Goal: Task Accomplishment & Management: Use online tool/utility

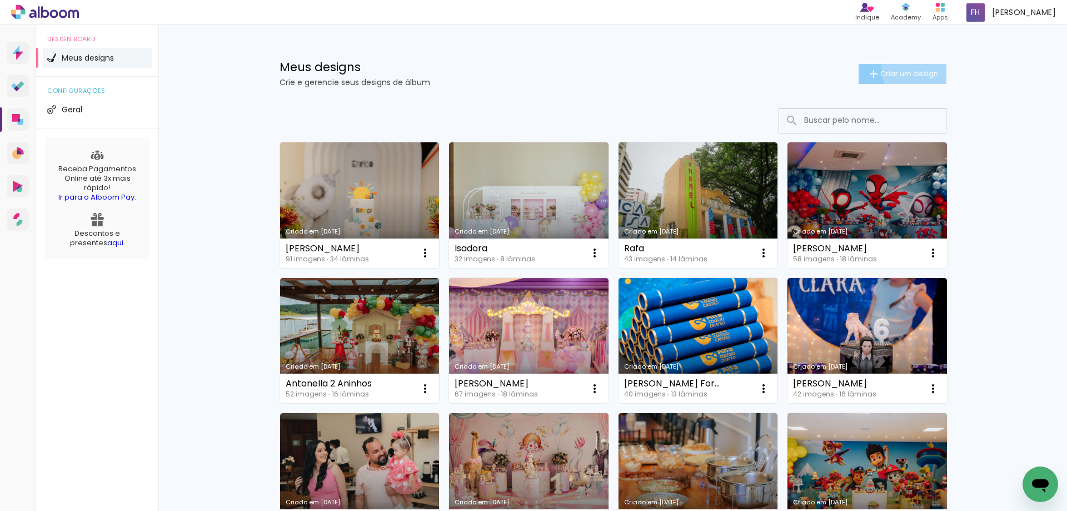
click at [918, 67] on paper-button "Criar um design" at bounding box center [903, 74] width 88 height 20
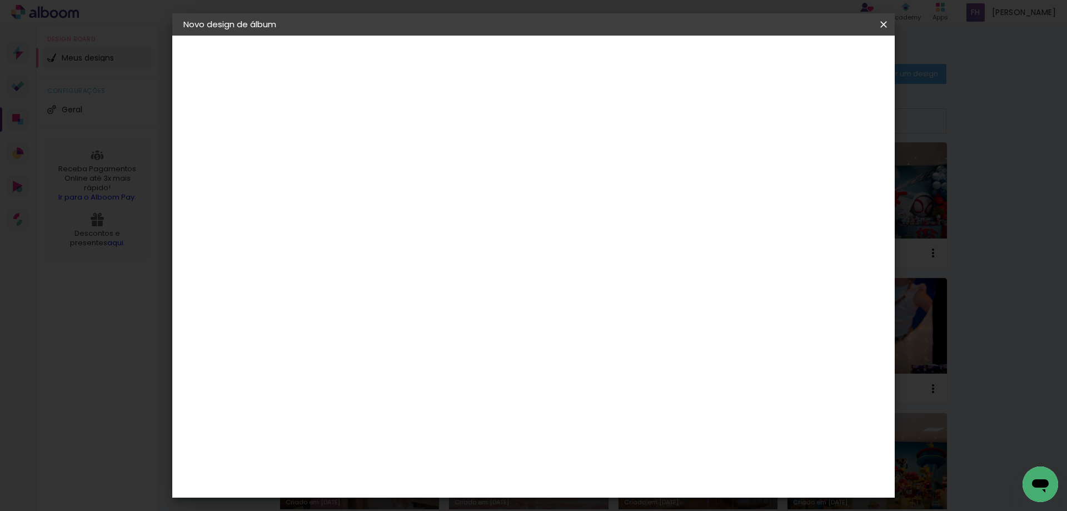
click at [369, 162] on paper-input-container "Título do álbum" at bounding box center [365, 150] width 8 height 28
type input "[PERSON_NAME]"
type paper-input "[PERSON_NAME]"
click at [0, 0] on slot "Avançar" at bounding box center [0, 0] width 0 height 0
click at [449, 209] on input at bounding box center [393, 212] width 112 height 14
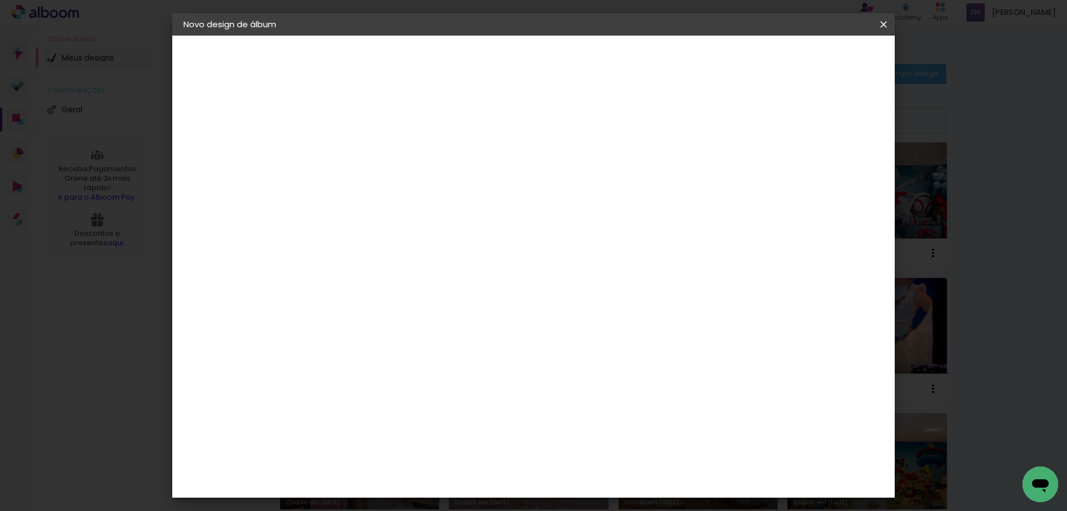
type input "[PERSON_NAME]"
type paper-input "[PERSON_NAME]"
click at [418, 251] on div "[PERSON_NAME]" at bounding box center [395, 251] width 74 height 9
click at [0, 0] on slot "Avançar" at bounding box center [0, 0] width 0 height 0
click at [409, 185] on input "text" at bounding box center [386, 193] width 43 height 17
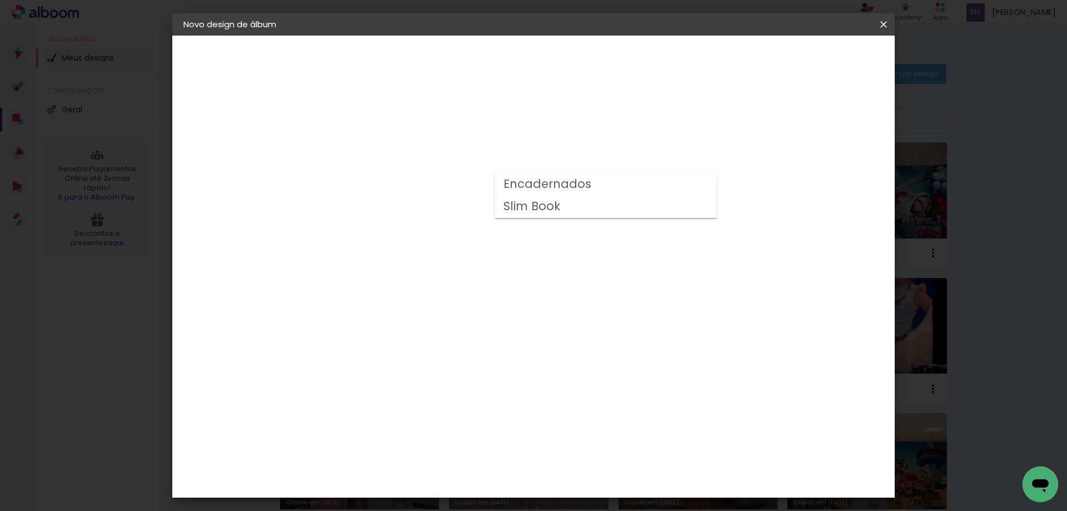
click at [0, 0] on slot "Encadernados" at bounding box center [0, 0] width 0 height 0
type input "Encadernados"
click at [440, 286] on span "20 x 60" at bounding box center [414, 291] width 52 height 23
click at [0, 0] on slot "Avançar" at bounding box center [0, 0] width 0 height 0
click at [814, 60] on span "Iniciar design" at bounding box center [789, 59] width 51 height 8
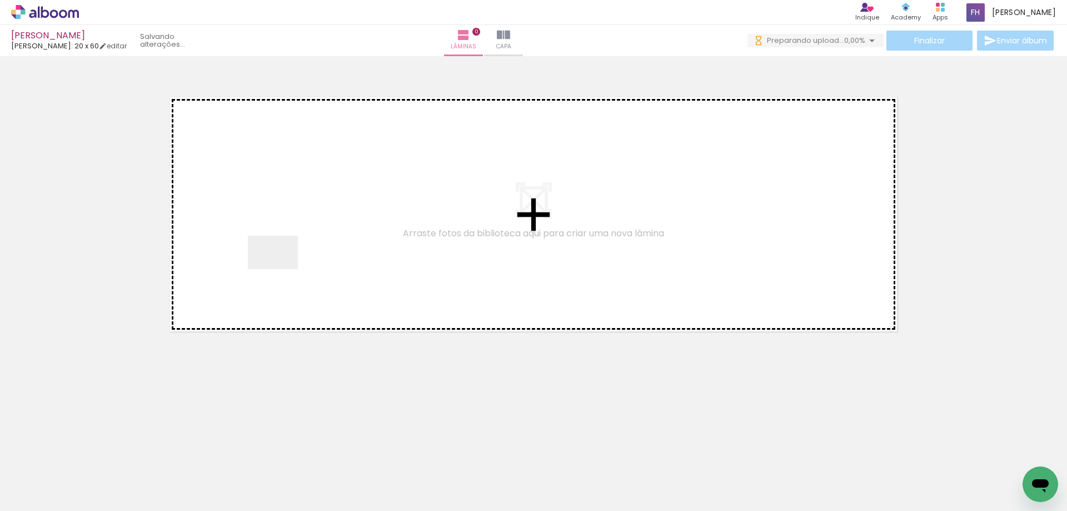
drag, startPoint x: 153, startPoint y: 451, endPoint x: 212, endPoint y: 425, distance: 63.9
click at [279, 273] on quentale-workspace at bounding box center [533, 255] width 1067 height 511
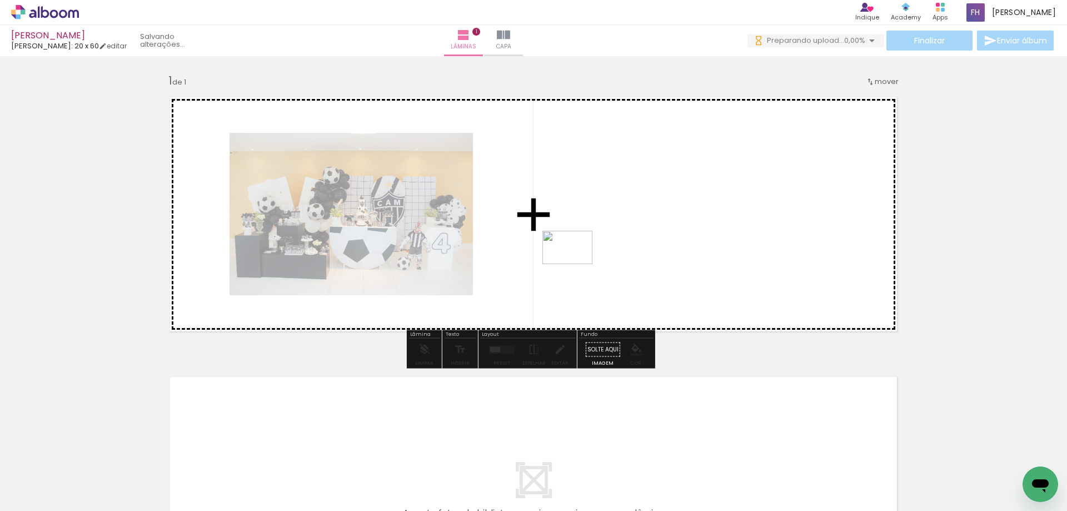
drag, startPoint x: 180, startPoint y: 465, endPoint x: 388, endPoint y: 400, distance: 219.0
click at [603, 245] on quentale-workspace at bounding box center [533, 255] width 1067 height 511
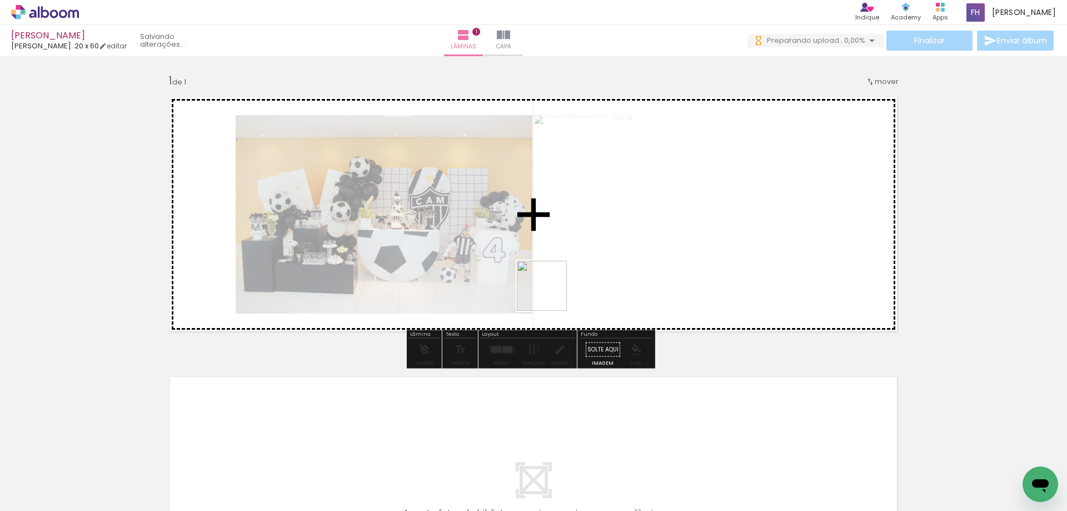
drag, startPoint x: 550, startPoint y: 294, endPoint x: 393, endPoint y: 431, distance: 208.0
click at [531, 315] on quentale-workspace at bounding box center [533, 255] width 1067 height 511
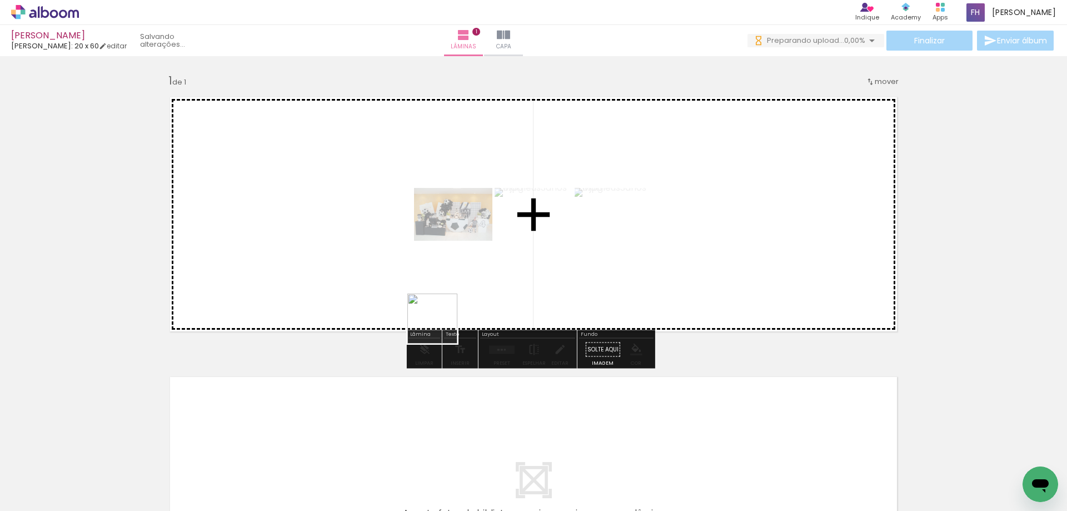
drag, startPoint x: 400, startPoint y: 394, endPoint x: 444, endPoint y: 317, distance: 88.9
click at [444, 317] on quentale-workspace at bounding box center [533, 255] width 1067 height 511
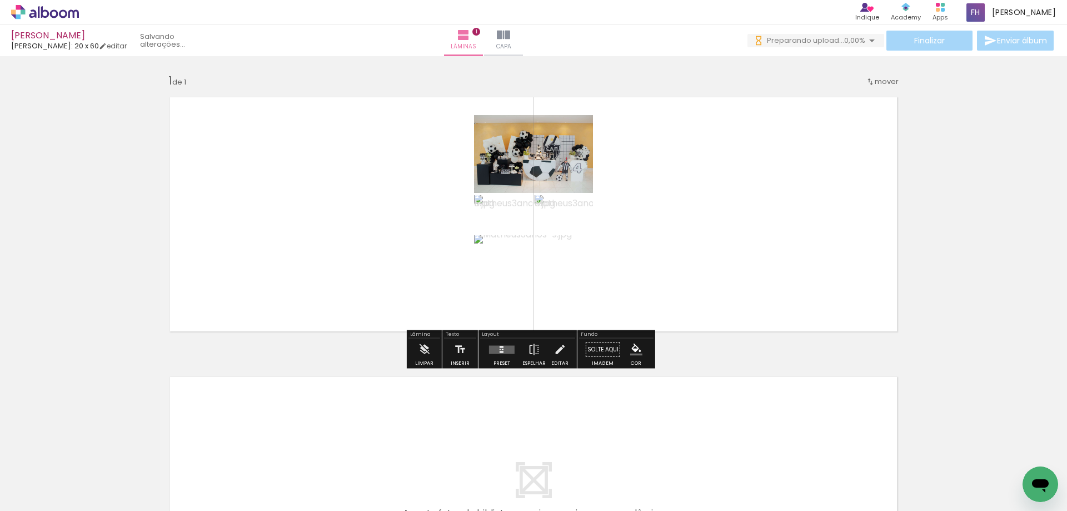
drag, startPoint x: 357, startPoint y: 471, endPoint x: 510, endPoint y: 375, distance: 180.4
click at [582, 289] on quentale-workspace at bounding box center [533, 255] width 1067 height 511
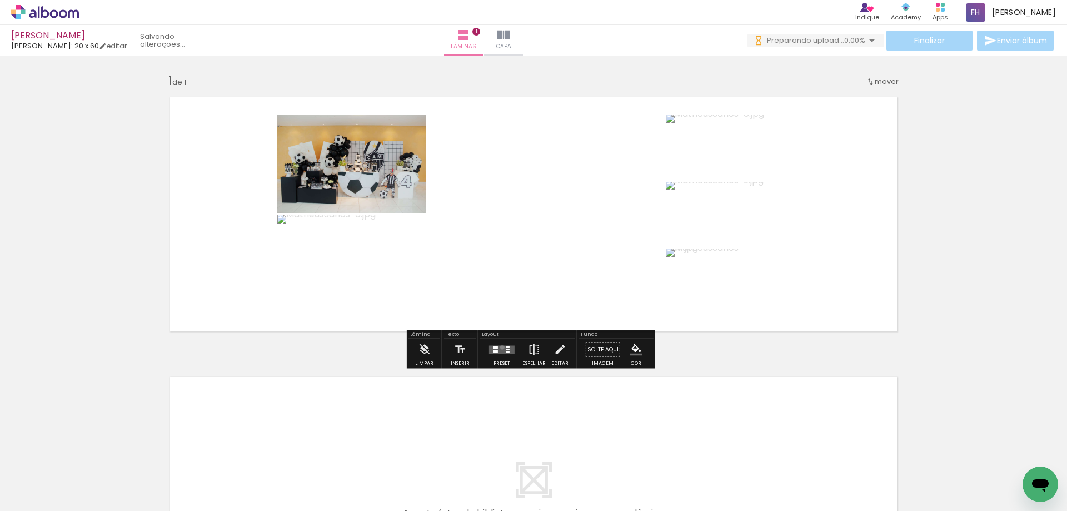
click at [500, 347] on quentale-layouter at bounding box center [502, 349] width 26 height 8
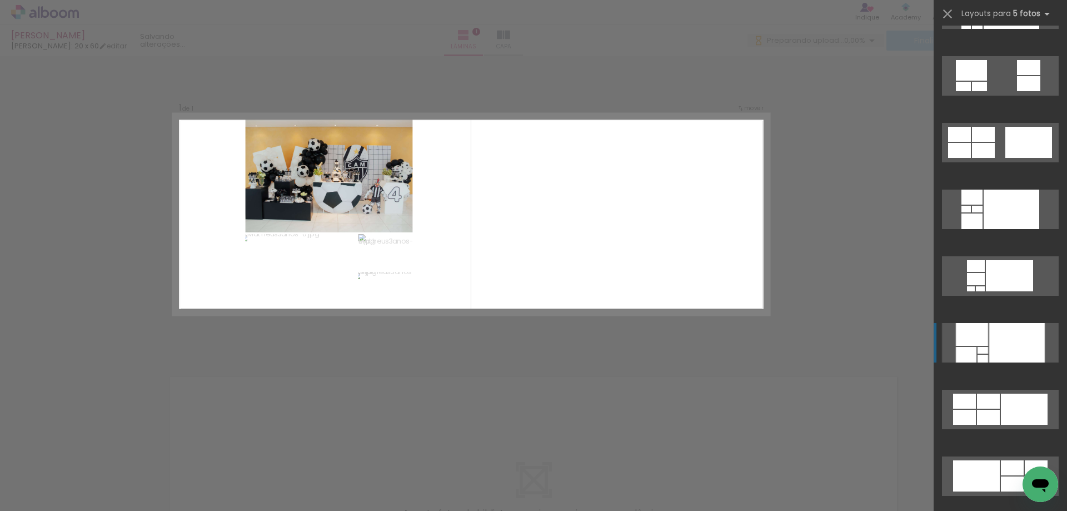
scroll to position [167, 0]
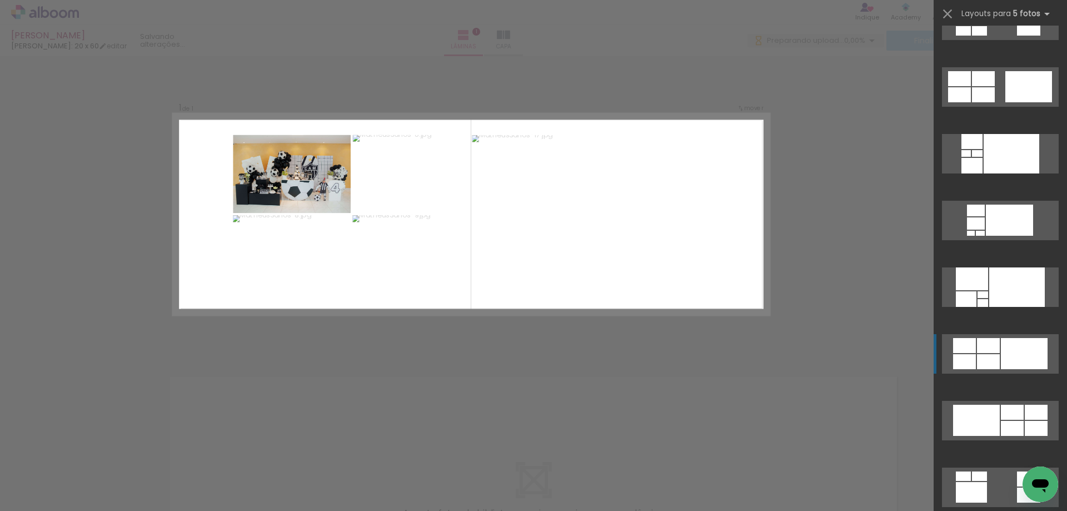
click at [1017, 347] on div at bounding box center [1024, 353] width 47 height 31
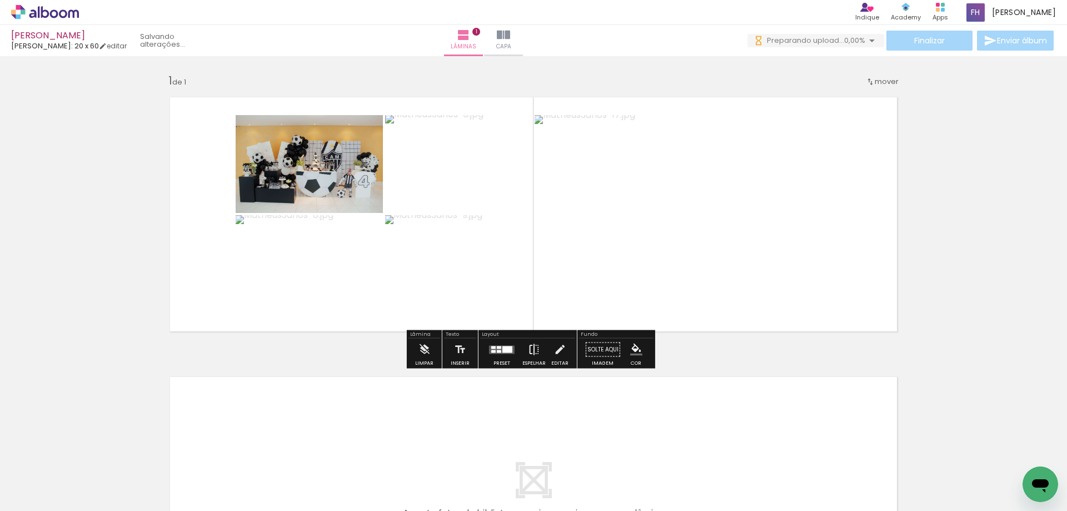
click at [529, 348] on iron-icon at bounding box center [534, 349] width 12 height 22
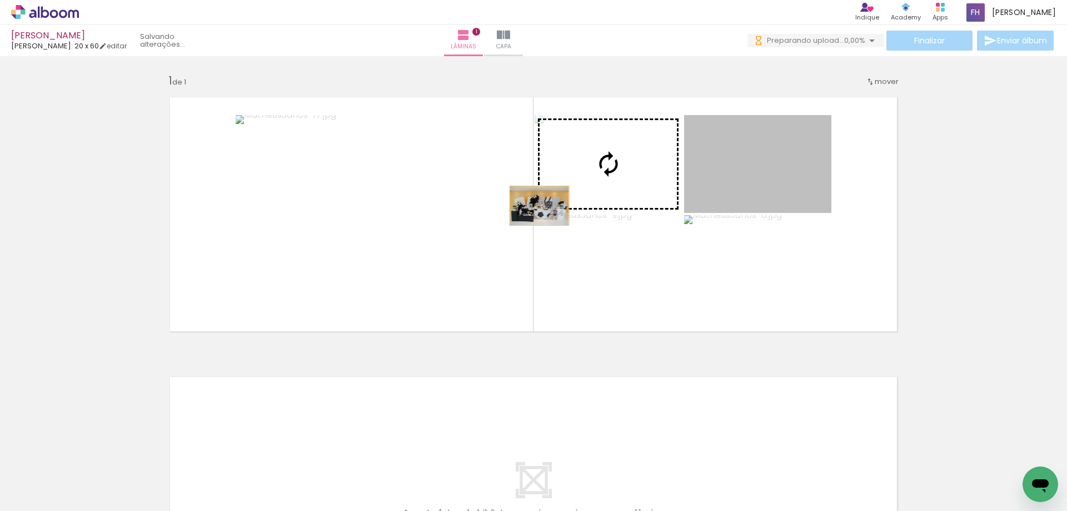
drag, startPoint x: 535, startPoint y: 206, endPoint x: 419, endPoint y: 207, distance: 116.2
click at [0, 0] on slot at bounding box center [0, 0] width 0 height 0
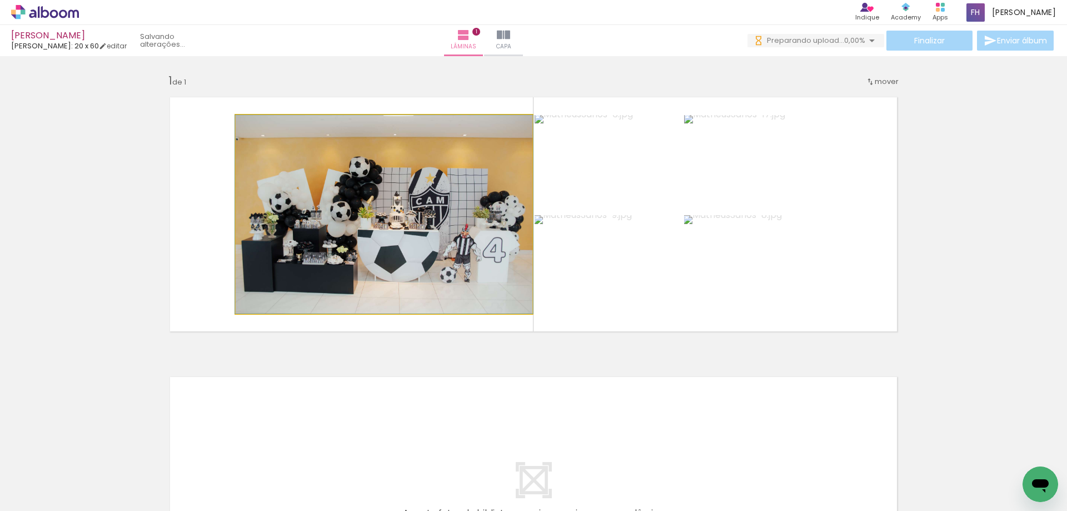
click at [402, 222] on quentale-photo at bounding box center [384, 214] width 297 height 198
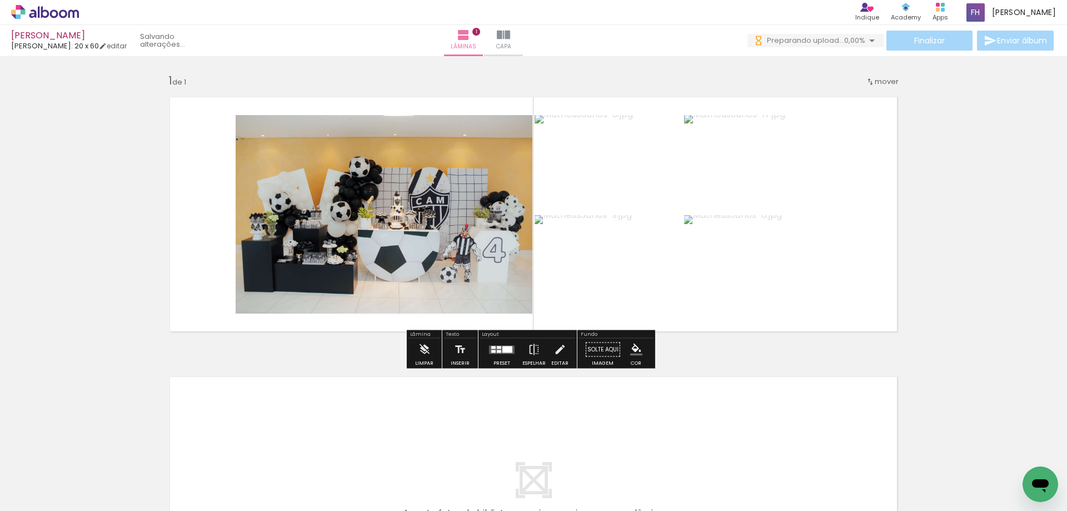
scroll to position [0, 0]
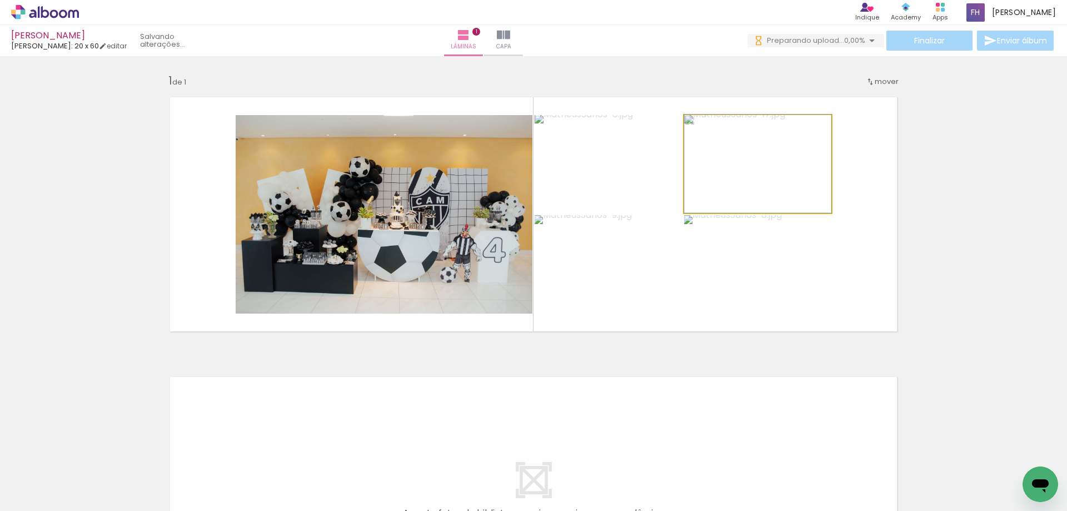
drag, startPoint x: 777, startPoint y: 148, endPoint x: 640, endPoint y: 145, distance: 137.3
click at [0, 0] on slot at bounding box center [0, 0] width 0 height 0
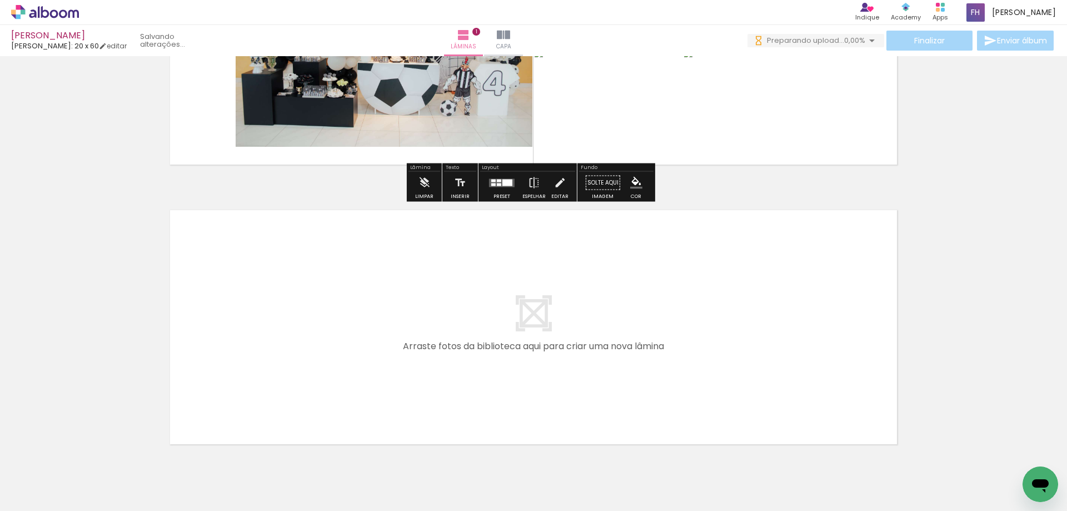
drag, startPoint x: 454, startPoint y: 458, endPoint x: 483, endPoint y: 388, distance: 75.2
click at [483, 388] on quentale-workspace at bounding box center [533, 255] width 1067 height 511
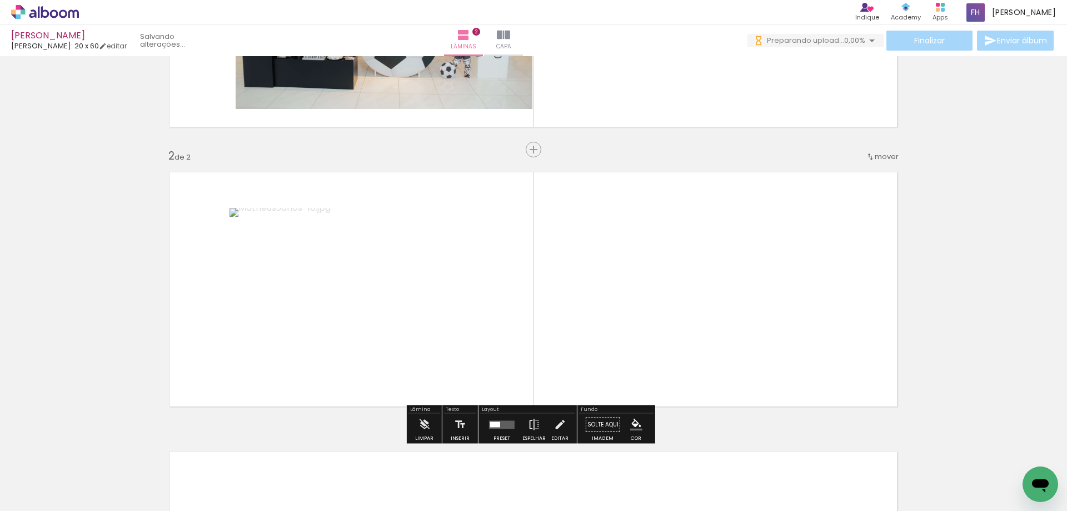
scroll to position [245, 0]
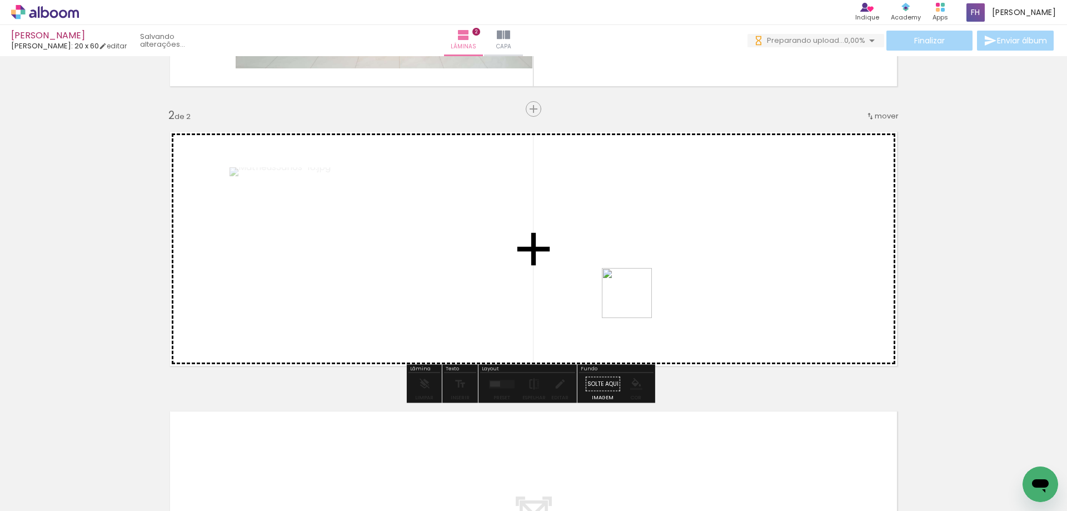
drag, startPoint x: 551, startPoint y: 473, endPoint x: 637, endPoint y: 297, distance: 195.6
click at [637, 297] on quentale-workspace at bounding box center [533, 255] width 1067 height 511
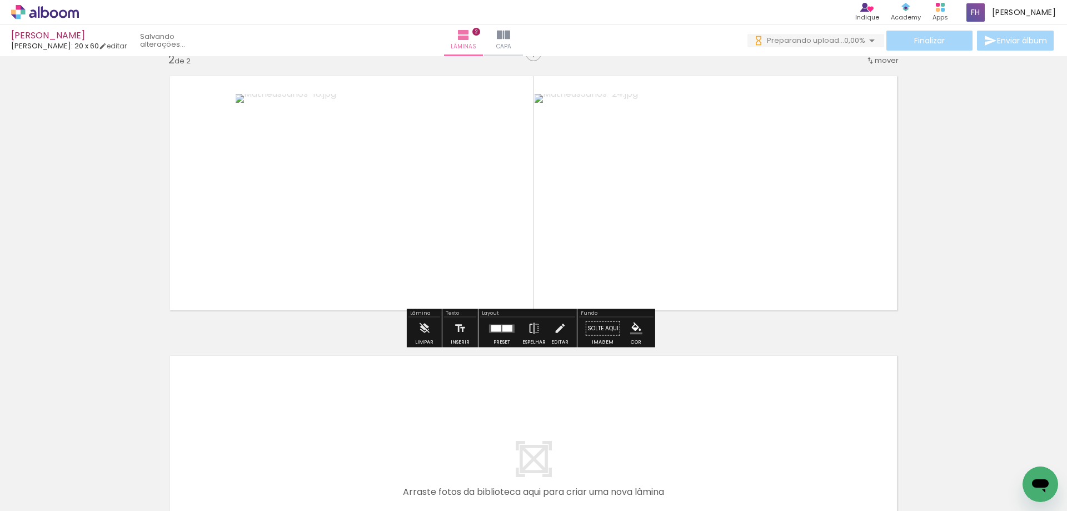
scroll to position [356, 0]
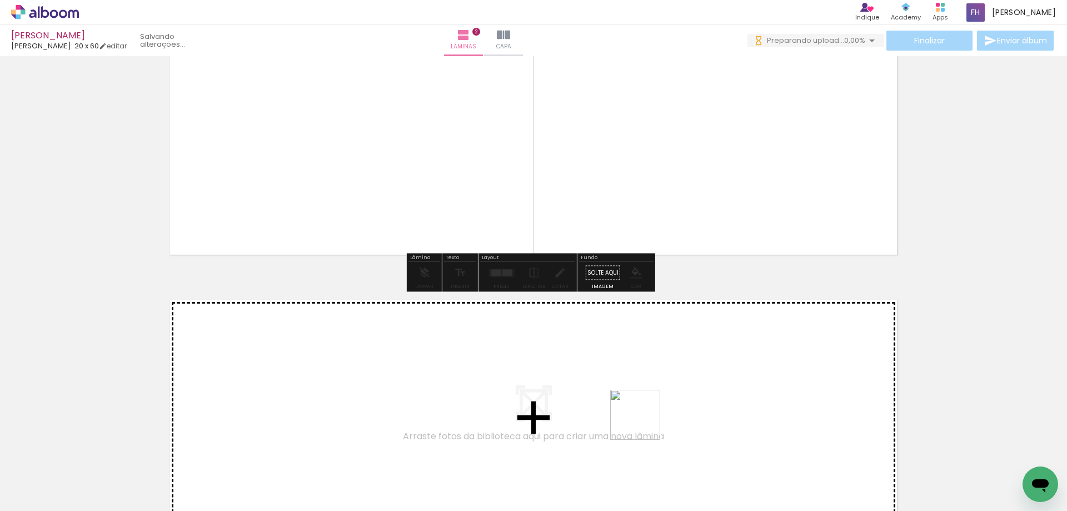
drag, startPoint x: 628, startPoint y: 450, endPoint x: 662, endPoint y: 452, distance: 34.5
click at [656, 393] on quentale-workspace at bounding box center [533, 255] width 1067 height 511
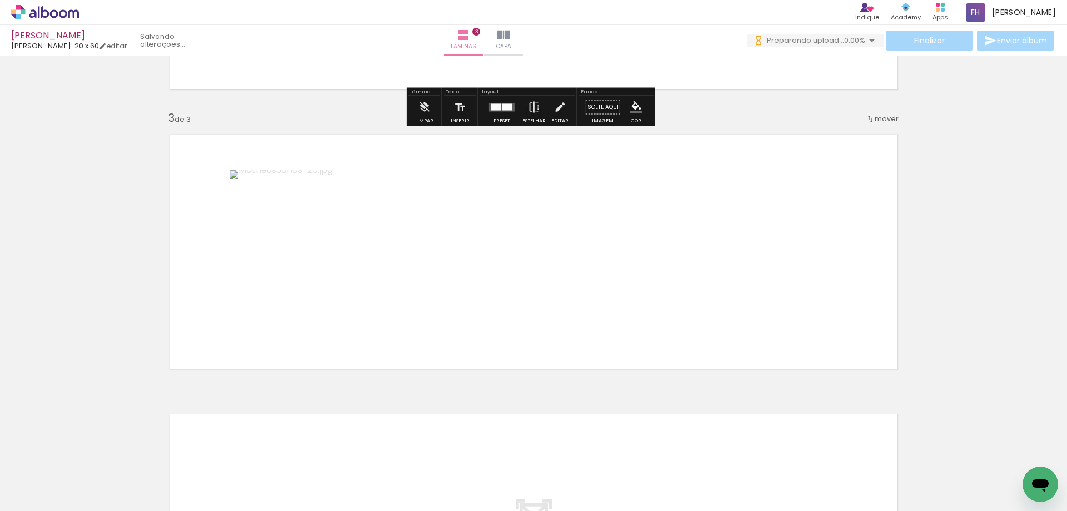
scroll to position [525, 0]
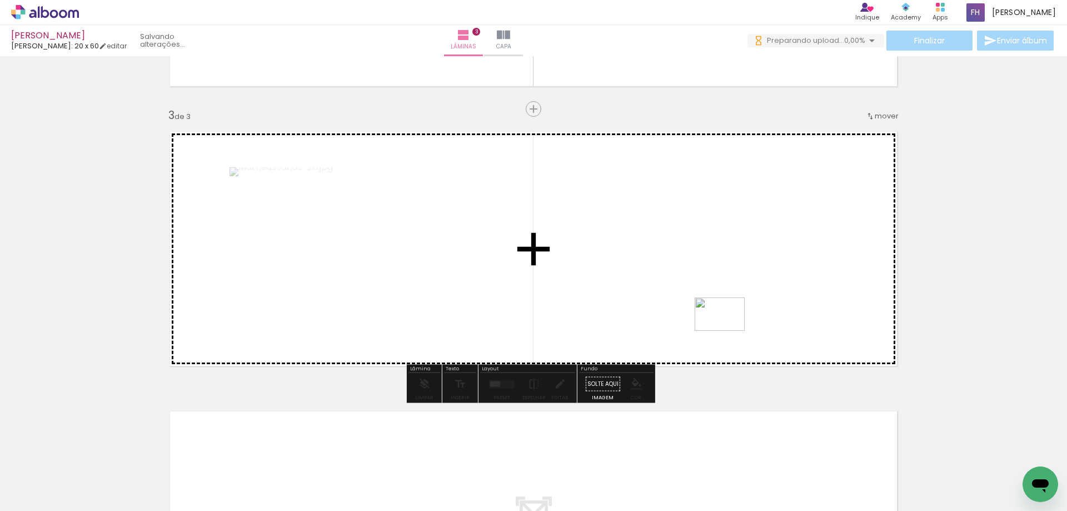
drag, startPoint x: 672, startPoint y: 479, endPoint x: 728, endPoint y: 331, distance: 157.9
click at [728, 331] on quentale-workspace at bounding box center [533, 255] width 1067 height 511
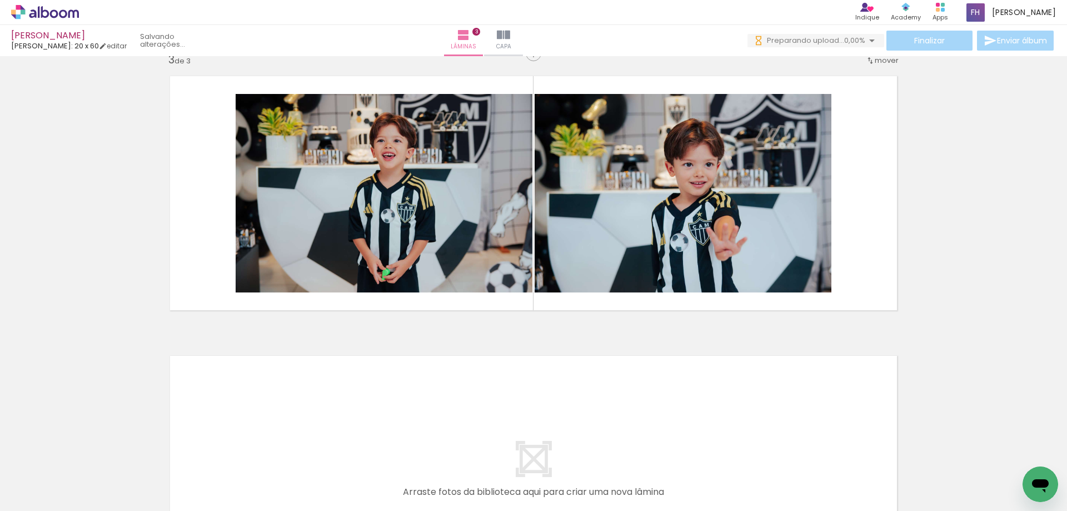
scroll to position [691, 0]
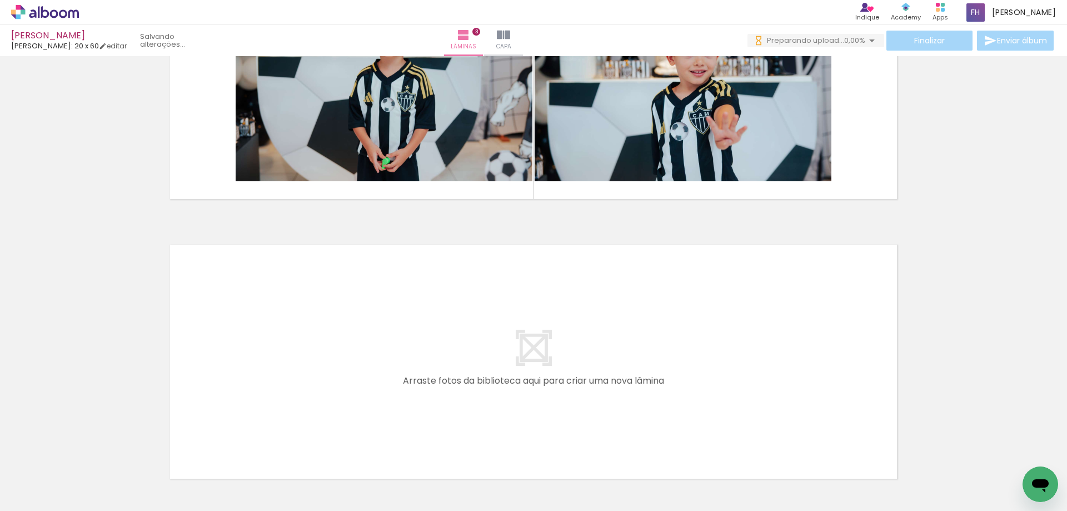
drag, startPoint x: 738, startPoint y: 477, endPoint x: 779, endPoint y: 455, distance: 47.2
click at [701, 386] on quentale-workspace at bounding box center [533, 255] width 1067 height 511
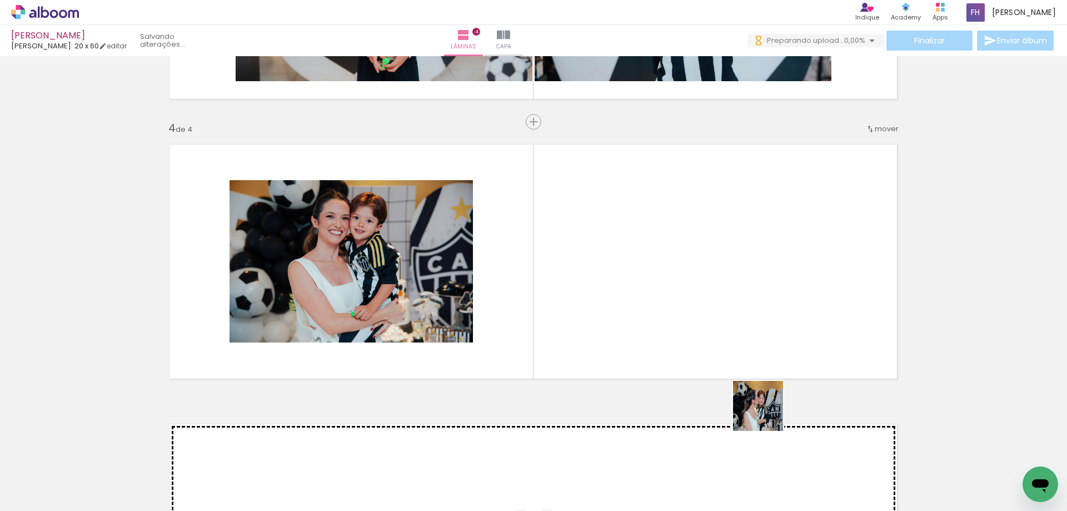
scroll to position [804, 0]
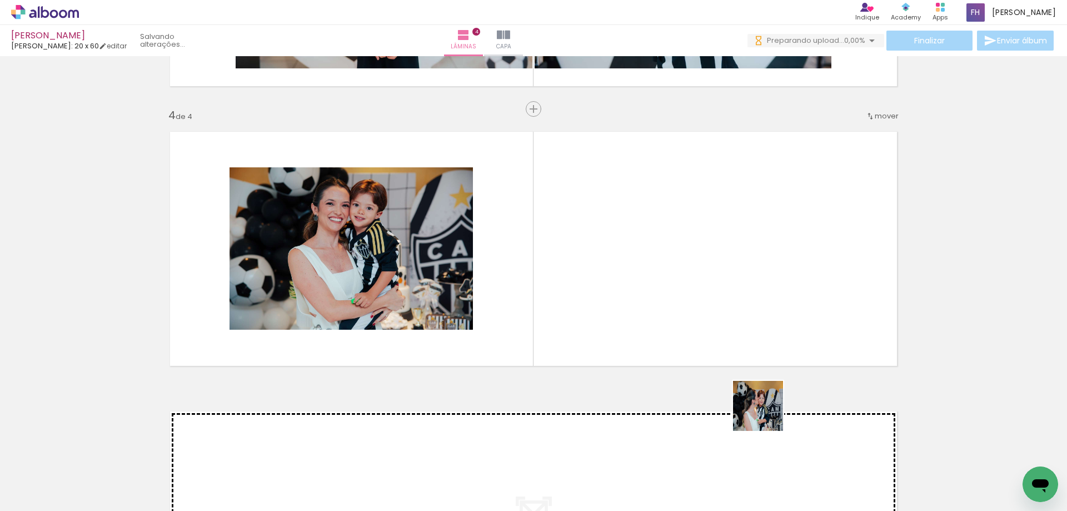
drag, startPoint x: 803, startPoint y: 469, endPoint x: 699, endPoint y: 286, distance: 210.3
click at [699, 286] on quentale-workspace at bounding box center [533, 255] width 1067 height 511
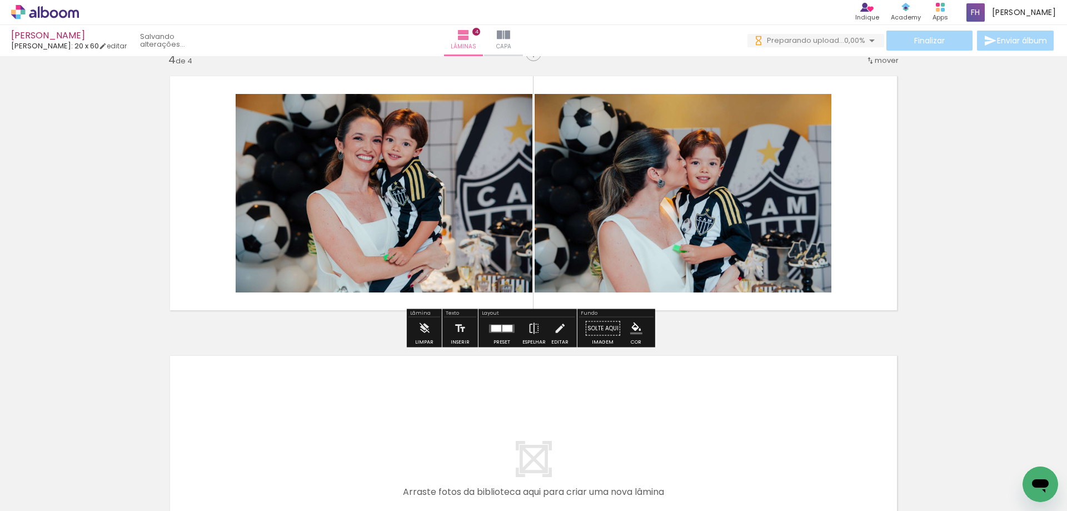
scroll to position [971, 0]
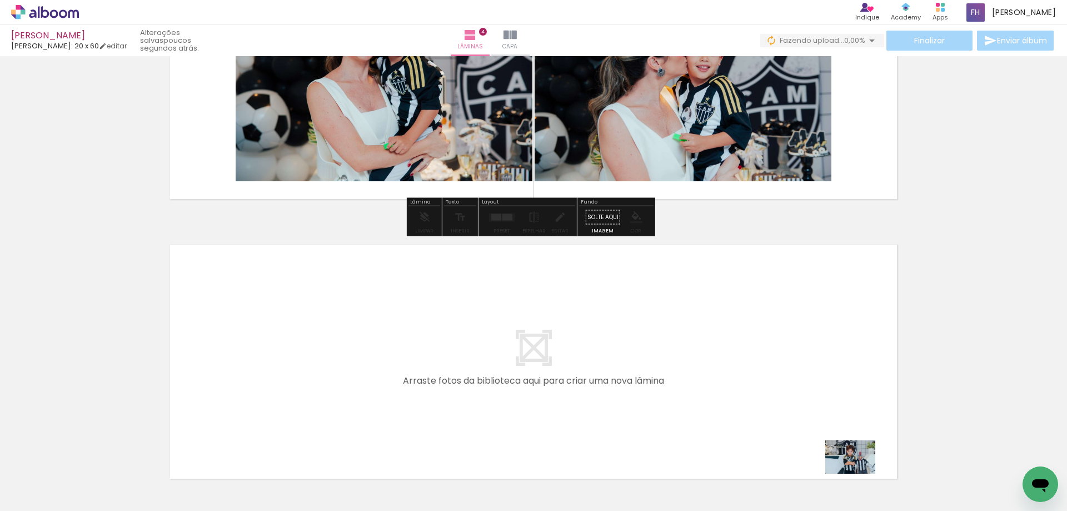
click at [860, 473] on div at bounding box center [858, 473] width 55 height 37
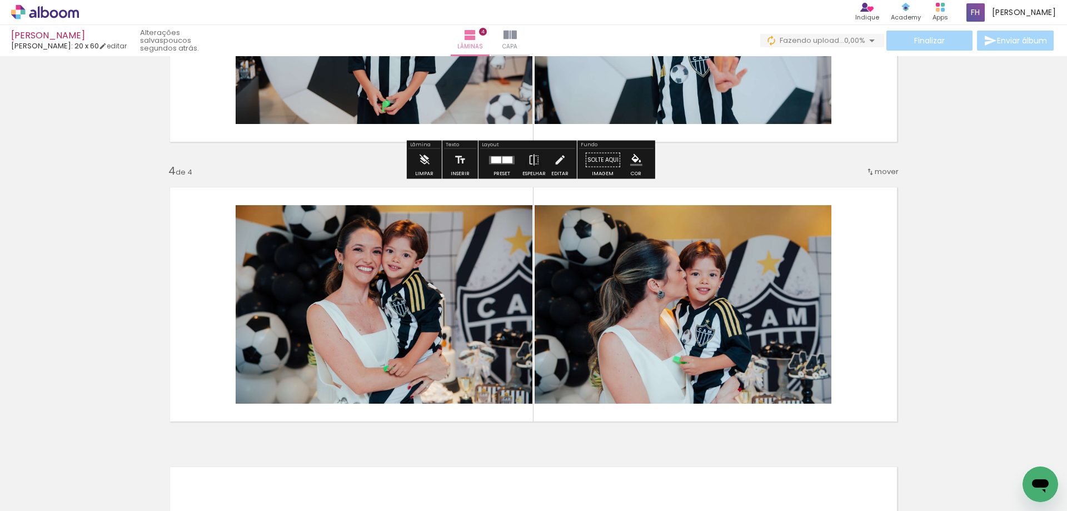
scroll to position [637, 0]
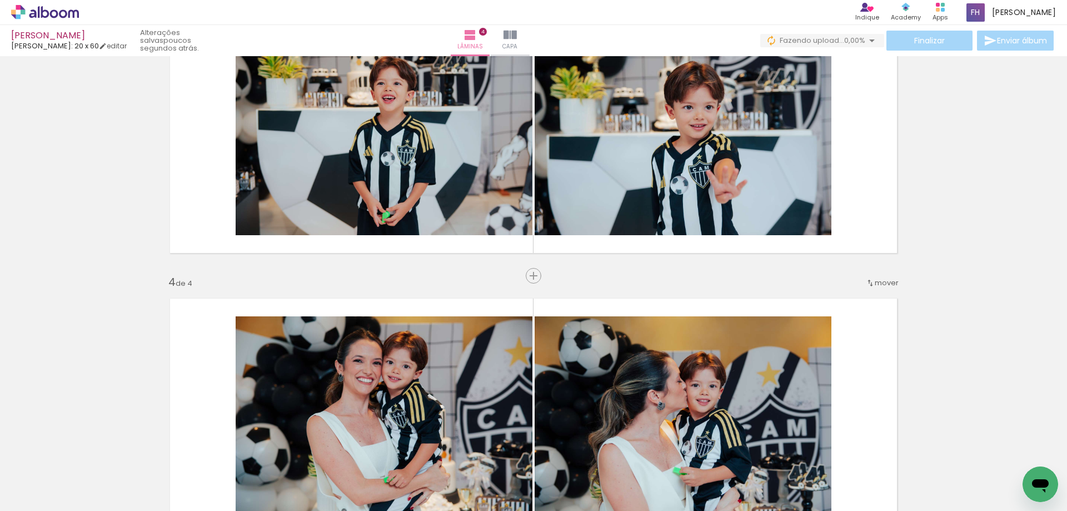
click at [540, 278] on span "Inserir lâmina" at bounding box center [561, 275] width 43 height 7
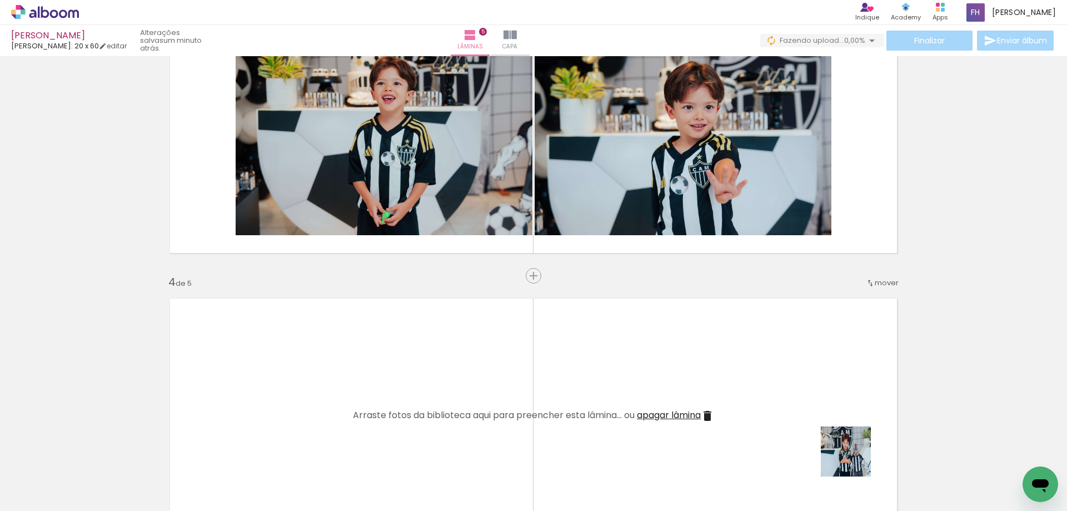
drag, startPoint x: 859, startPoint y: 465, endPoint x: 915, endPoint y: 496, distance: 63.7
click at [746, 411] on quentale-workspace at bounding box center [533, 255] width 1067 height 511
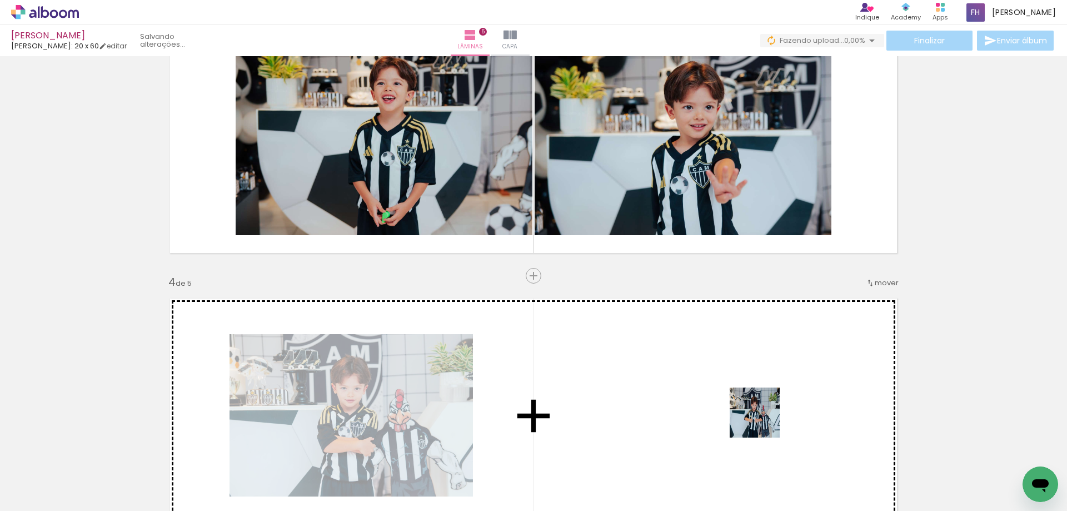
drag, startPoint x: 813, startPoint y: 436, endPoint x: 645, endPoint y: 347, distance: 190.4
click at [645, 347] on quentale-workspace at bounding box center [533, 255] width 1067 height 511
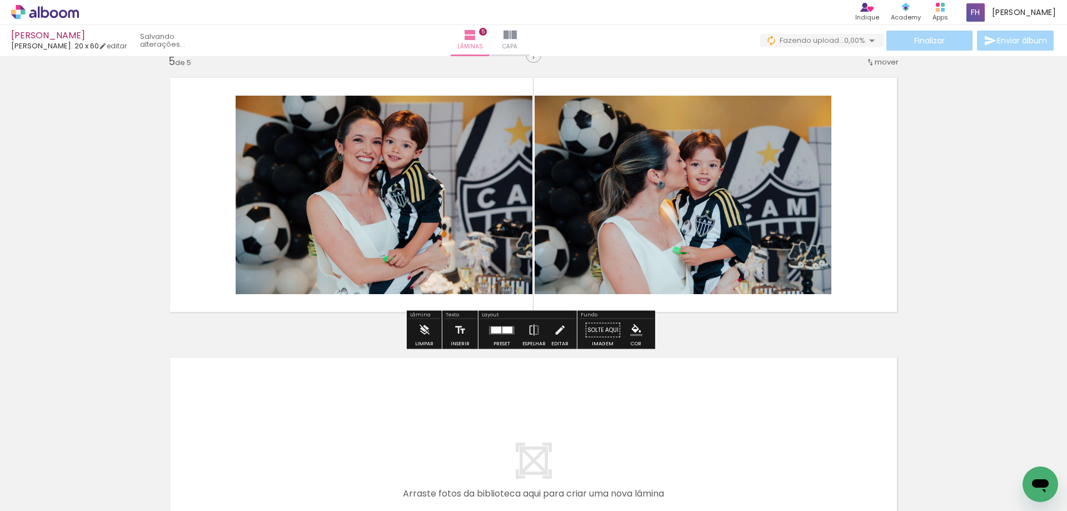
scroll to position [0, 577]
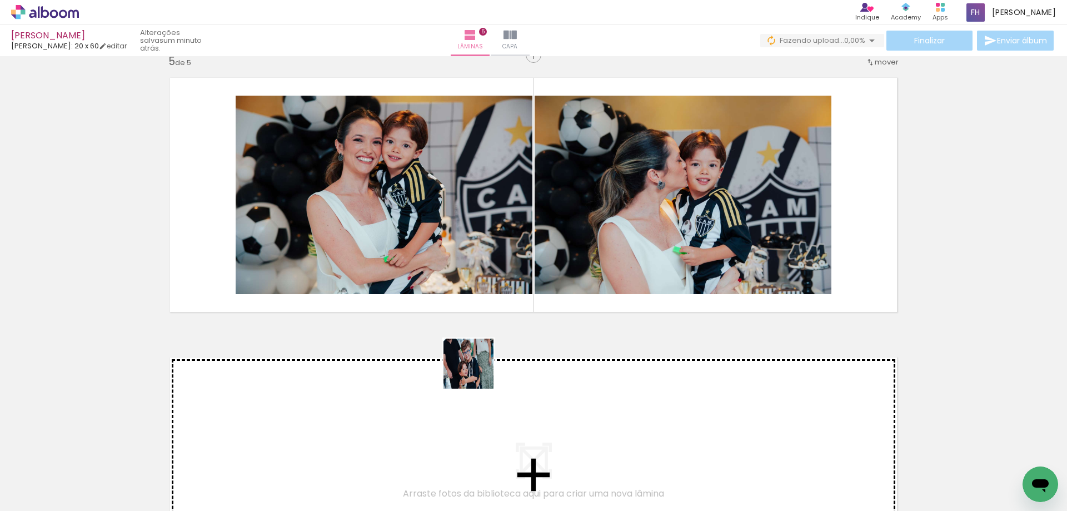
drag, startPoint x: 471, startPoint y: 383, endPoint x: 484, endPoint y: 446, distance: 63.7
click at [479, 367] on quentale-workspace at bounding box center [533, 255] width 1067 height 511
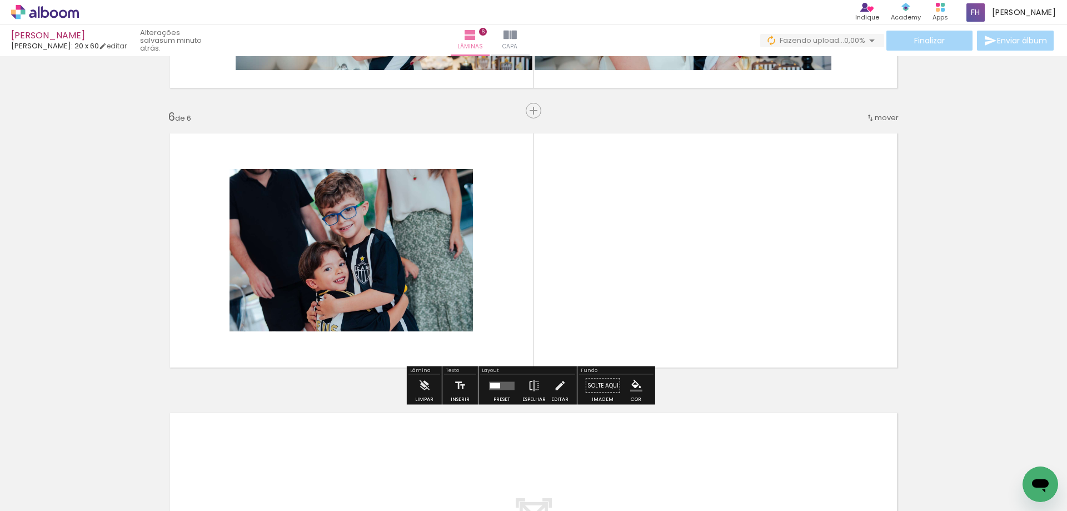
scroll to position [1363, 0]
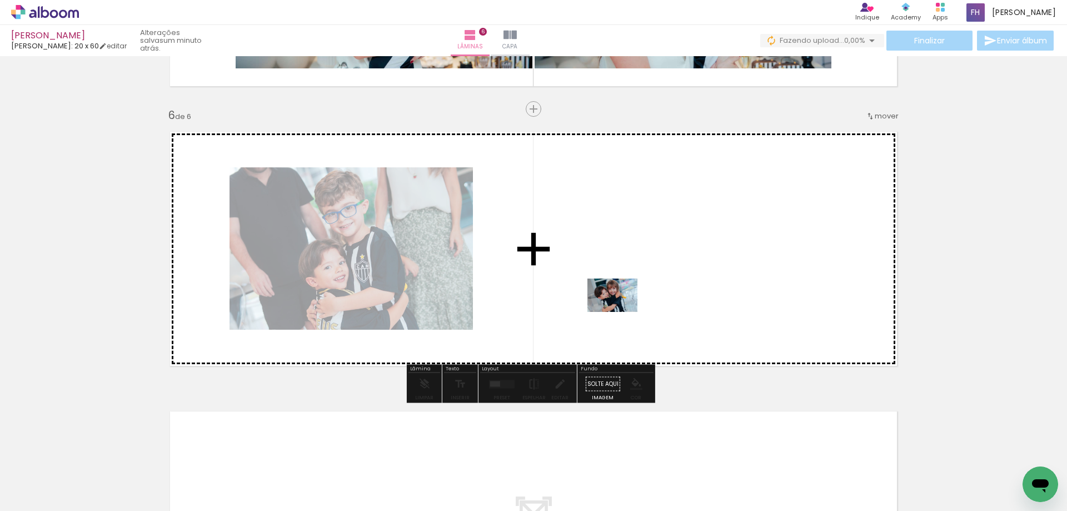
drag, startPoint x: 476, startPoint y: 475, endPoint x: 618, endPoint y: 409, distance: 156.9
click at [630, 313] on quentale-workspace at bounding box center [533, 255] width 1067 height 511
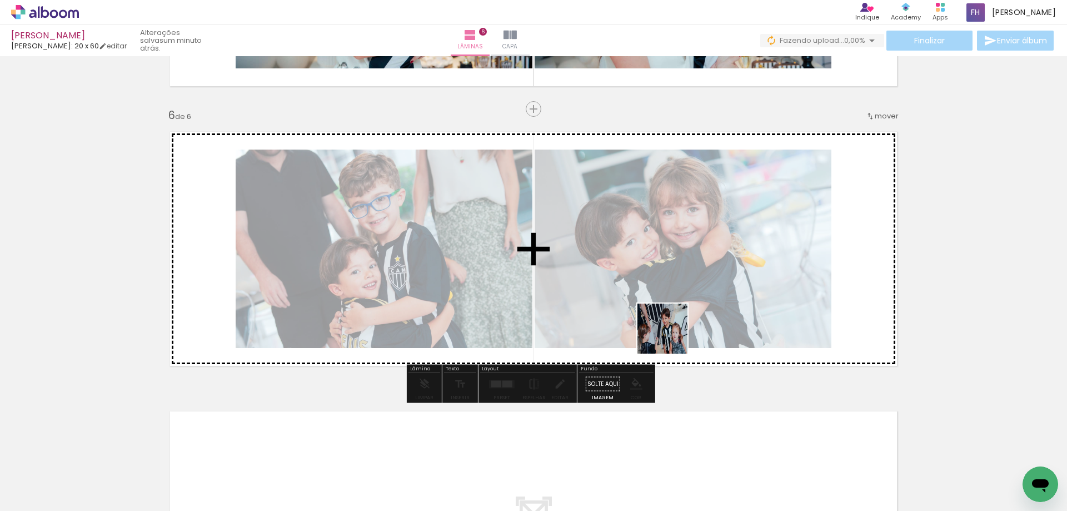
drag, startPoint x: 604, startPoint y: 464, endPoint x: 699, endPoint y: 302, distance: 187.1
click at [699, 302] on quentale-workspace at bounding box center [533, 255] width 1067 height 511
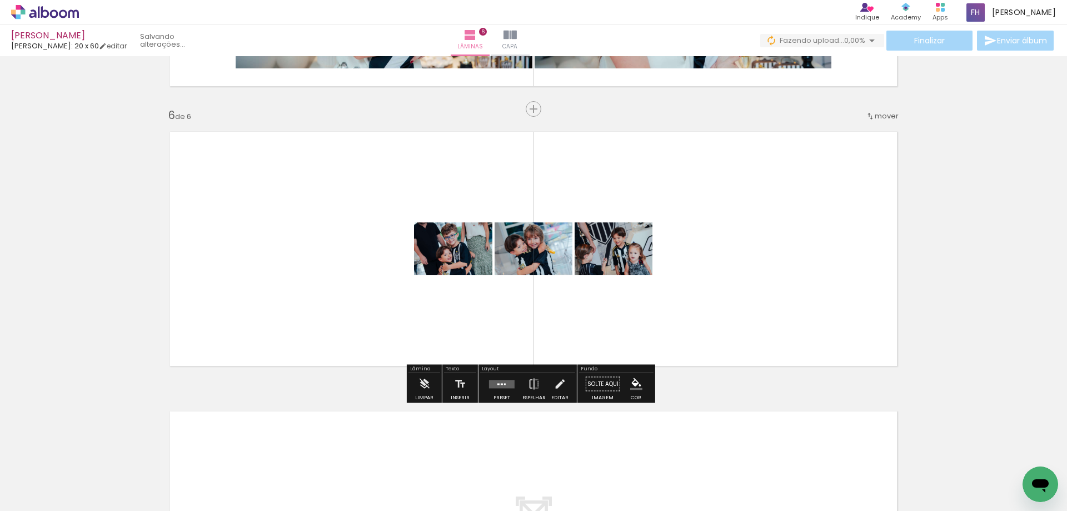
click at [497, 387] on div at bounding box center [502, 384] width 30 height 22
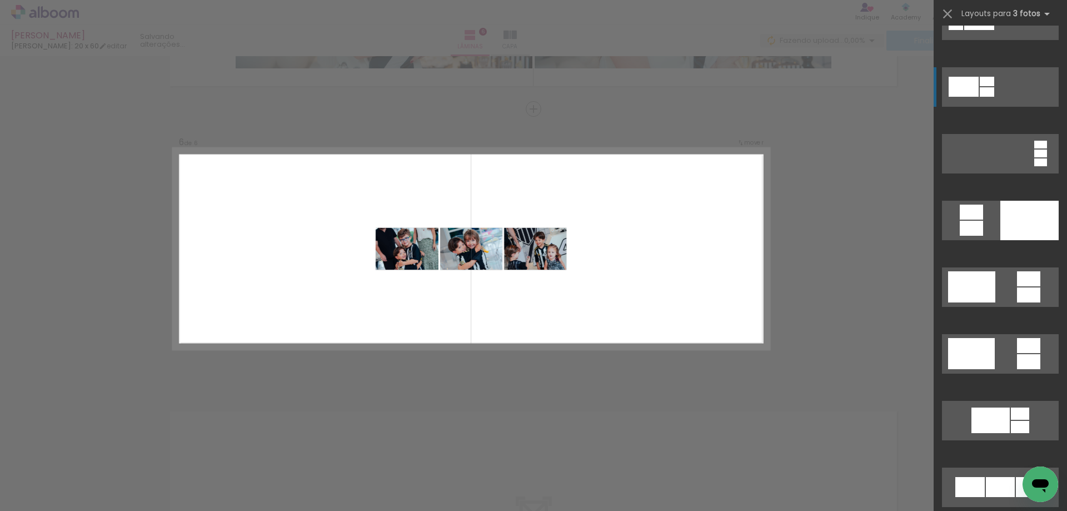
scroll to position [0, 0]
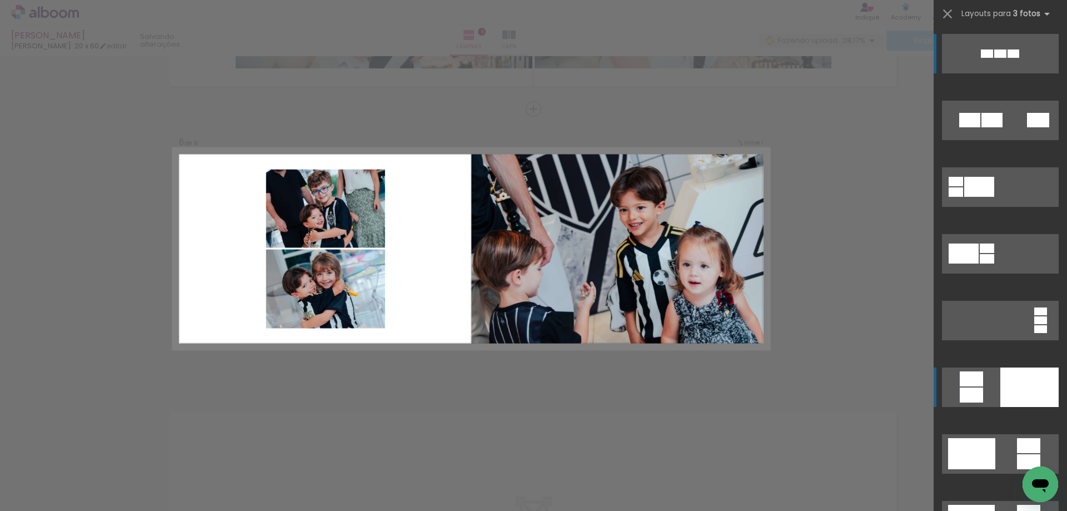
click at [995, 382] on quentale-layouter at bounding box center [1000, 386] width 117 height 39
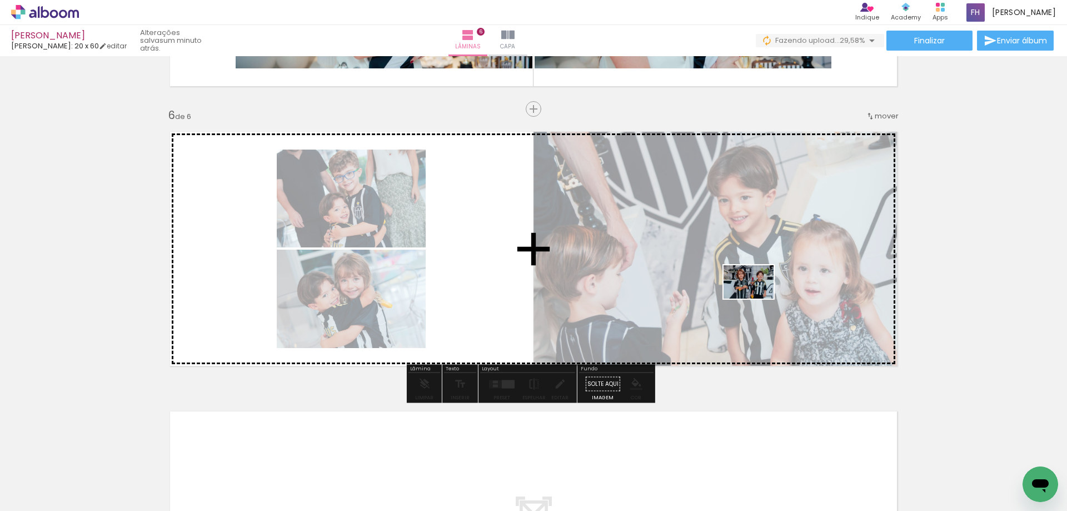
drag, startPoint x: 852, startPoint y: 479, endPoint x: 757, endPoint y: 298, distance: 203.6
click at [757, 298] on quentale-workspace at bounding box center [533, 255] width 1067 height 511
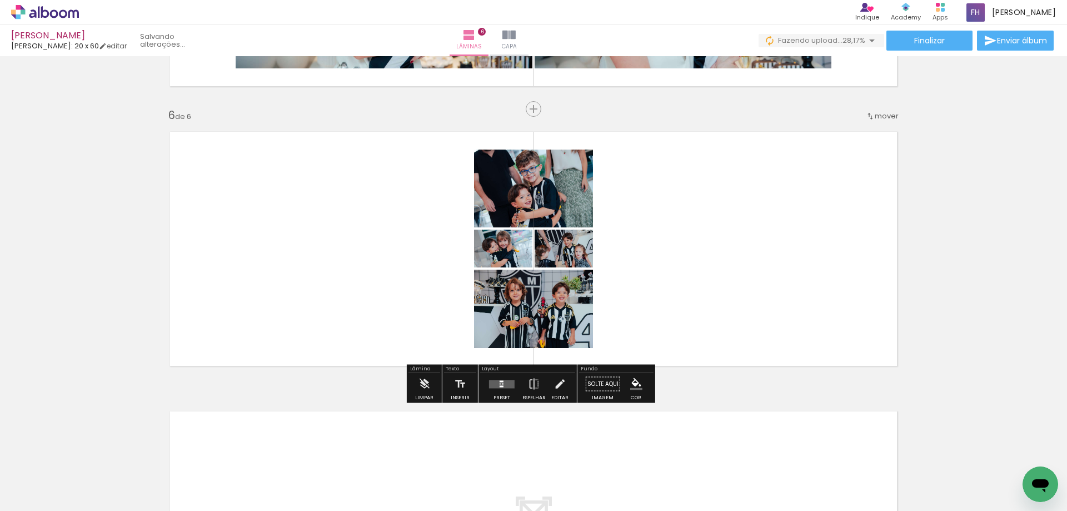
click at [500, 382] on quentale-layouter at bounding box center [502, 384] width 26 height 8
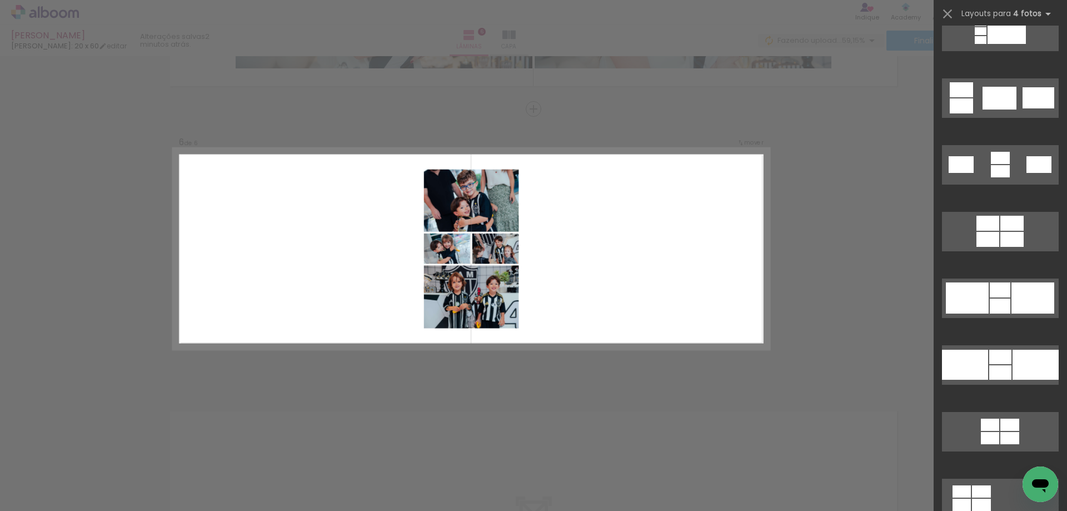
scroll to position [0, 3447]
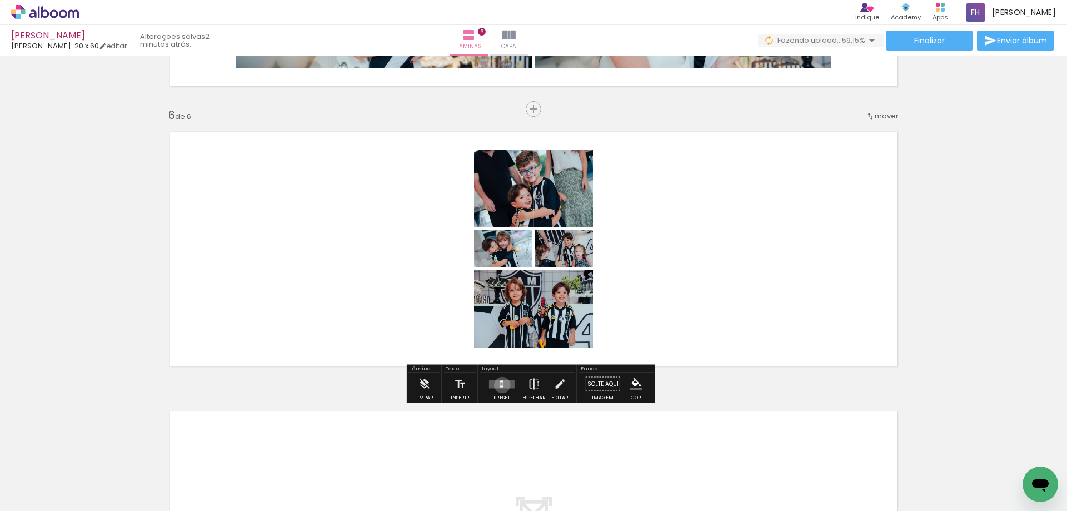
click at [500, 385] on quentale-layouter at bounding box center [502, 384] width 26 height 8
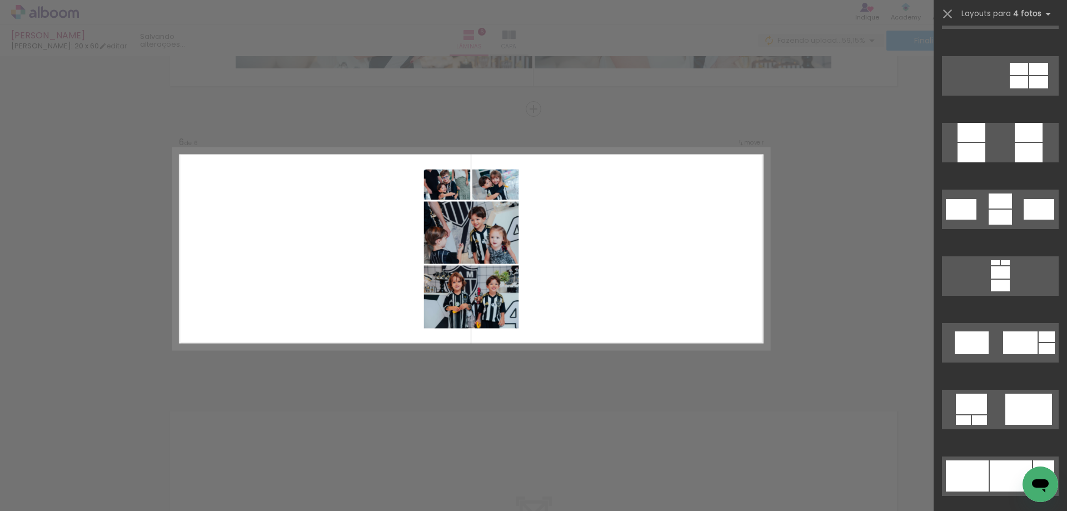
scroll to position [3835, 0]
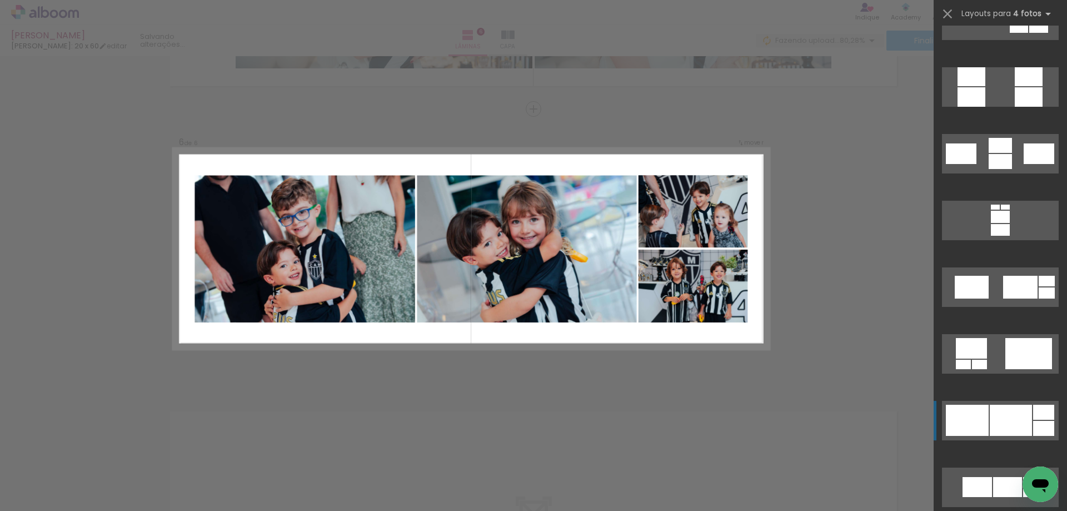
click at [997, 404] on quentale-layouter at bounding box center [1000, 420] width 117 height 39
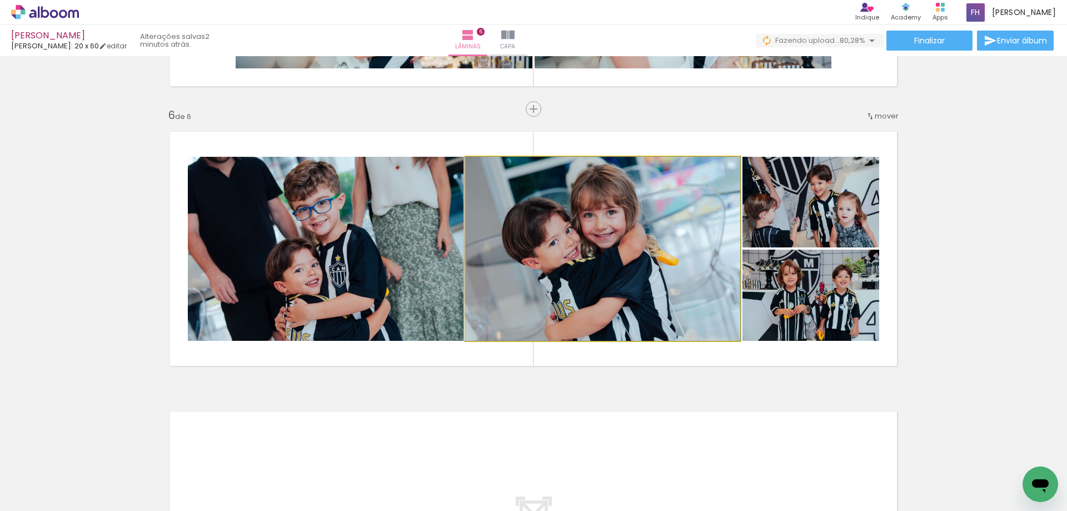
drag, startPoint x: 630, startPoint y: 265, endPoint x: 473, endPoint y: 277, distance: 157.2
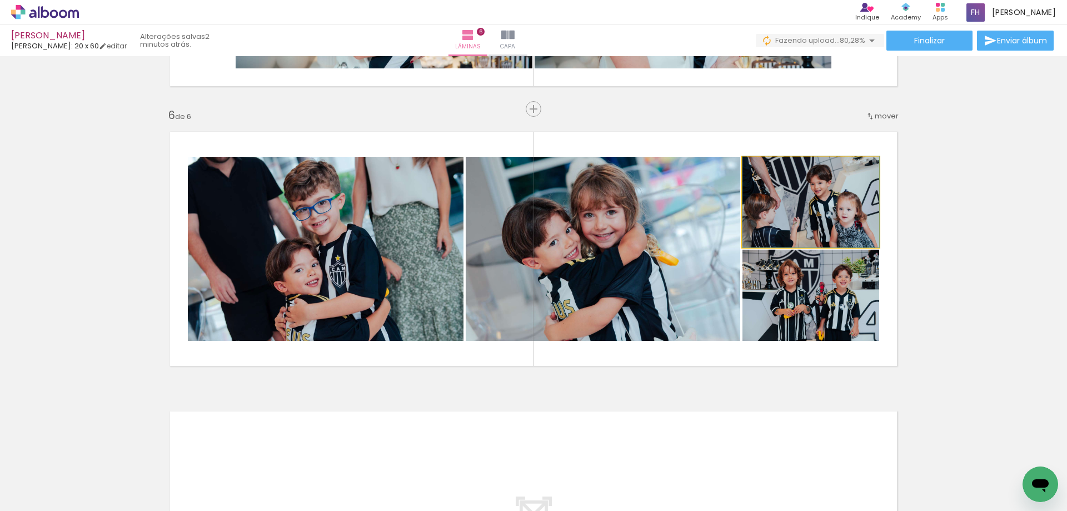
drag, startPoint x: 825, startPoint y: 217, endPoint x: 714, endPoint y: 264, distance: 120.1
click at [0, 0] on slot at bounding box center [0, 0] width 0 height 0
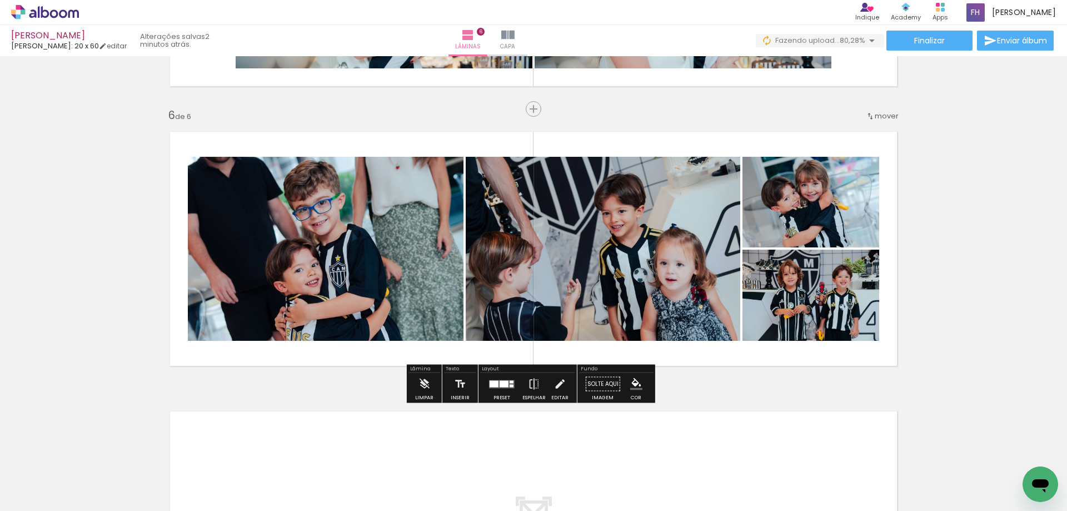
drag, startPoint x: 820, startPoint y: 320, endPoint x: 646, endPoint y: 287, distance: 176.5
click at [0, 0] on slot at bounding box center [0, 0] width 0 height 0
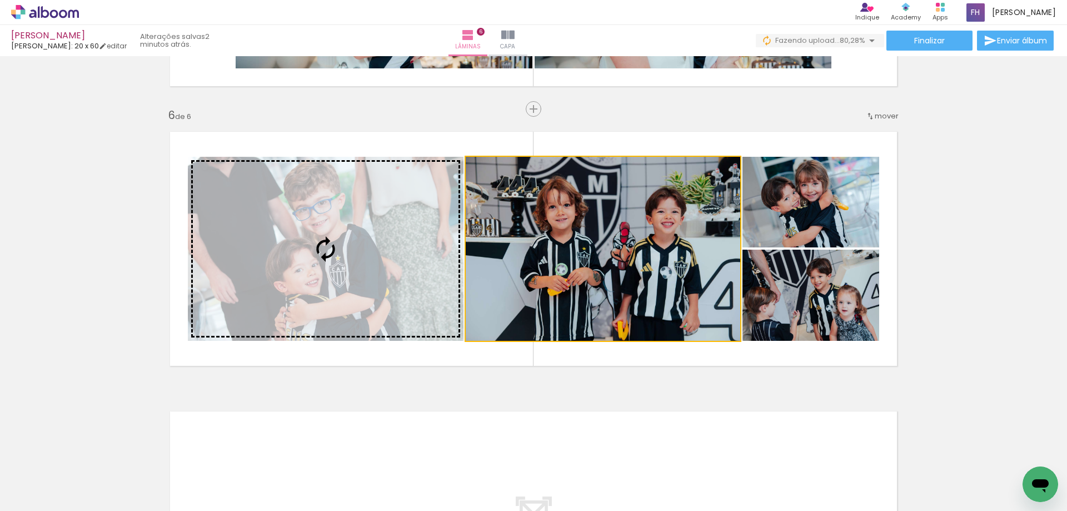
drag, startPoint x: 642, startPoint y: 271, endPoint x: 425, endPoint y: 246, distance: 218.2
click at [0, 0] on slot at bounding box center [0, 0] width 0 height 0
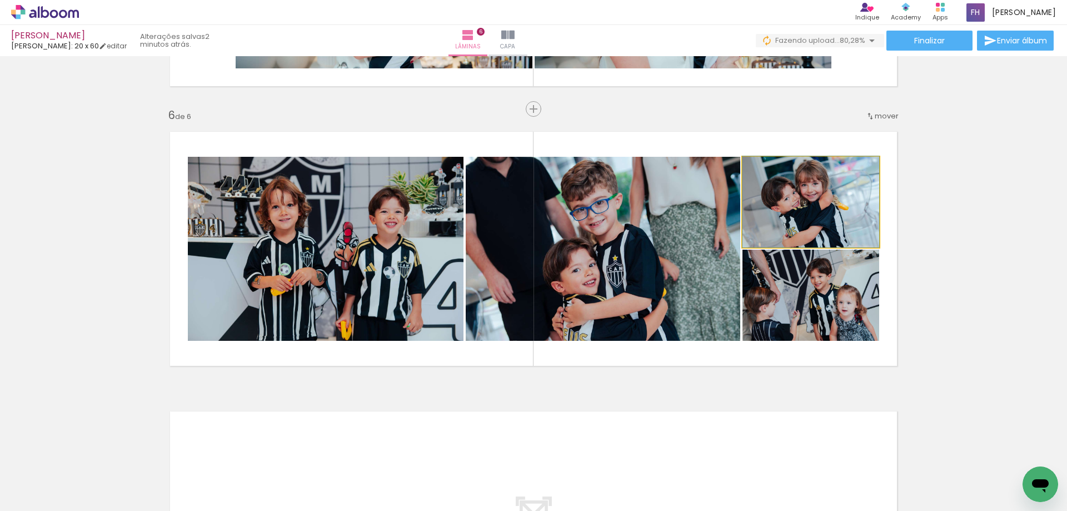
drag, startPoint x: 821, startPoint y: 193, endPoint x: 705, endPoint y: 222, distance: 120.1
click at [0, 0] on slot at bounding box center [0, 0] width 0 height 0
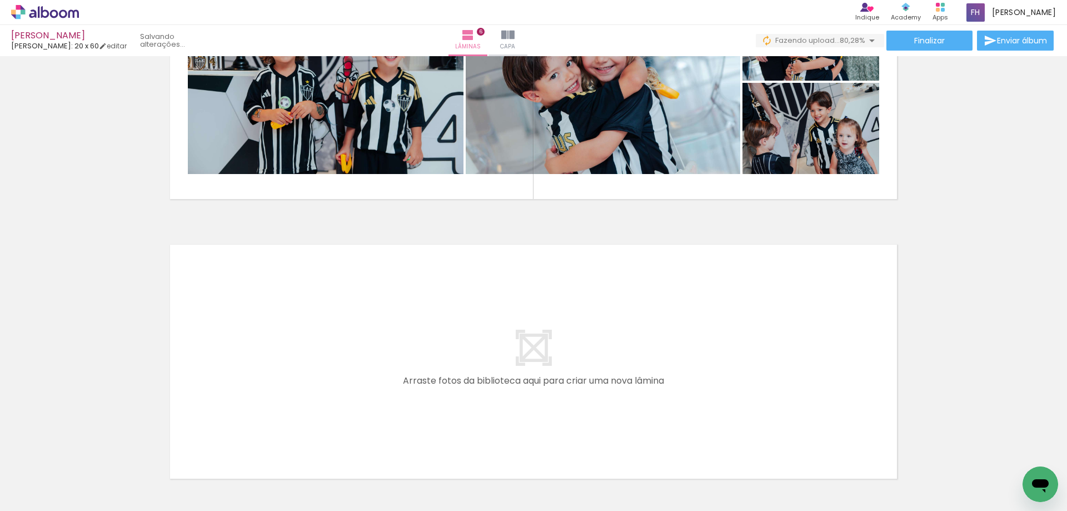
scroll to position [1615, 0]
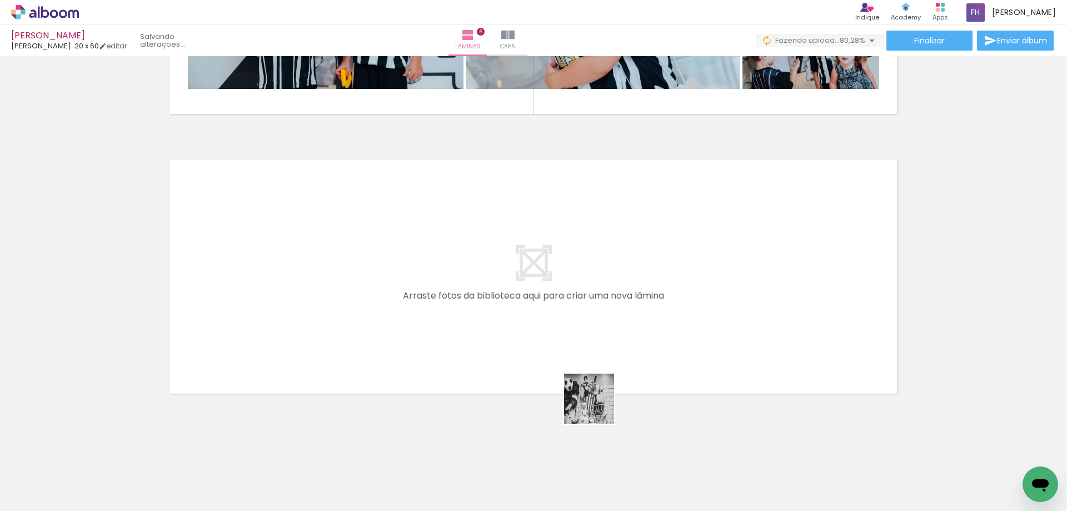
drag, startPoint x: 595, startPoint y: 482, endPoint x: 844, endPoint y: 429, distance: 255.2
click at [660, 366] on quentale-workspace at bounding box center [533, 255] width 1067 height 511
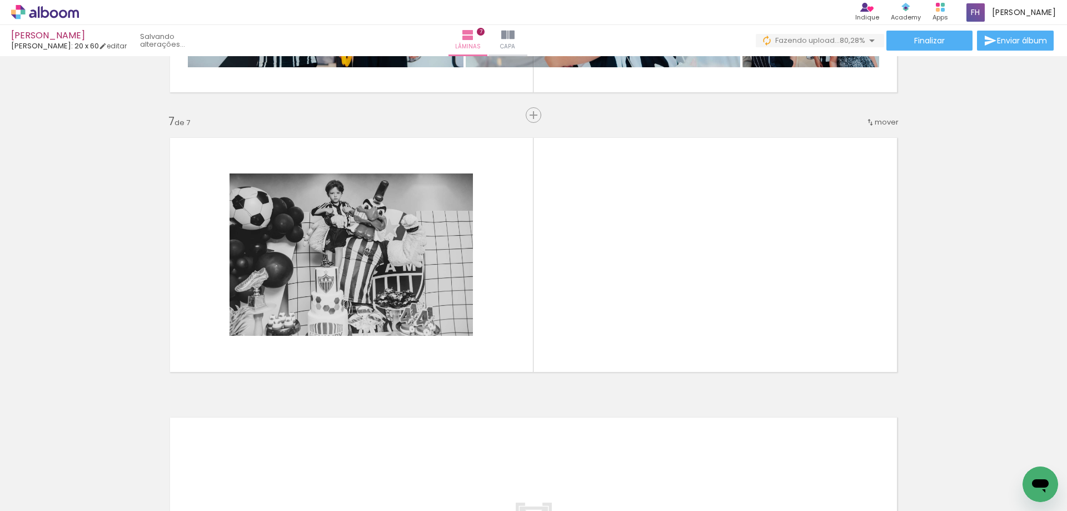
scroll to position [1643, 0]
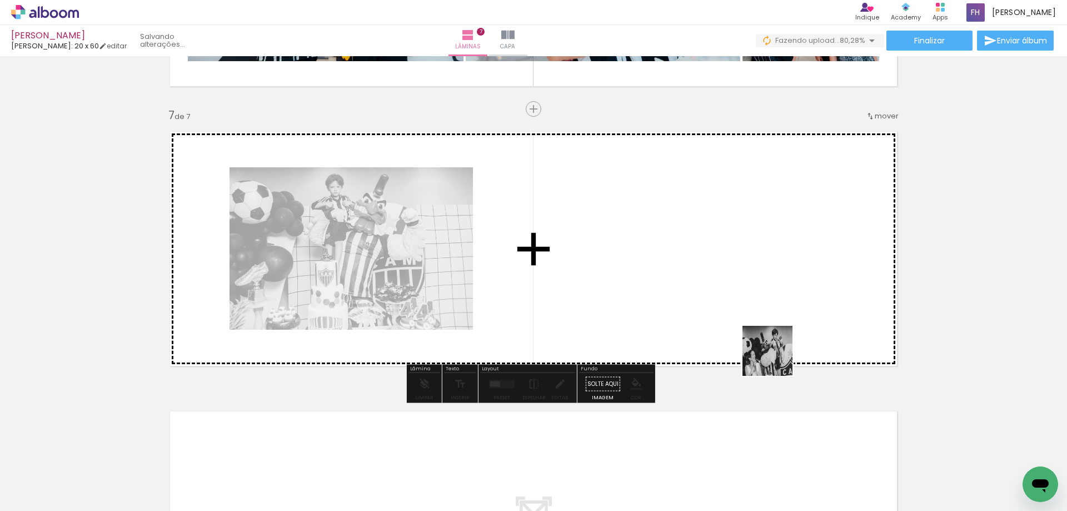
drag, startPoint x: 843, startPoint y: 414, endPoint x: 711, endPoint y: 298, distance: 175.7
click at [711, 298] on quentale-workspace at bounding box center [533, 255] width 1067 height 511
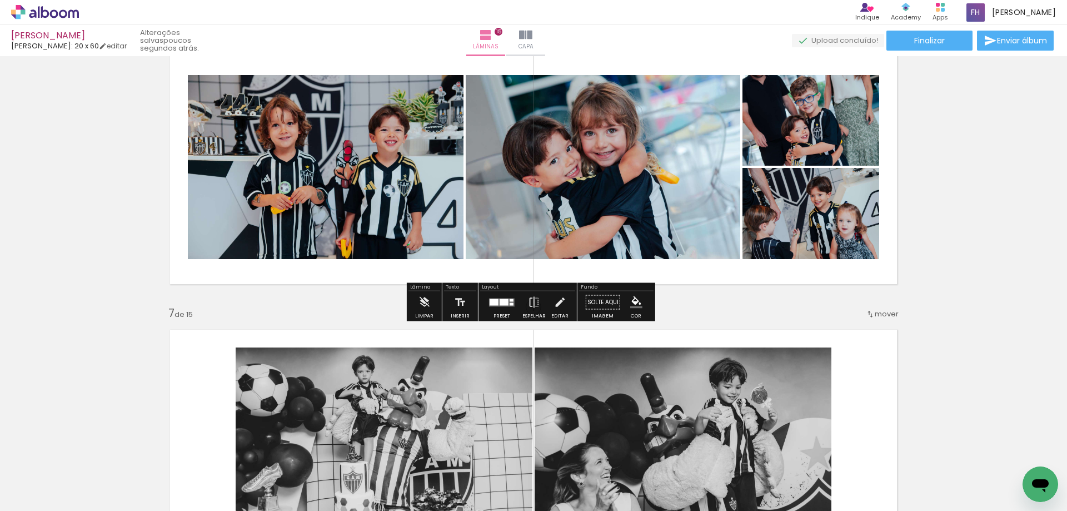
scroll to position [1667, 0]
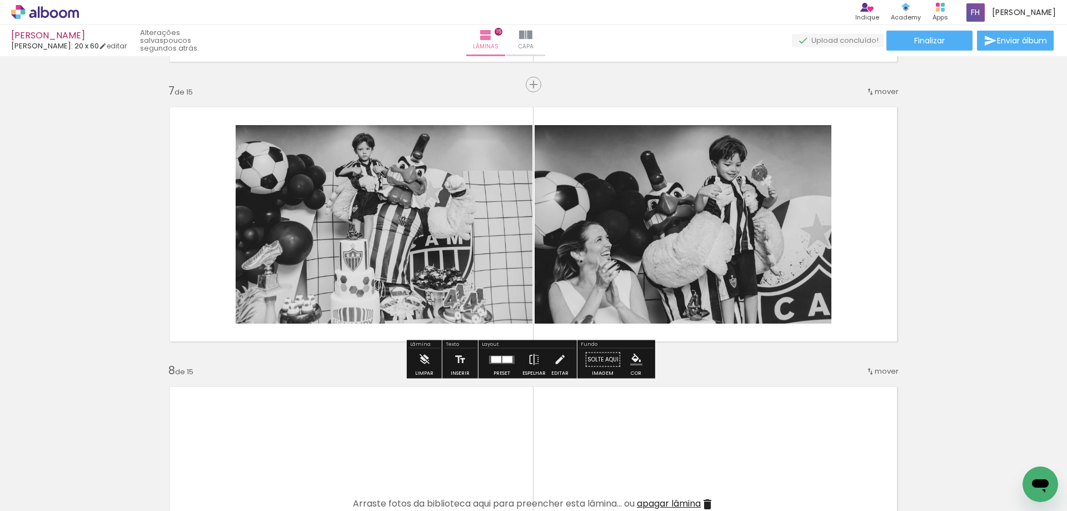
click at [876, 93] on span "mover" at bounding box center [887, 91] width 24 height 11
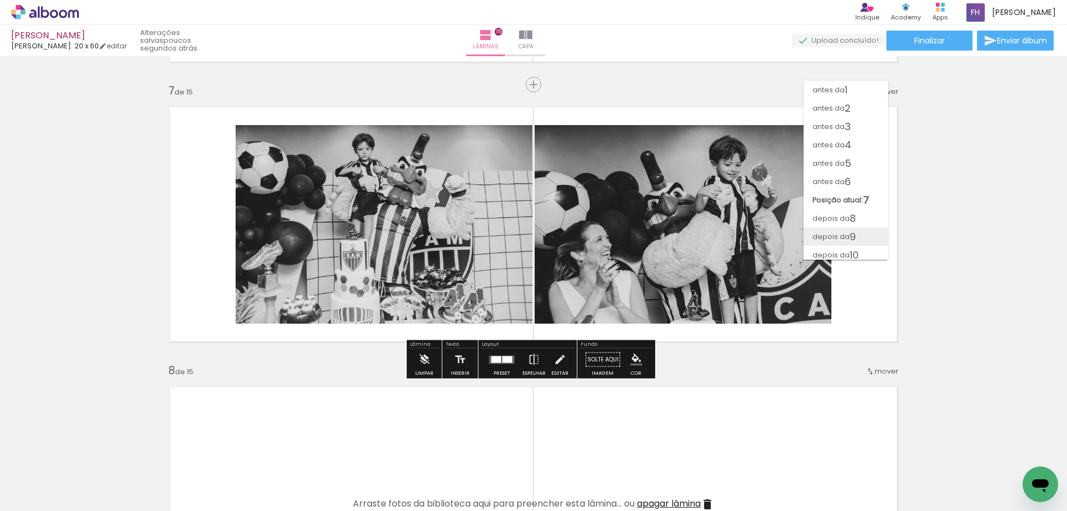
click at [851, 240] on span "9" at bounding box center [853, 236] width 6 height 18
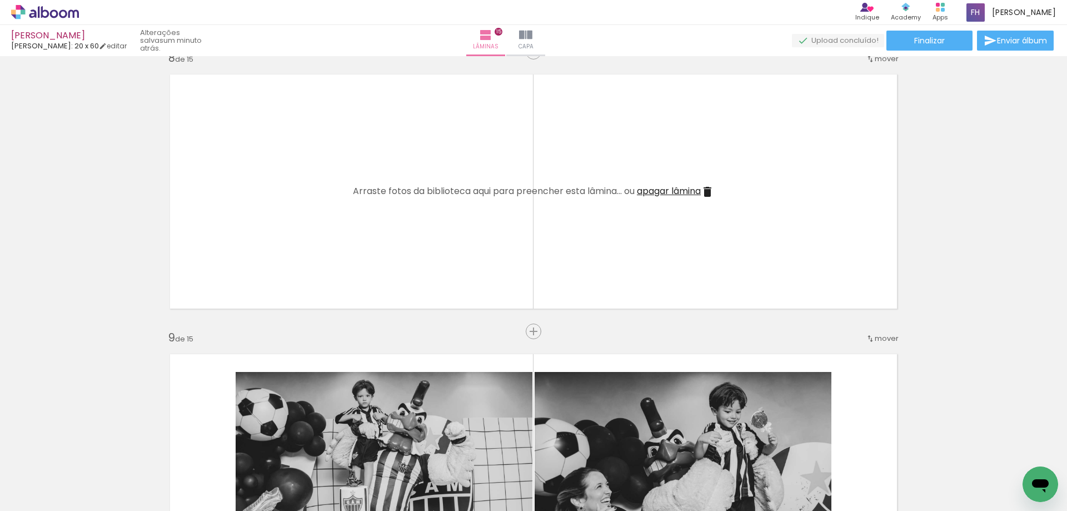
scroll to position [2202, 0]
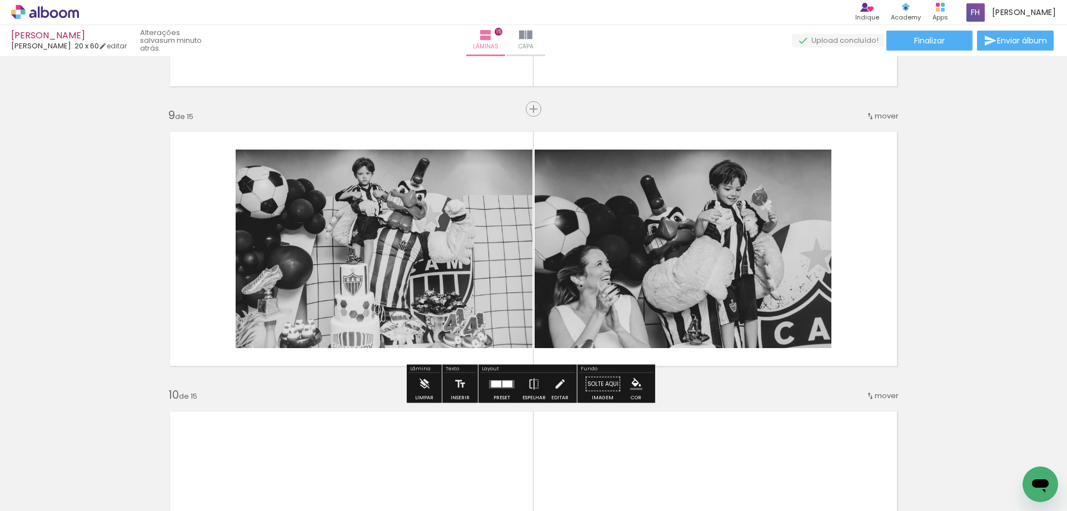
click at [883, 122] on div "mover" at bounding box center [882, 116] width 33 height 18
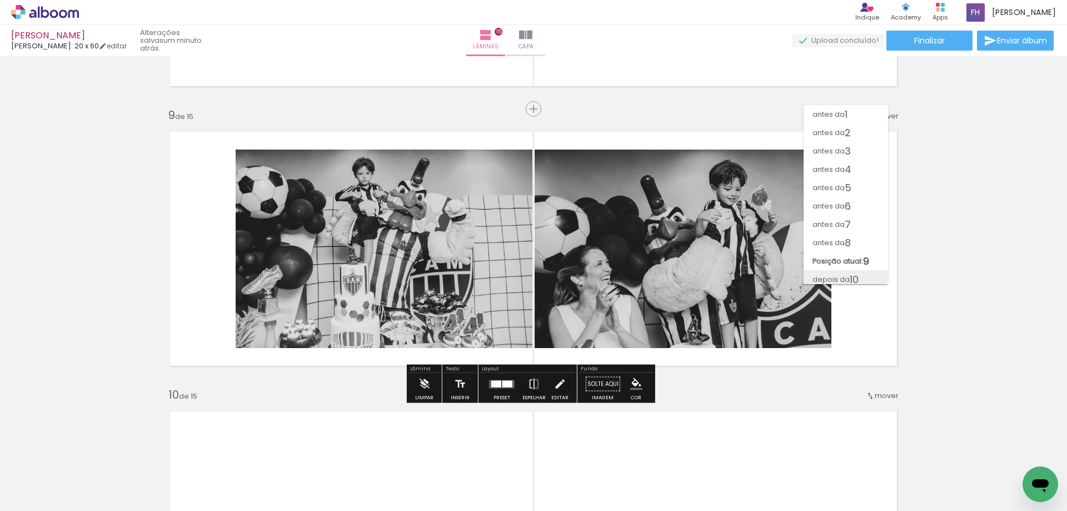
click at [864, 280] on paper-item "depois da 10" at bounding box center [846, 279] width 84 height 18
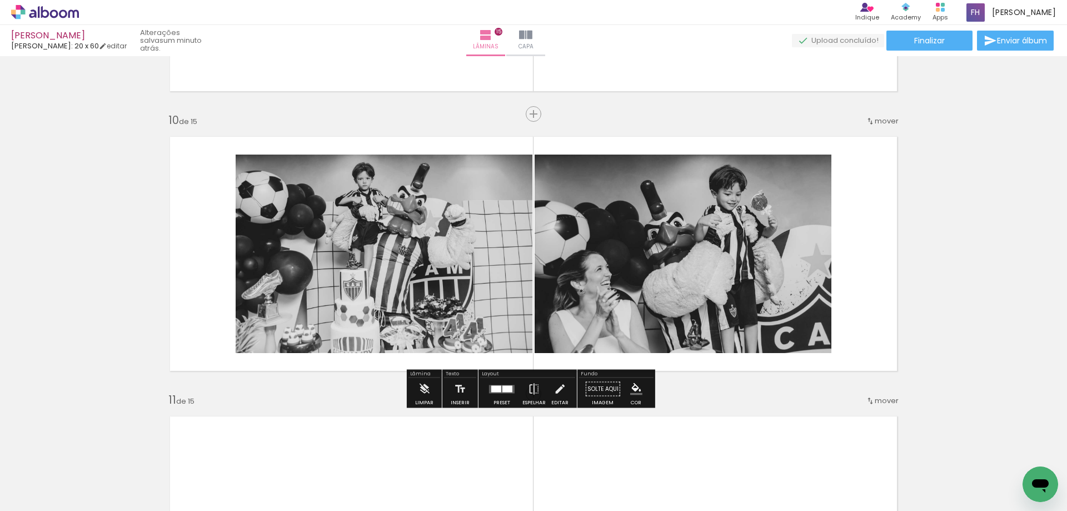
scroll to position [2482, 0]
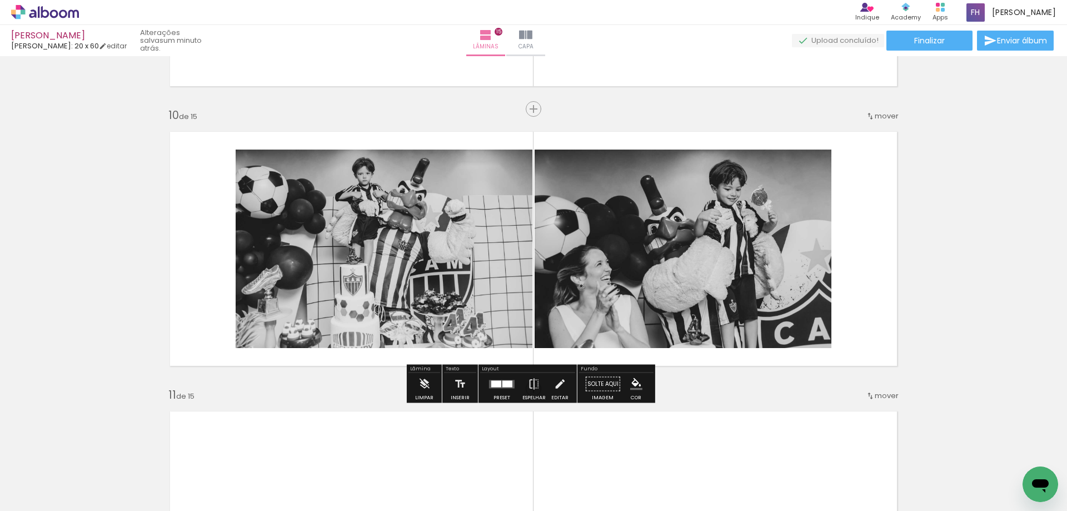
click at [880, 113] on span "mover" at bounding box center [887, 116] width 24 height 11
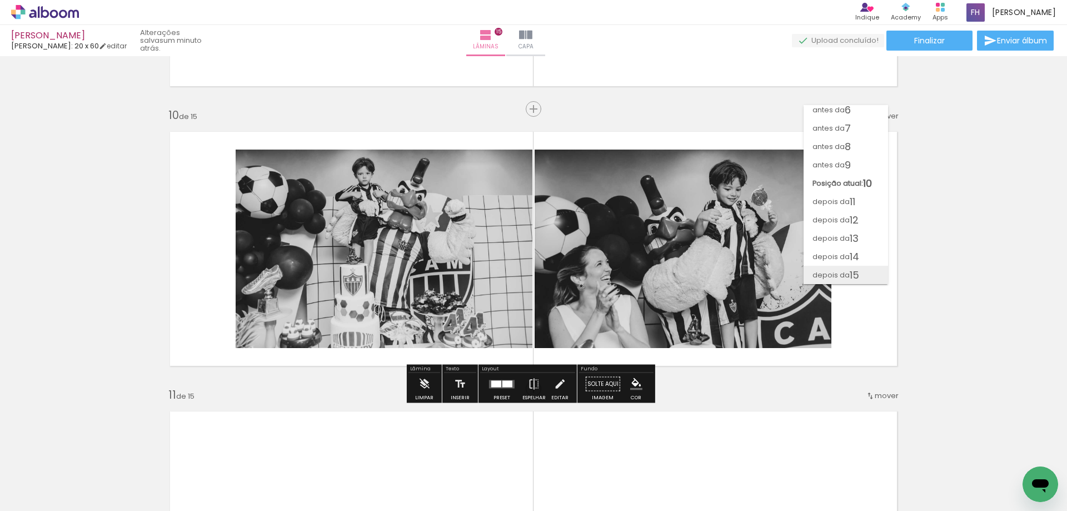
click at [859, 271] on span "15" at bounding box center [854, 275] width 9 height 18
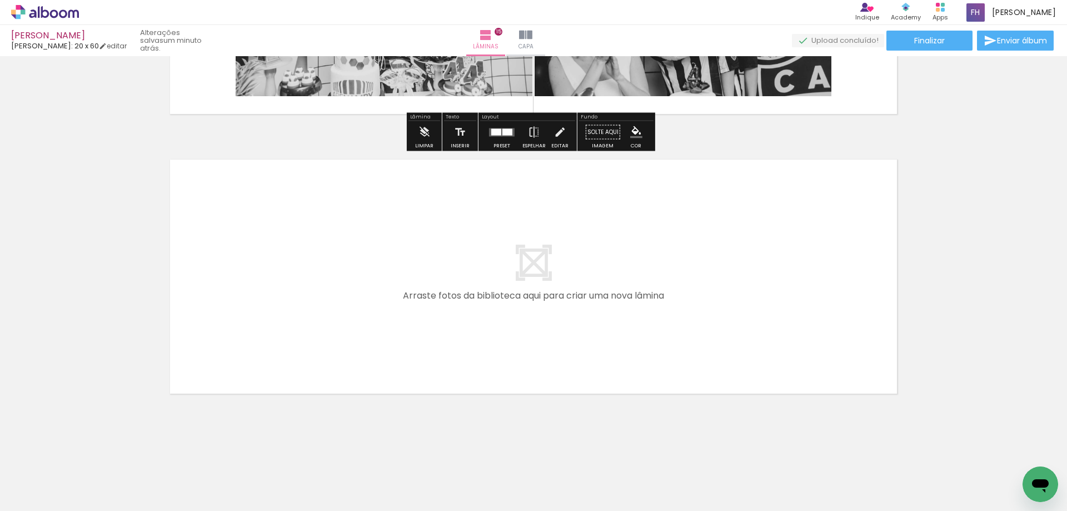
scroll to position [3742, 0]
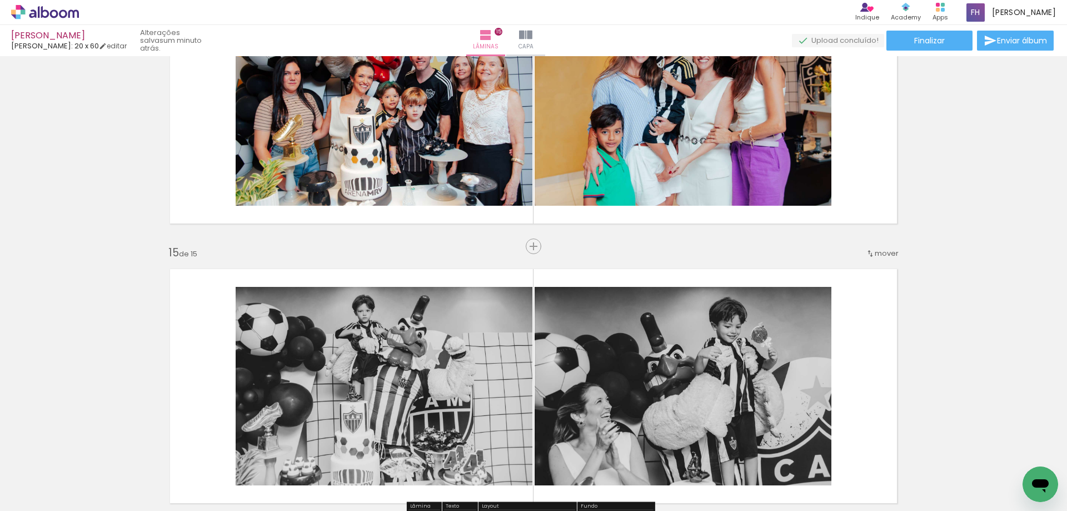
click at [881, 251] on span "mover" at bounding box center [887, 253] width 24 height 11
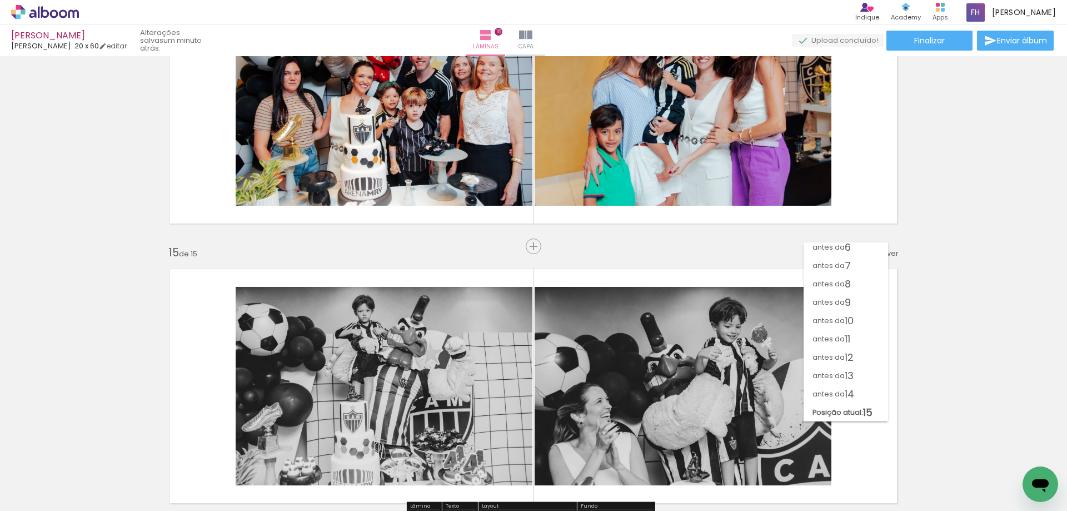
scroll to position [96, 0]
click at [856, 377] on paper-item "antes da 13" at bounding box center [846, 375] width 84 height 18
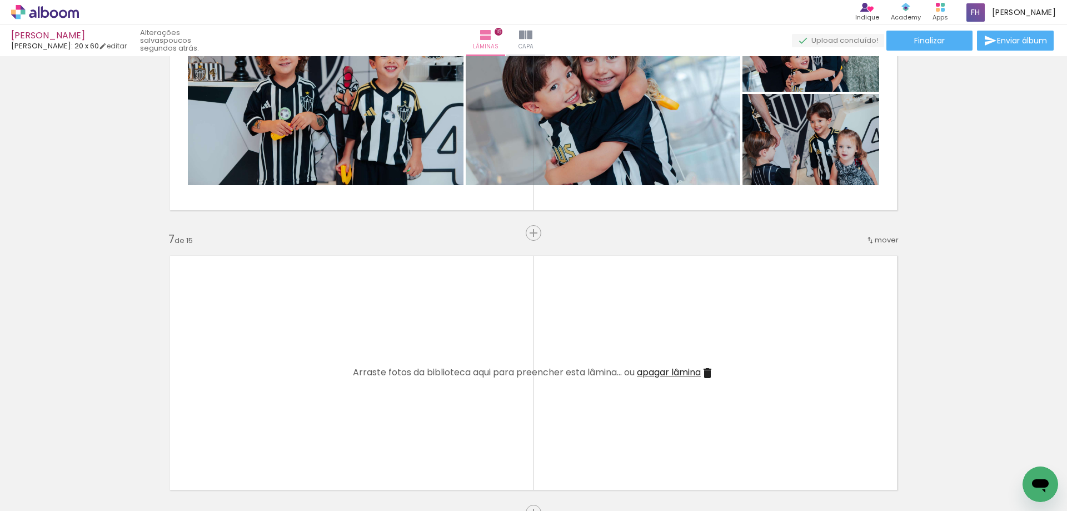
scroll to position [1575, 0]
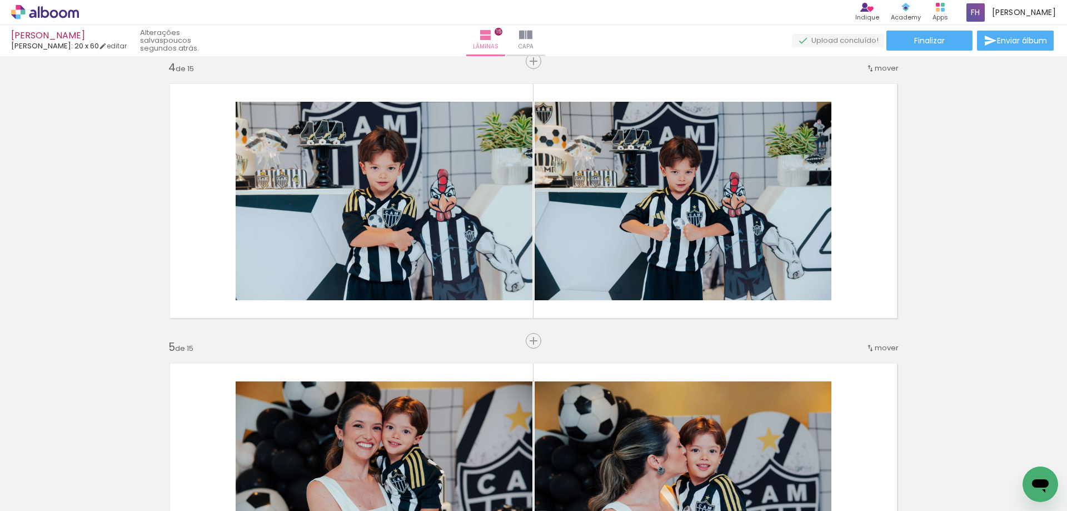
scroll to position [963, 0]
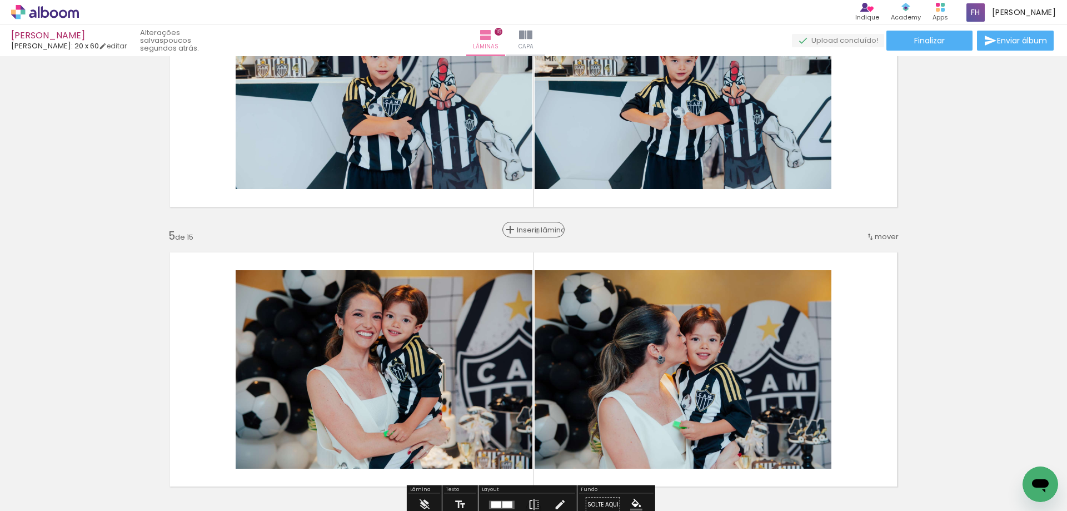
click at [537, 231] on span "Inserir lâmina" at bounding box center [538, 229] width 43 height 7
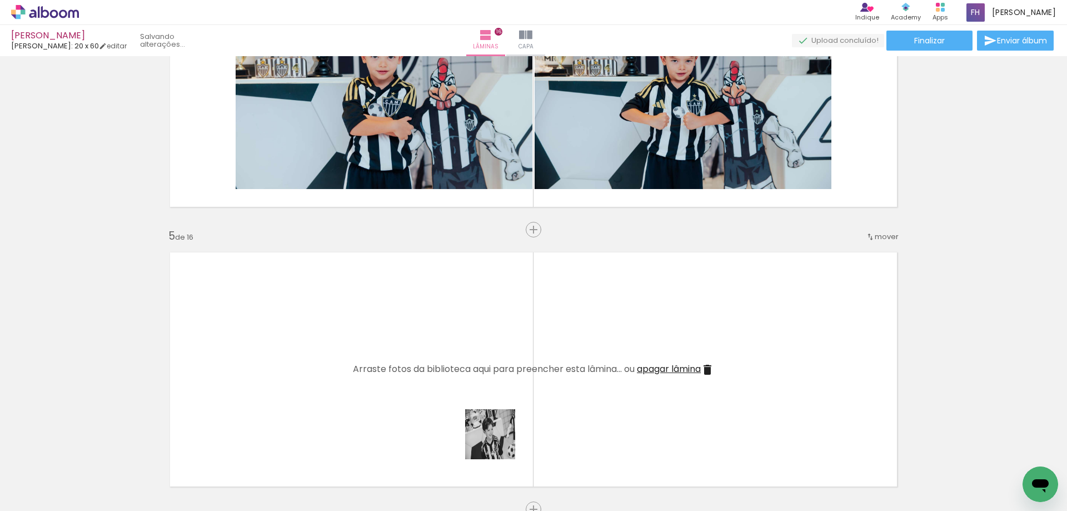
drag, startPoint x: 507, startPoint y: 475, endPoint x: 476, endPoint y: 335, distance: 143.5
click at [476, 335] on quentale-workspace at bounding box center [533, 255] width 1067 height 511
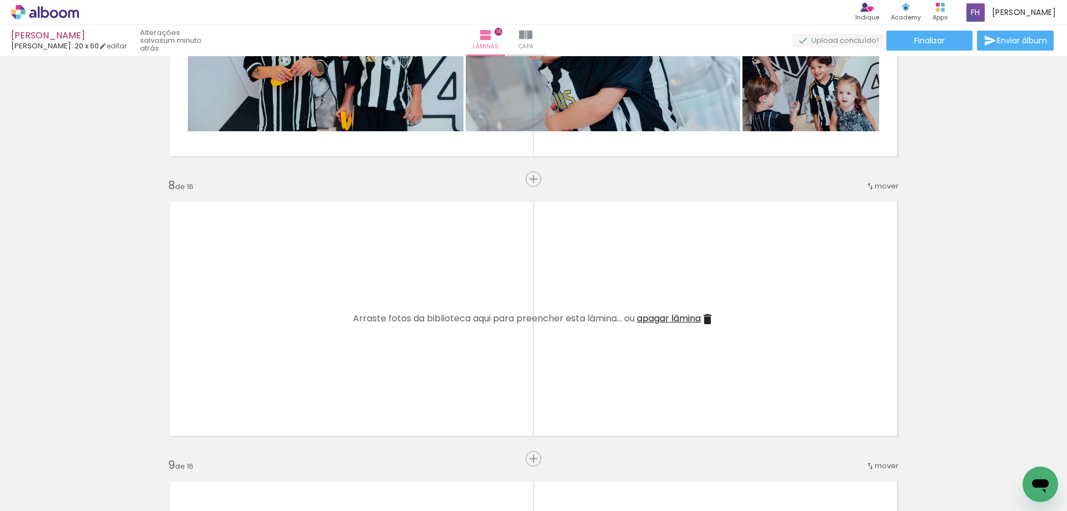
scroll to position [1908, 0]
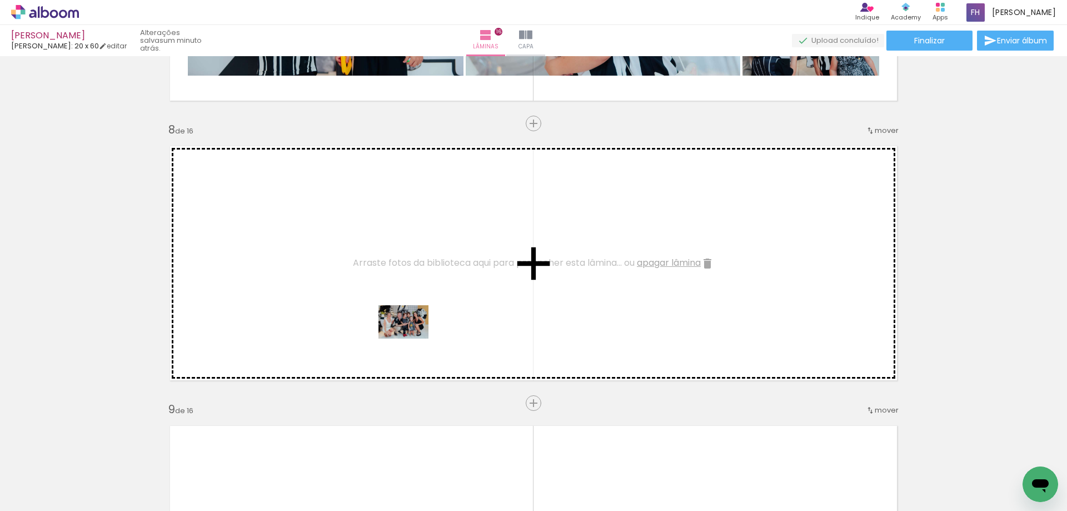
drag, startPoint x: 356, startPoint y: 377, endPoint x: 414, endPoint y: 338, distance: 69.7
click at [414, 338] on quentale-workspace at bounding box center [533, 255] width 1067 height 511
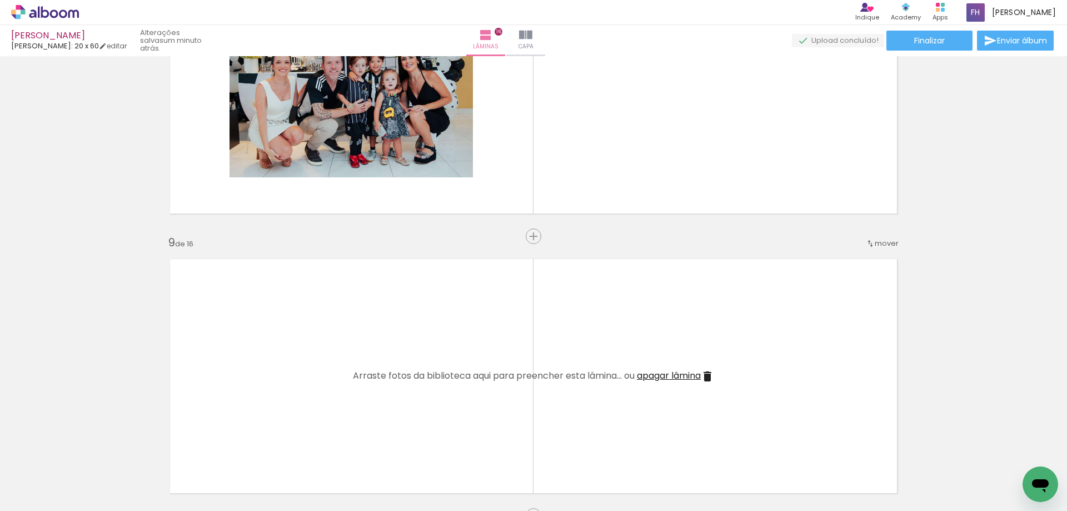
scroll to position [2130, 0]
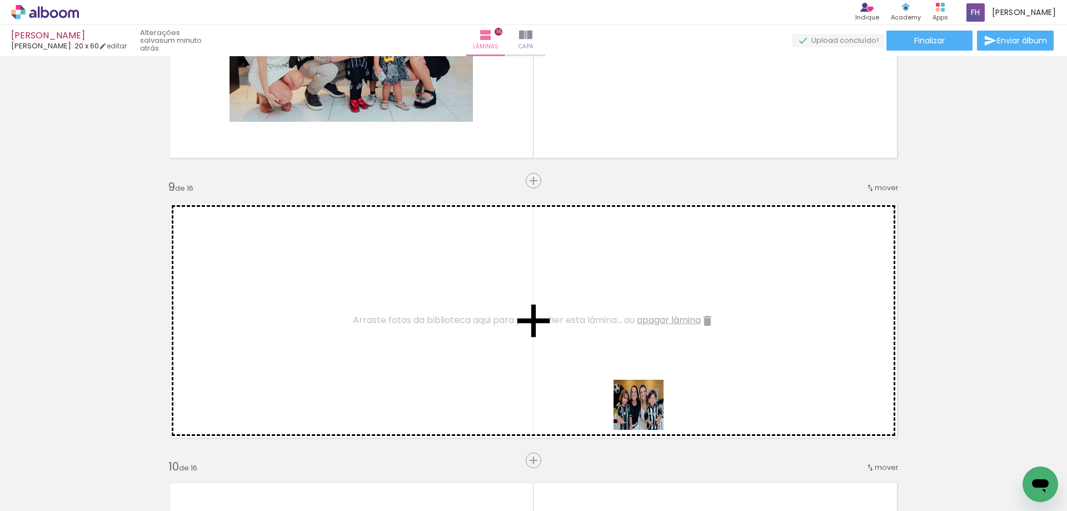
drag, startPoint x: 665, startPoint y: 477, endPoint x: 602, endPoint y: 429, distance: 79.3
click at [626, 368] on quentale-workspace at bounding box center [533, 255] width 1067 height 511
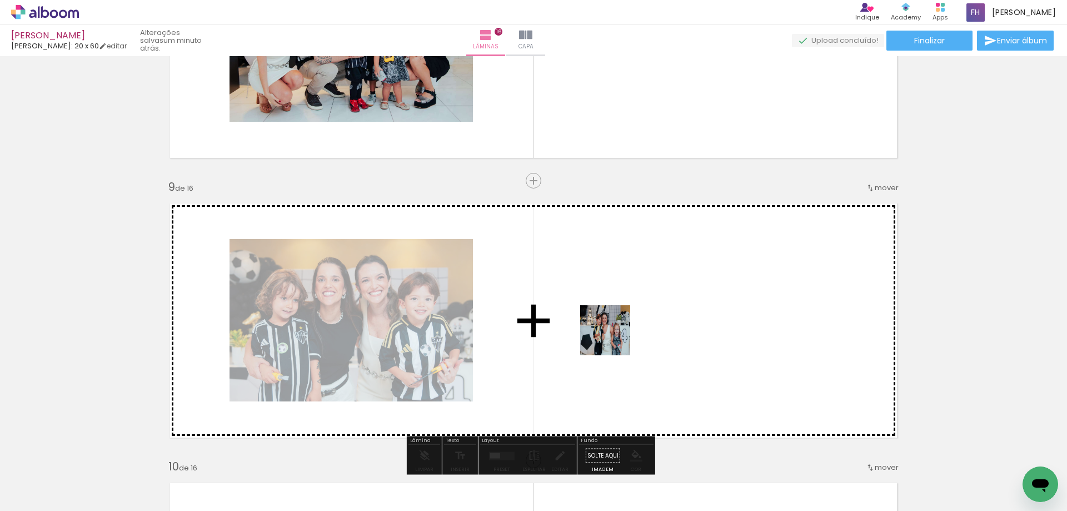
drag, startPoint x: 550, startPoint y: 462, endPoint x: 615, endPoint y: 338, distance: 140.0
click at [615, 338] on quentale-workspace at bounding box center [533, 255] width 1067 height 511
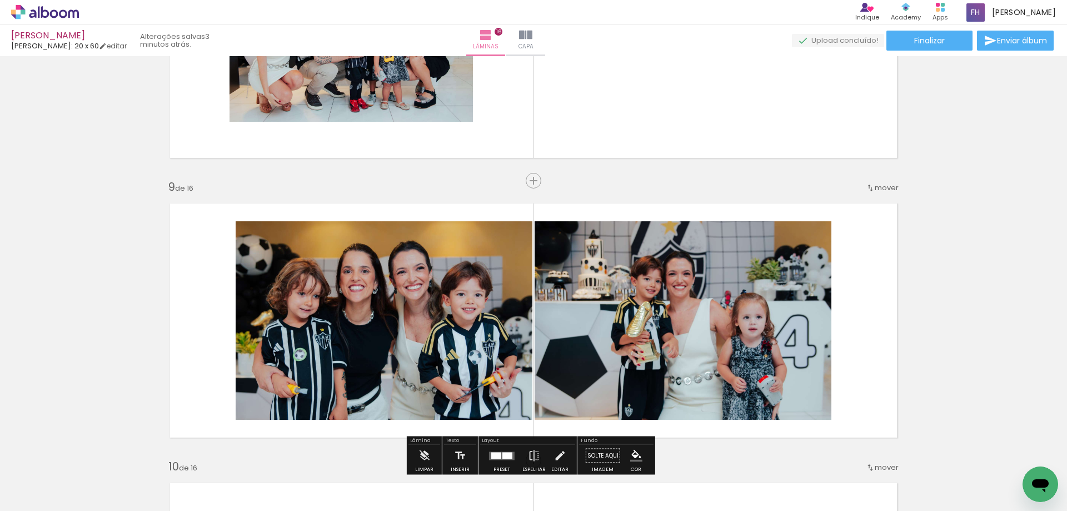
scroll to position [1964, 0]
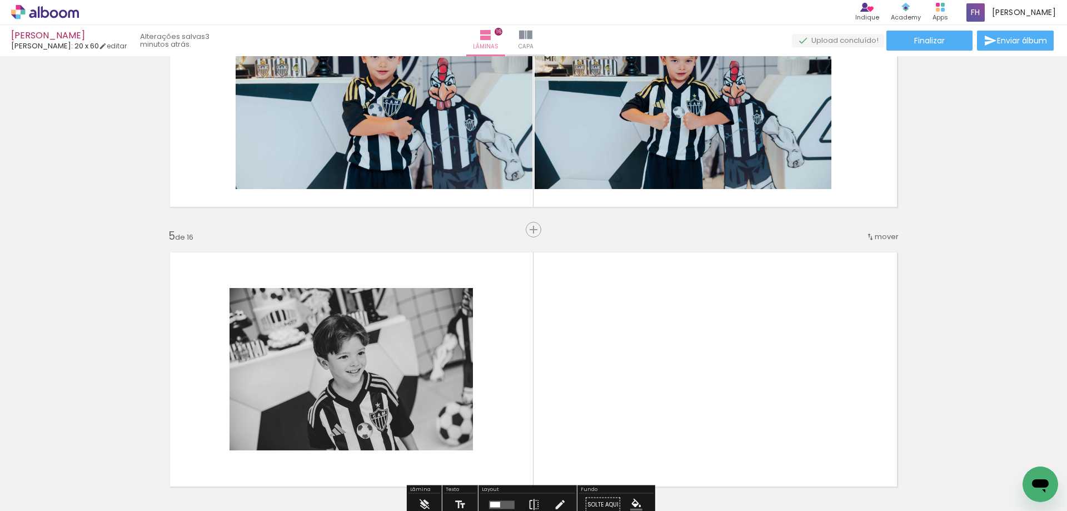
scroll to position [908, 0]
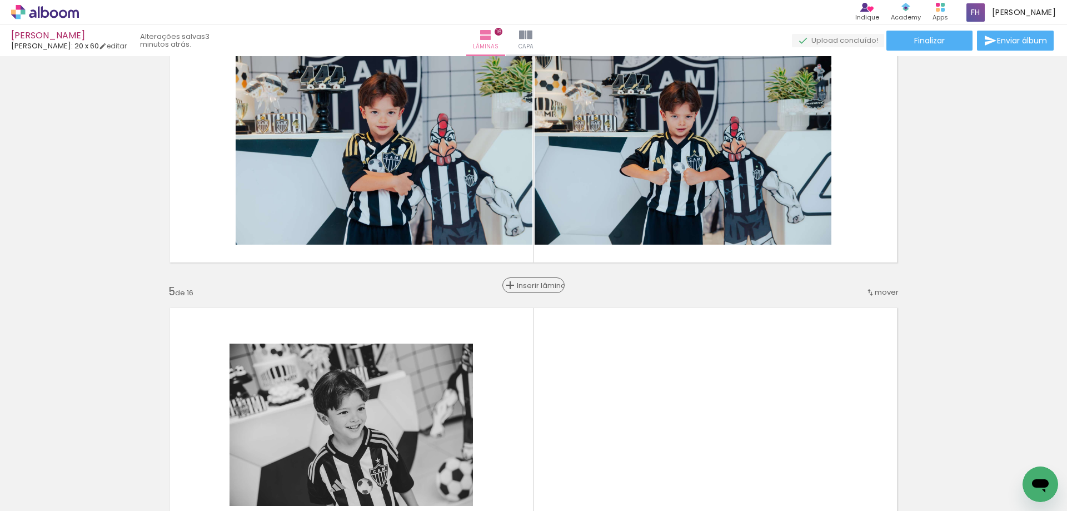
click at [534, 286] on span "Inserir lâmina" at bounding box center [538, 285] width 43 height 7
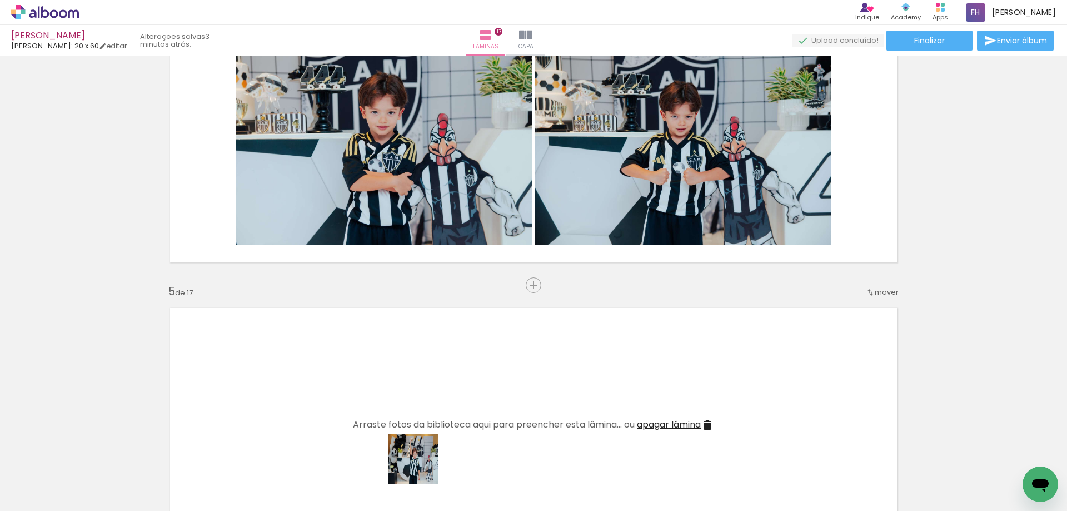
drag, startPoint x: 422, startPoint y: 467, endPoint x: 475, endPoint y: 442, distance: 59.2
click at [457, 380] on quentale-workspace at bounding box center [533, 255] width 1067 height 511
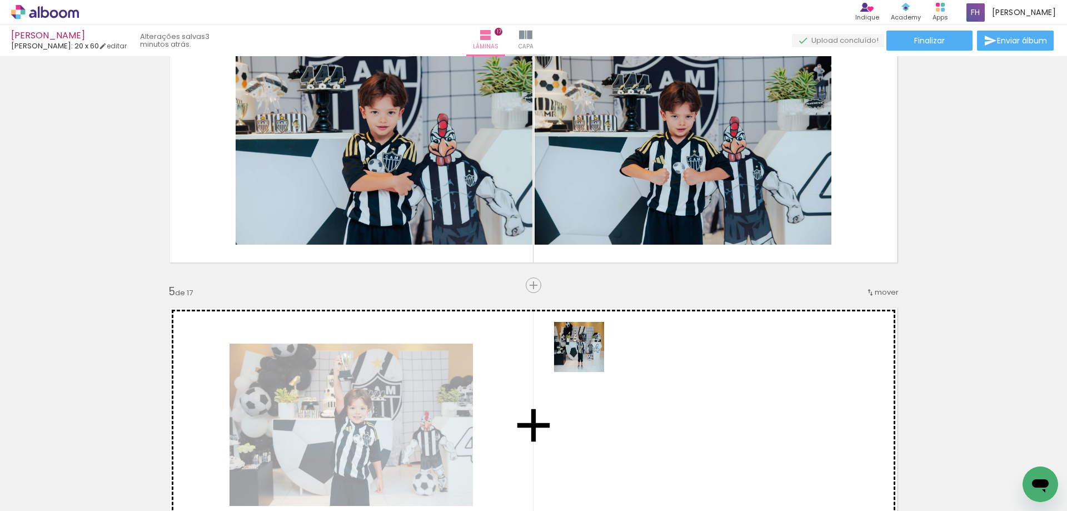
drag, startPoint x: 530, startPoint y: 400, endPoint x: 587, endPoint y: 355, distance: 73.3
click at [587, 355] on quentale-workspace at bounding box center [533, 255] width 1067 height 511
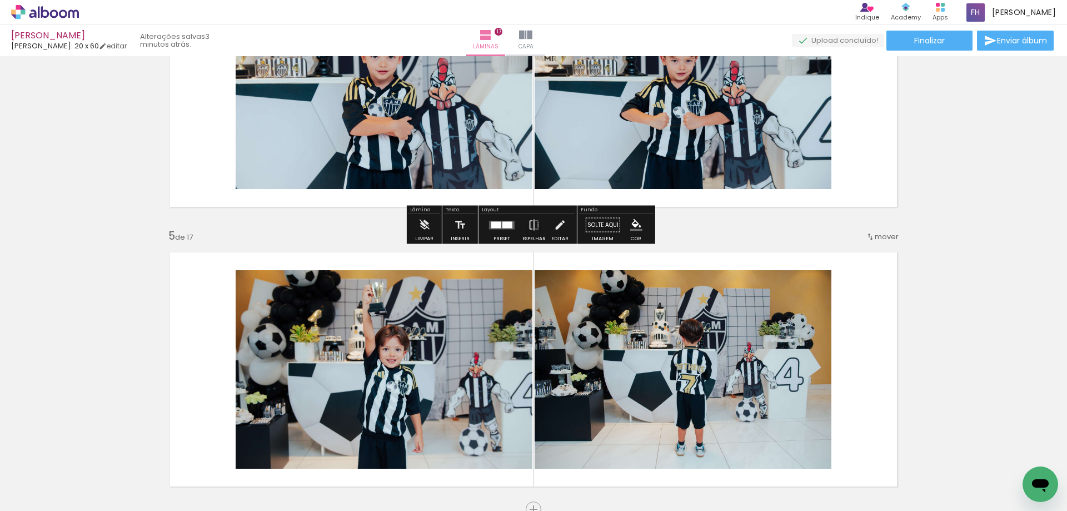
scroll to position [1019, 0]
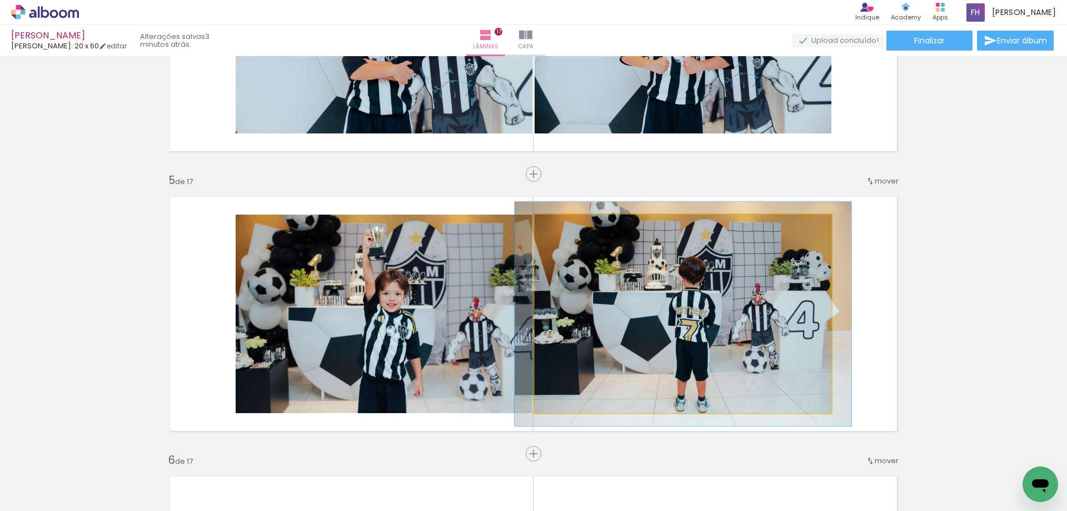
type paper-slider "113"
click at [560, 229] on div at bounding box center [566, 226] width 18 height 18
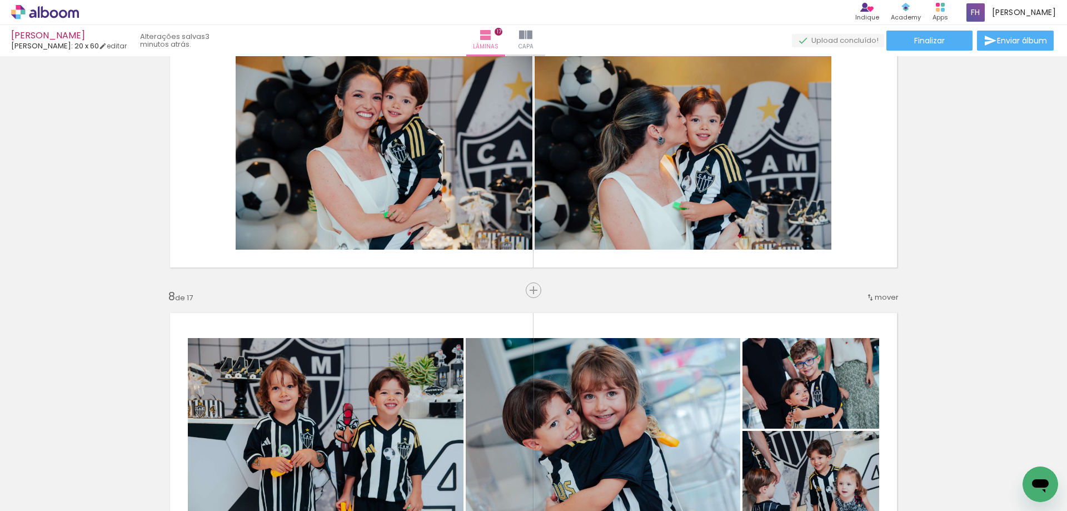
scroll to position [1408, 0]
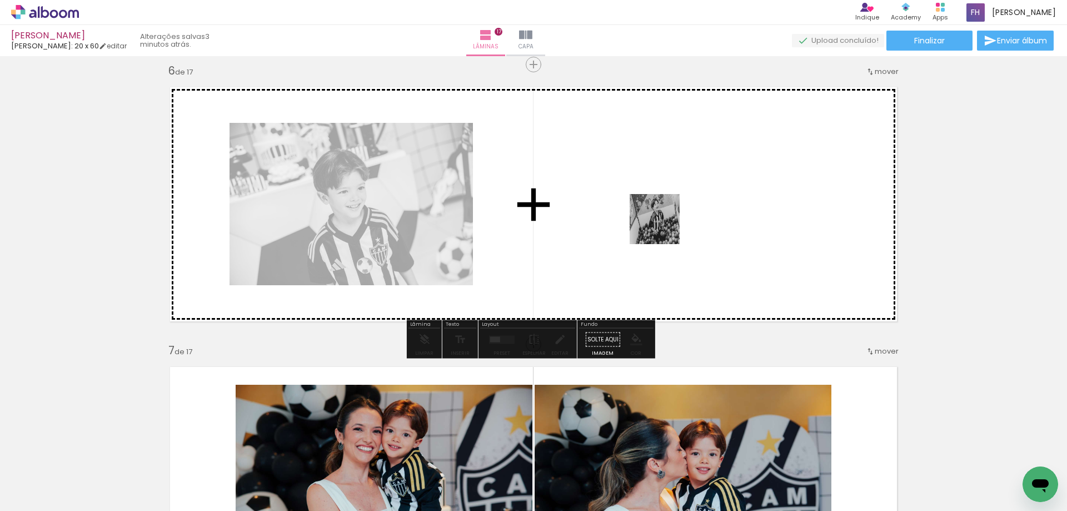
drag, startPoint x: 501, startPoint y: 354, endPoint x: 673, endPoint y: 201, distance: 230.3
click at [673, 201] on quentale-workspace at bounding box center [533, 255] width 1067 height 511
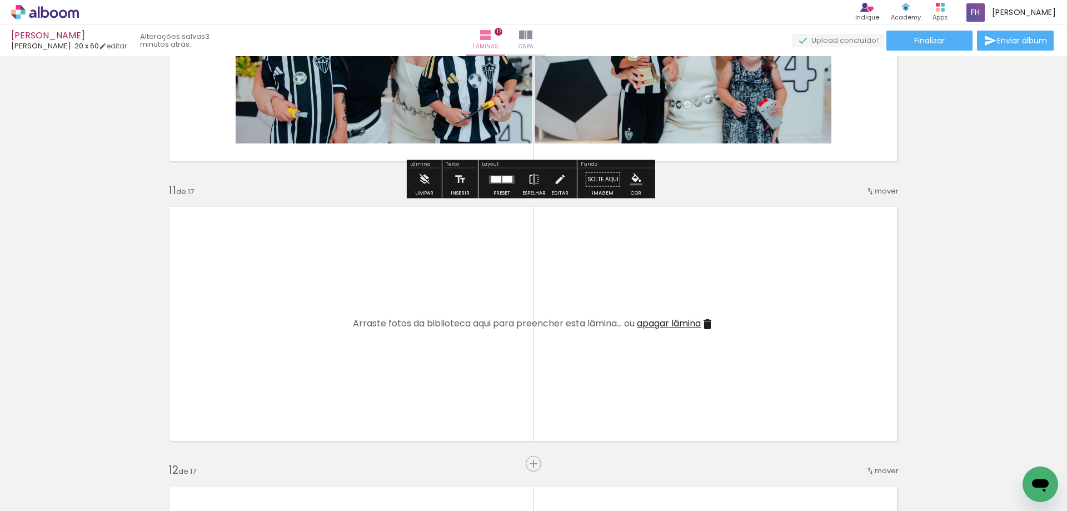
scroll to position [2742, 0]
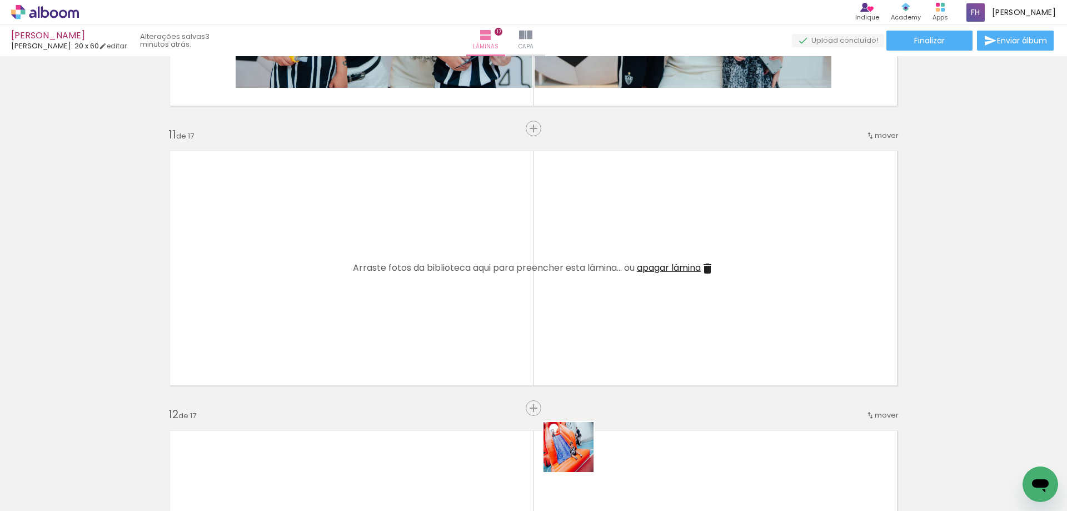
drag, startPoint x: 574, startPoint y: 471, endPoint x: 632, endPoint y: 457, distance: 60.7
click at [603, 387] on quentale-workspace at bounding box center [533, 255] width 1067 height 511
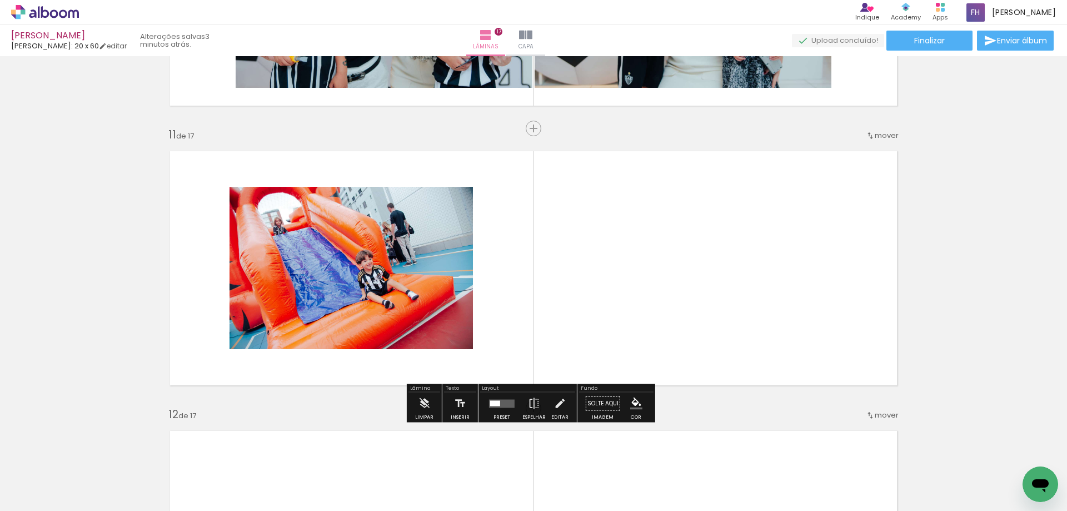
drag, startPoint x: 636, startPoint y: 481, endPoint x: 696, endPoint y: 489, distance: 61.1
click at [670, 365] on quentale-workspace at bounding box center [533, 255] width 1067 height 511
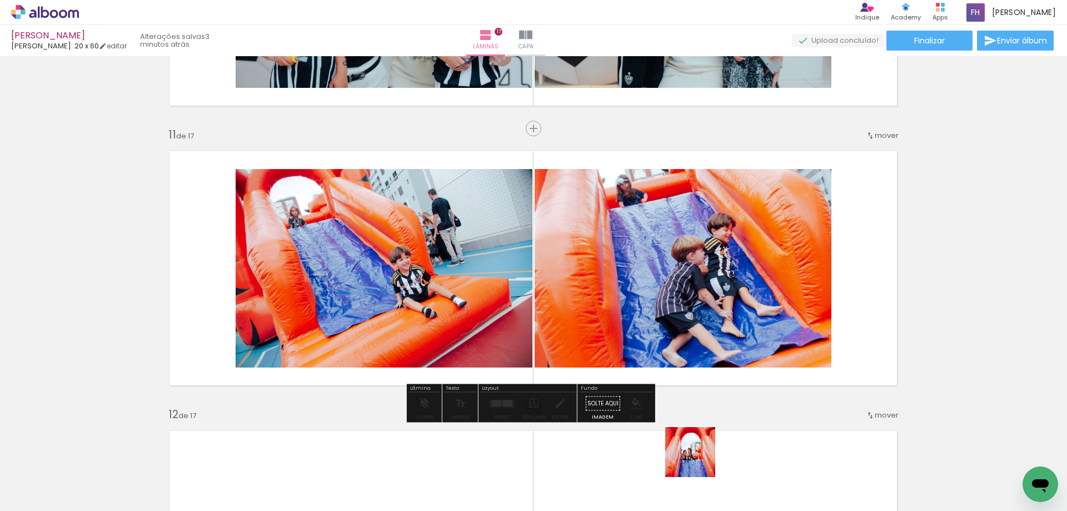
drag, startPoint x: 696, startPoint y: 478, endPoint x: 718, endPoint y: 350, distance: 130.2
click at [718, 350] on quentale-workspace at bounding box center [533, 255] width 1067 height 511
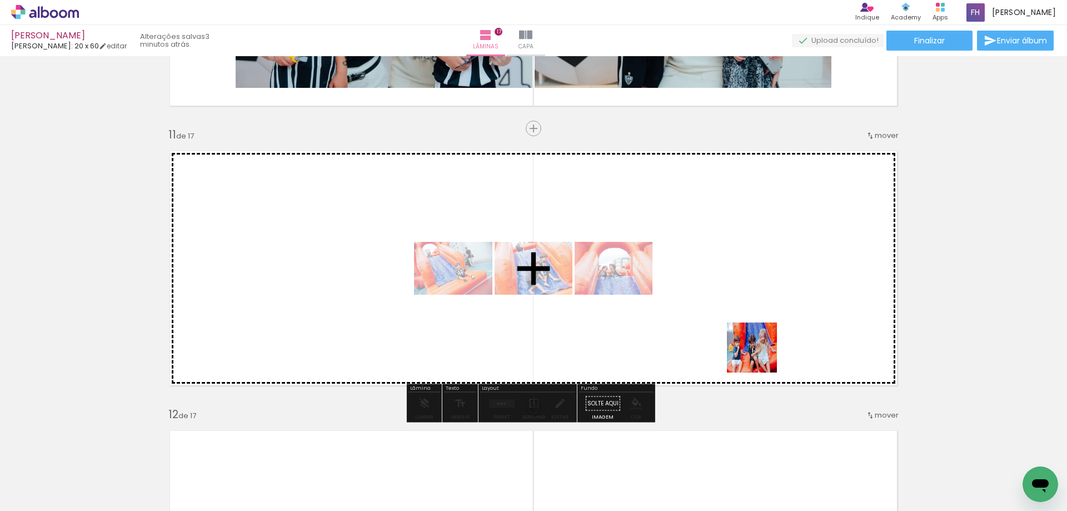
drag, startPoint x: 748, startPoint y: 420, endPoint x: 624, endPoint y: 472, distance: 134.3
click at [766, 330] on quentale-workspace at bounding box center [533, 255] width 1067 height 511
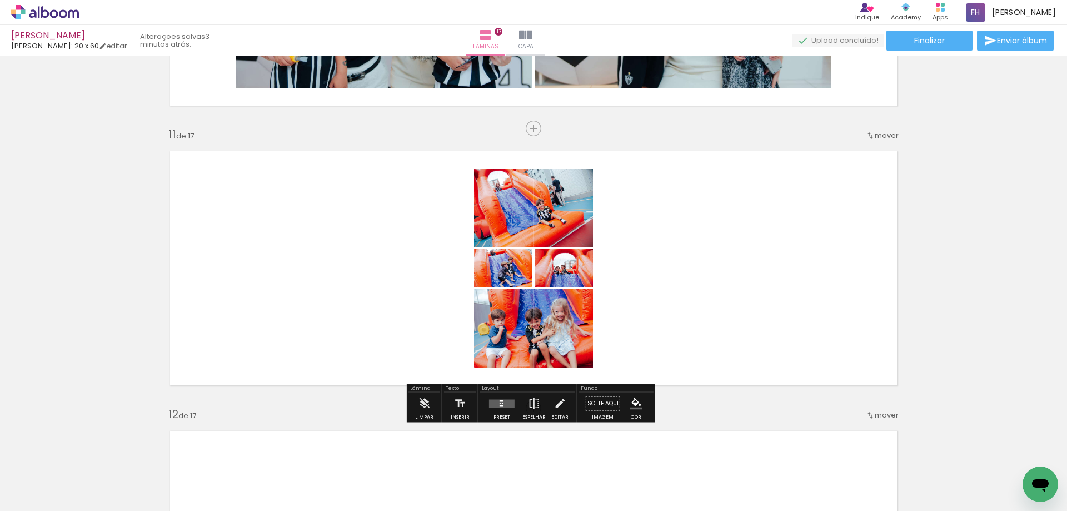
click at [0, 0] on slot "Preset" at bounding box center [0, 0] width 0 height 0
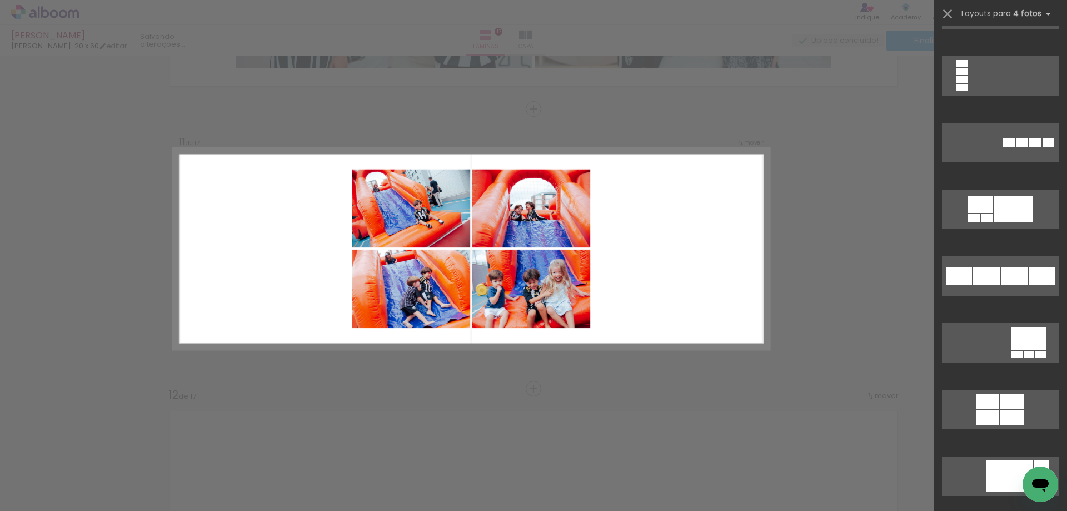
scroll to position [2501, 0]
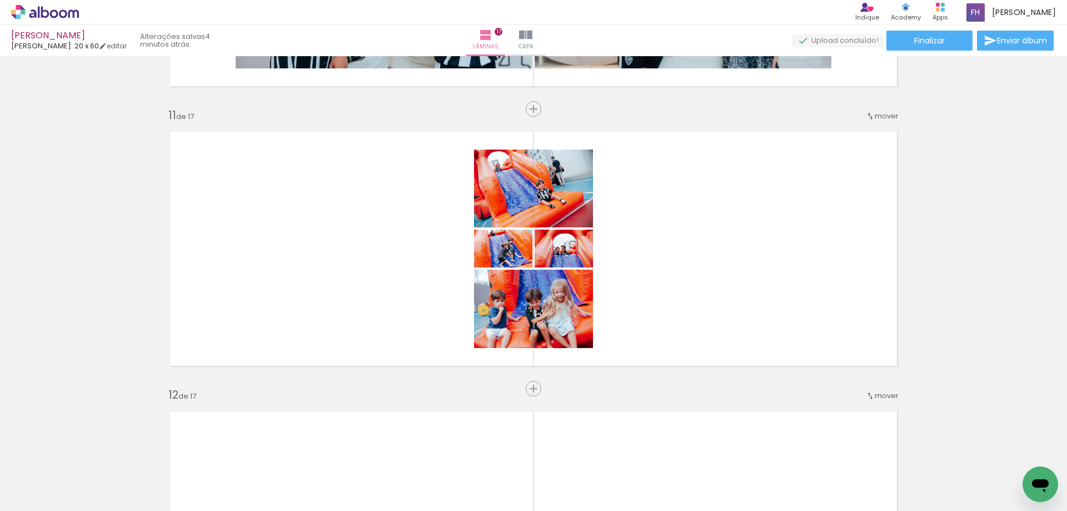
scroll to position [0, 1370]
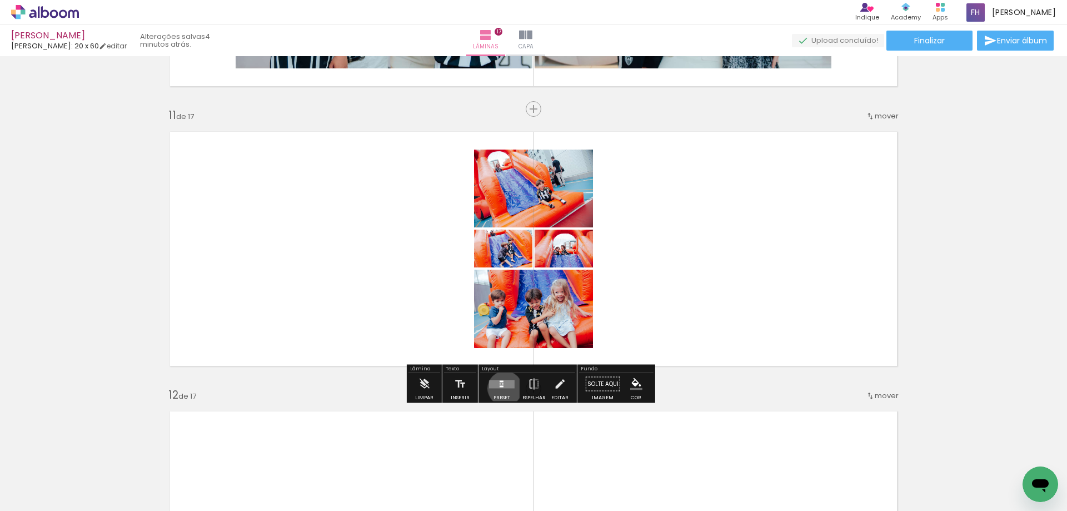
click at [504, 387] on div at bounding box center [502, 384] width 30 height 22
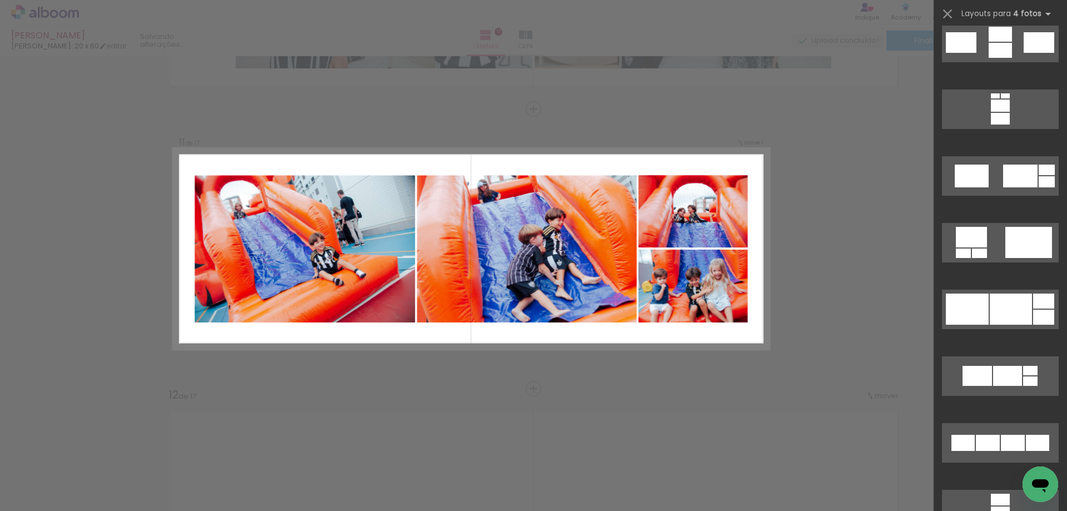
scroll to position [4002, 0]
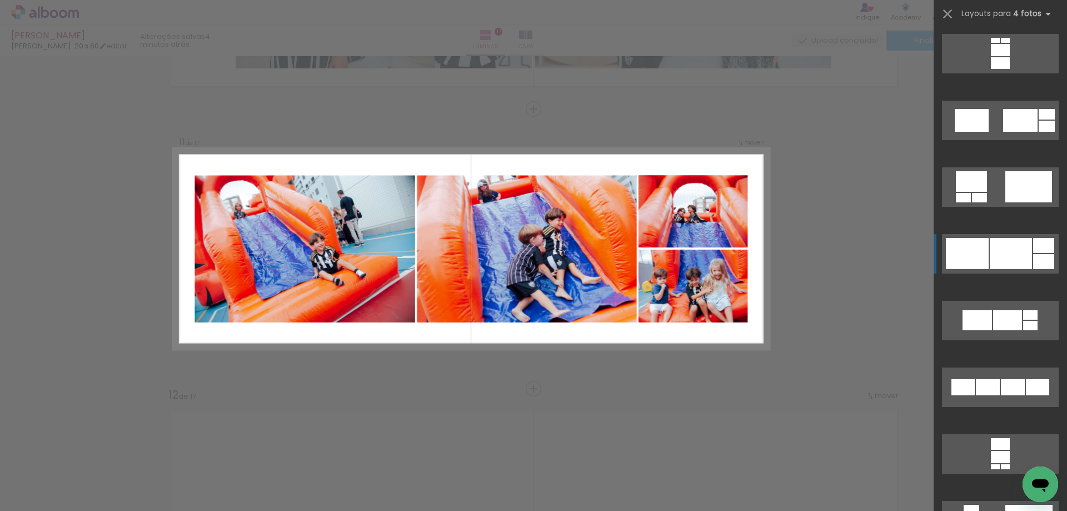
click at [990, 255] on div at bounding box center [1011, 253] width 42 height 31
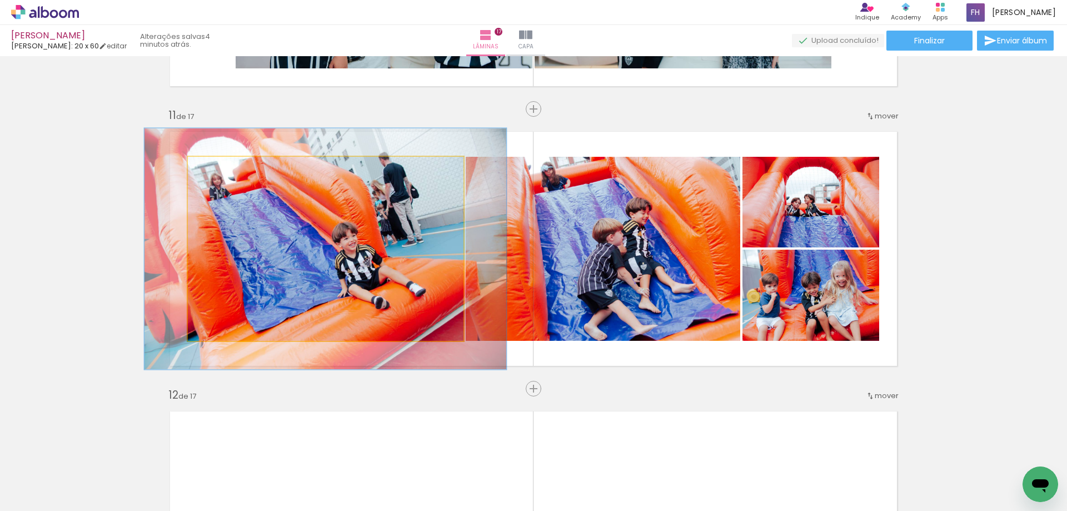
drag, startPoint x: 204, startPoint y: 166, endPoint x: 216, endPoint y: 167, distance: 12.2
click at [217, 167] on div at bounding box center [226, 169] width 18 height 18
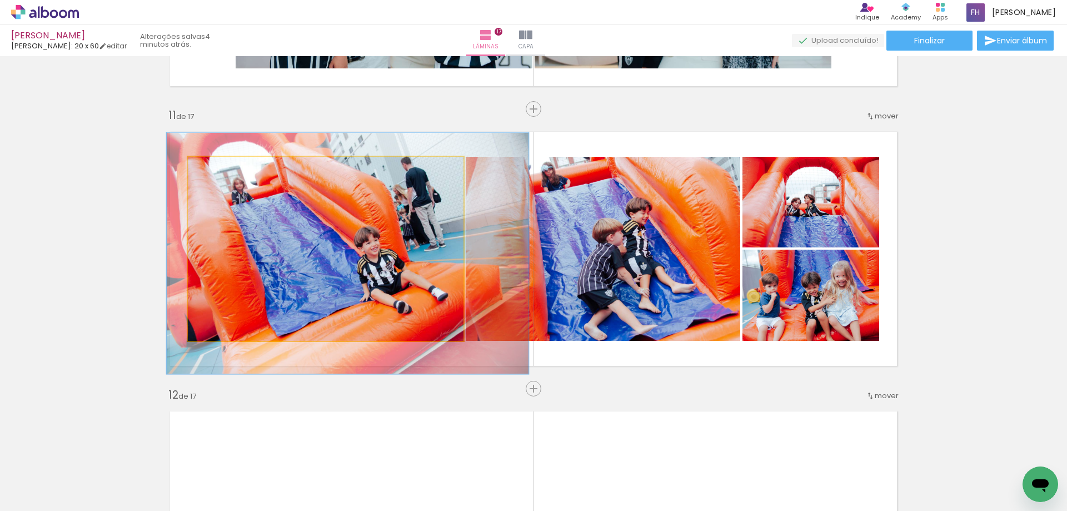
drag, startPoint x: 297, startPoint y: 228, endPoint x: 319, endPoint y: 232, distance: 22.7
drag, startPoint x: 376, startPoint y: 261, endPoint x: 298, endPoint y: 237, distance: 82.1
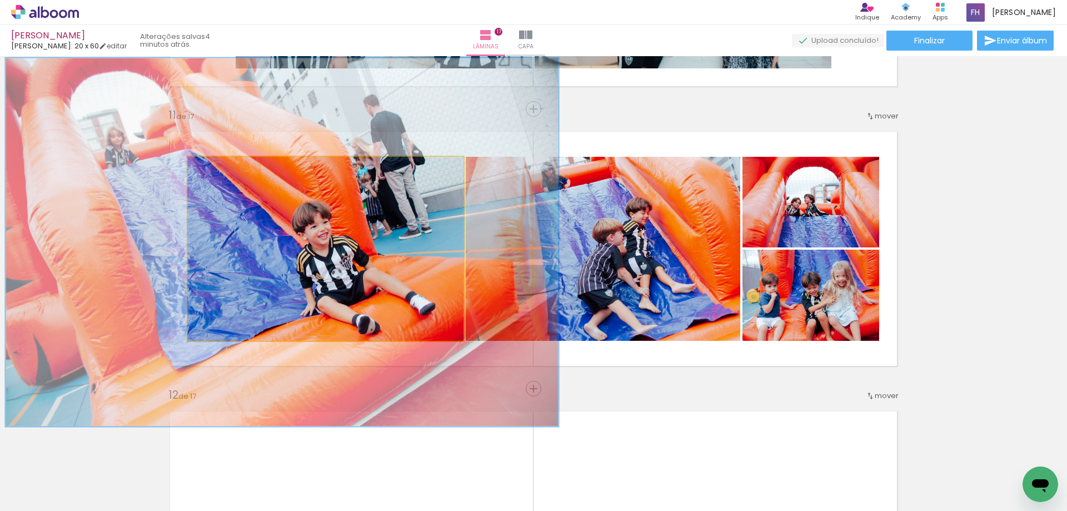
drag, startPoint x: 223, startPoint y: 167, endPoint x: 250, endPoint y: 180, distance: 29.6
type paper-slider "200"
click at [250, 180] on quentale-photo at bounding box center [326, 249] width 276 height 184
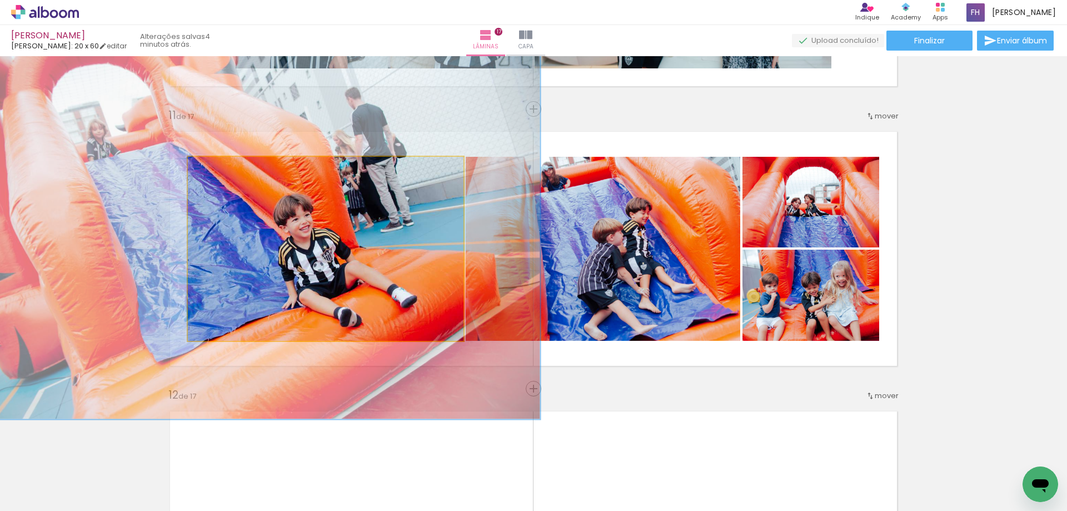
drag, startPoint x: 417, startPoint y: 246, endPoint x: 402, endPoint y: 242, distance: 15.5
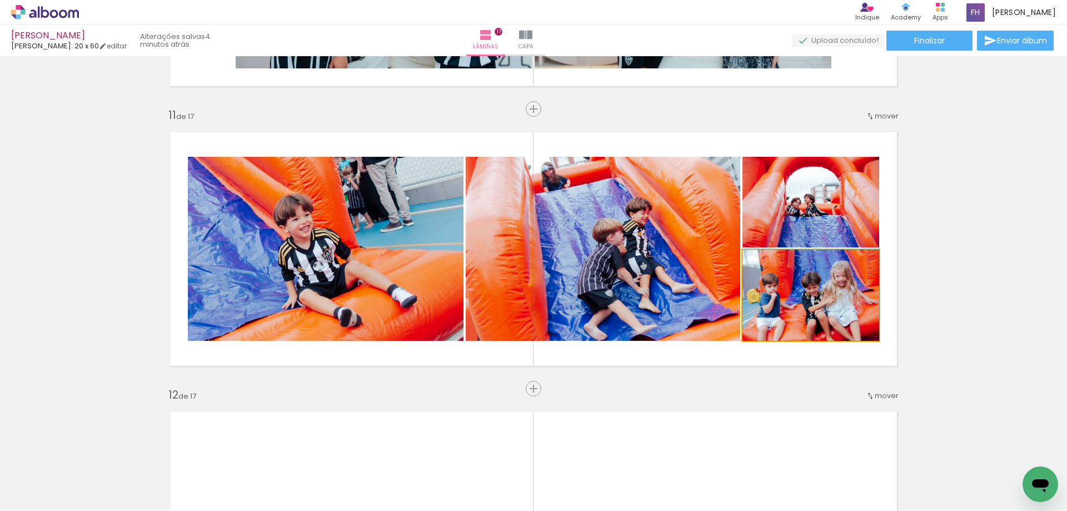
drag, startPoint x: 828, startPoint y: 311, endPoint x: 410, endPoint y: 255, distance: 422.3
click at [0, 0] on slot at bounding box center [0, 0] width 0 height 0
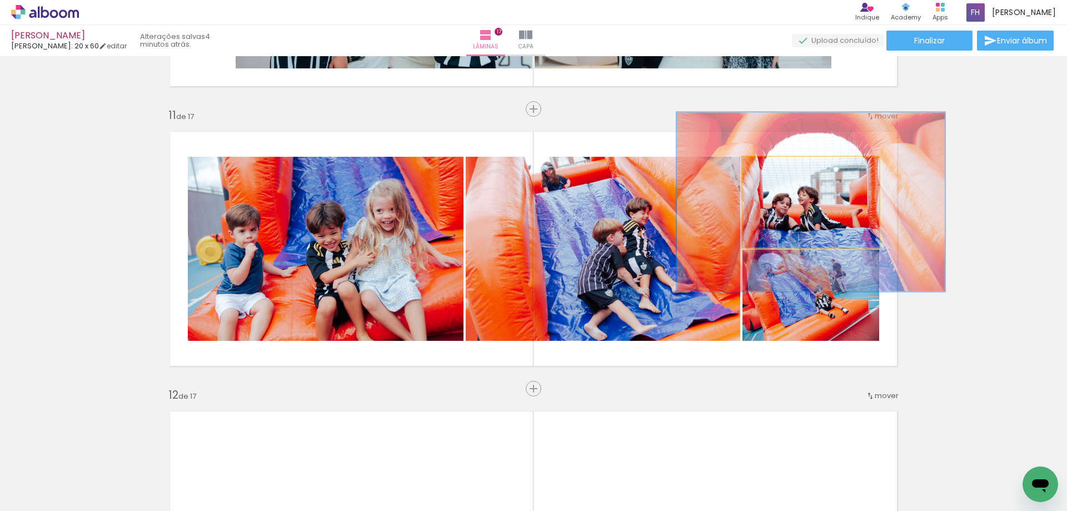
drag, startPoint x: 768, startPoint y: 175, endPoint x: 800, endPoint y: 183, distance: 33.4
click at [801, 180] on quentale-photo at bounding box center [811, 202] width 137 height 91
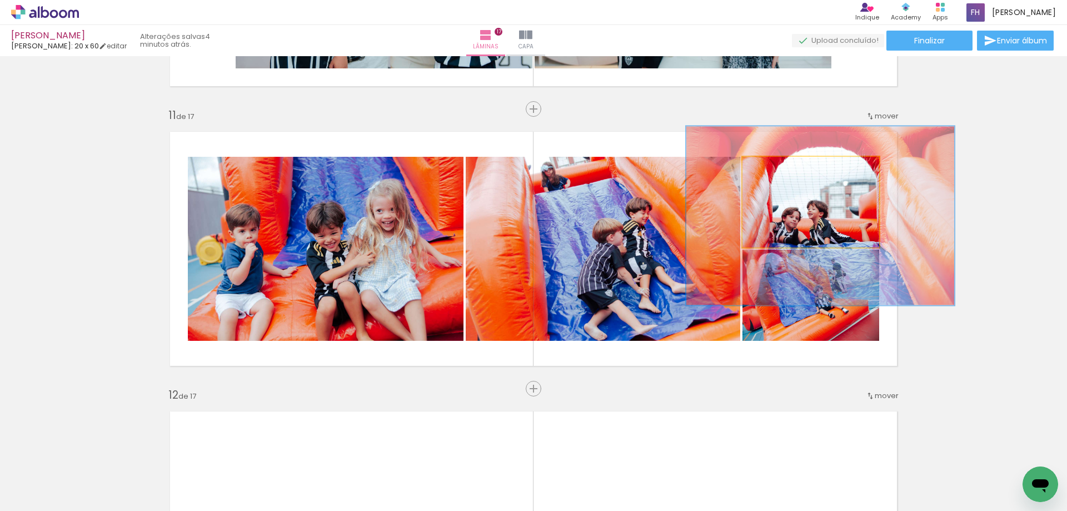
drag, startPoint x: 791, startPoint y: 223, endPoint x: 798, endPoint y: 237, distance: 14.9
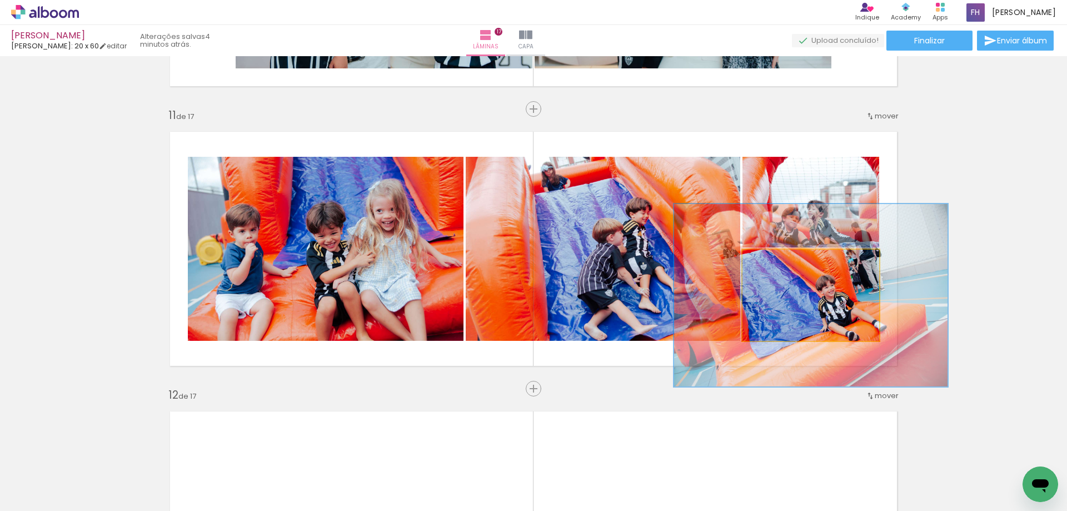
drag, startPoint x: 777, startPoint y: 262, endPoint x: 810, endPoint y: 279, distance: 37.3
click at [809, 275] on quentale-photo at bounding box center [811, 295] width 137 height 91
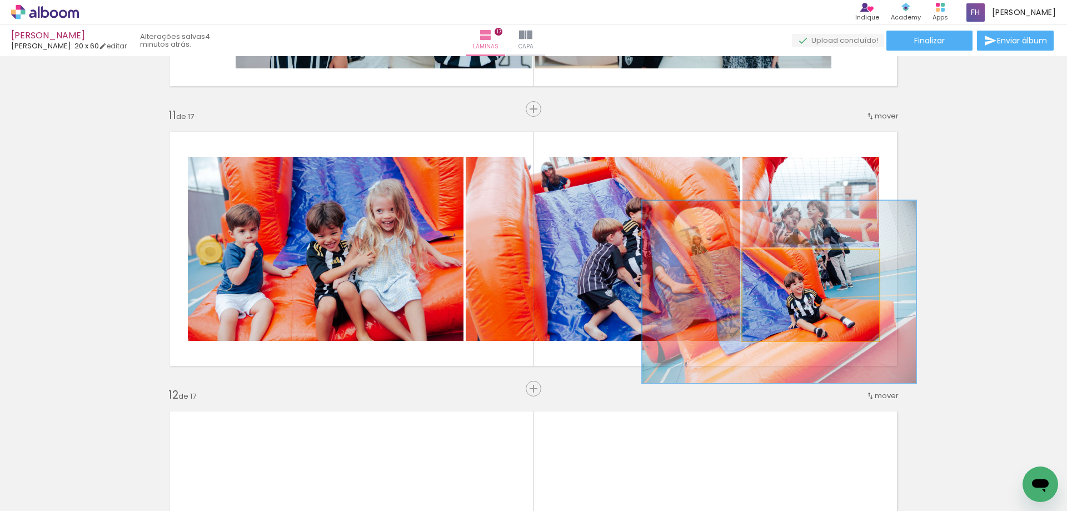
drag, startPoint x: 826, startPoint y: 322, endPoint x: 795, endPoint y: 318, distance: 31.9
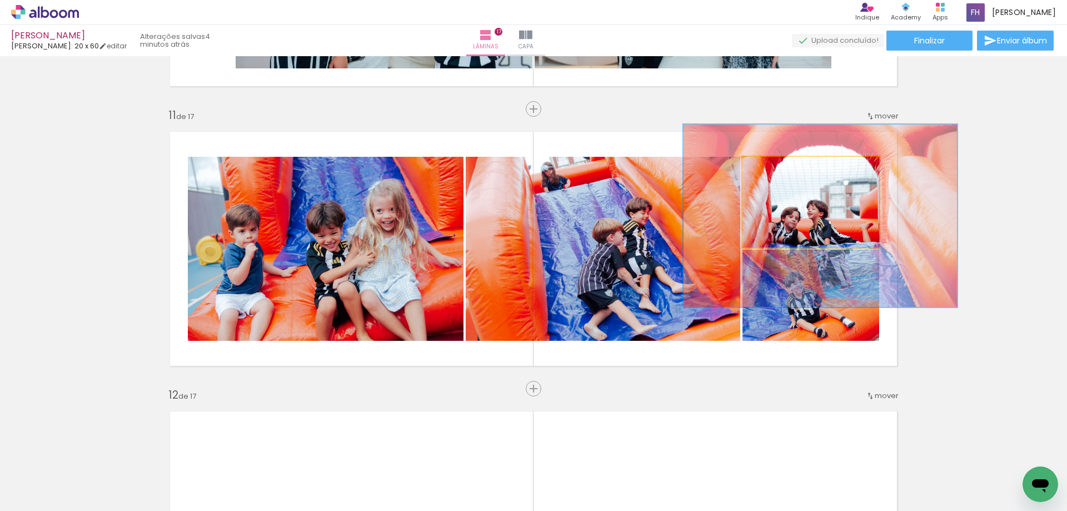
drag, startPoint x: 791, startPoint y: 170, endPoint x: 823, endPoint y: 172, distance: 32.3
type paper-slider "200"
click at [823, 160] on div "P&B Largura Cor" at bounding box center [813, 160] width 137 height 0
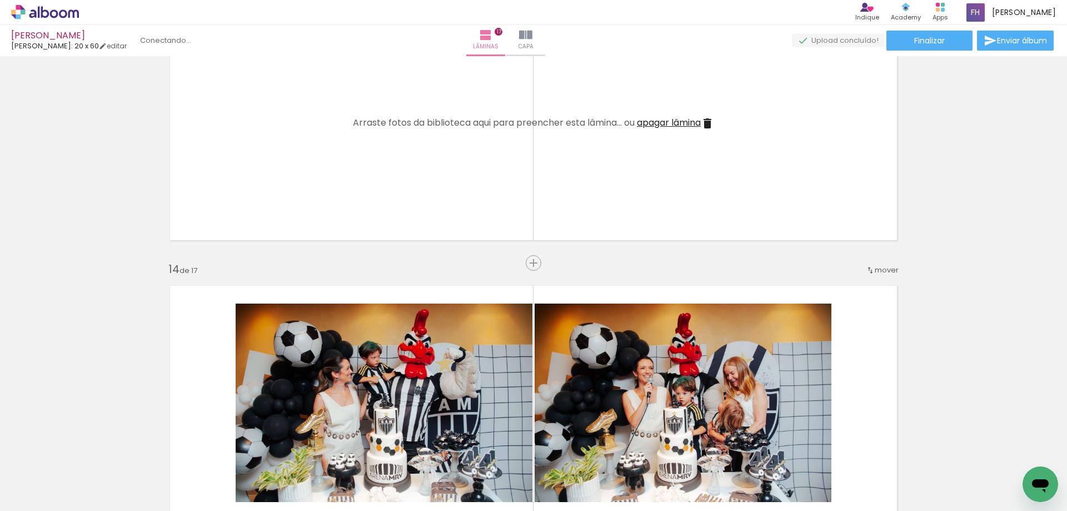
scroll to position [3057, 0]
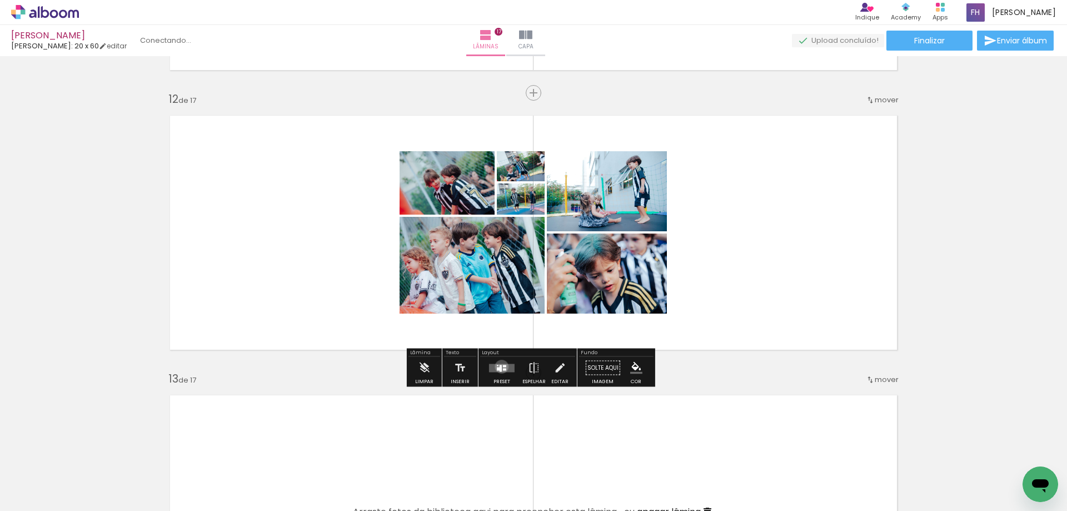
click at [500, 366] on quentale-layouter at bounding box center [502, 367] width 26 height 8
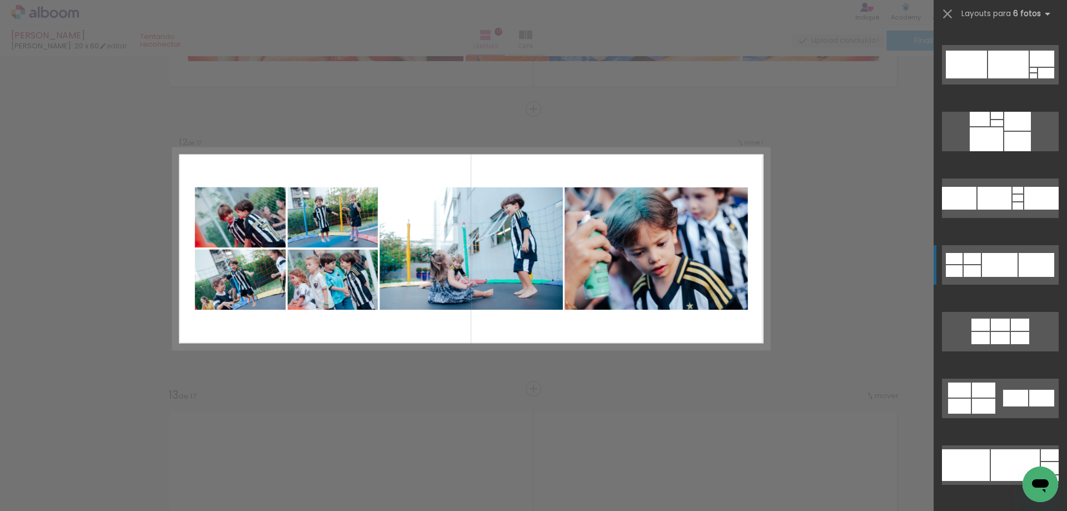
click at [1002, 264] on div at bounding box center [1000, 265] width 36 height 24
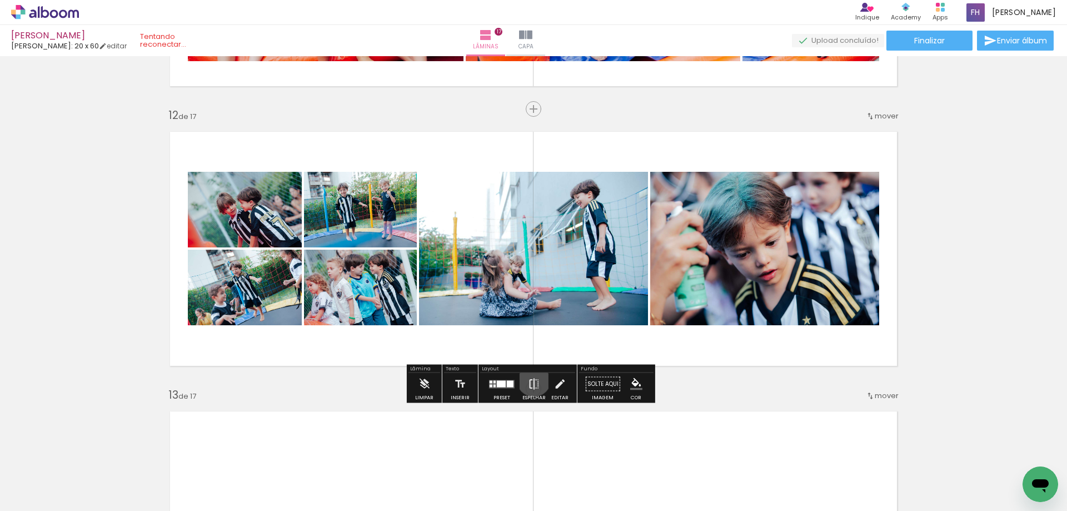
click at [532, 380] on iron-icon at bounding box center [534, 384] width 12 height 22
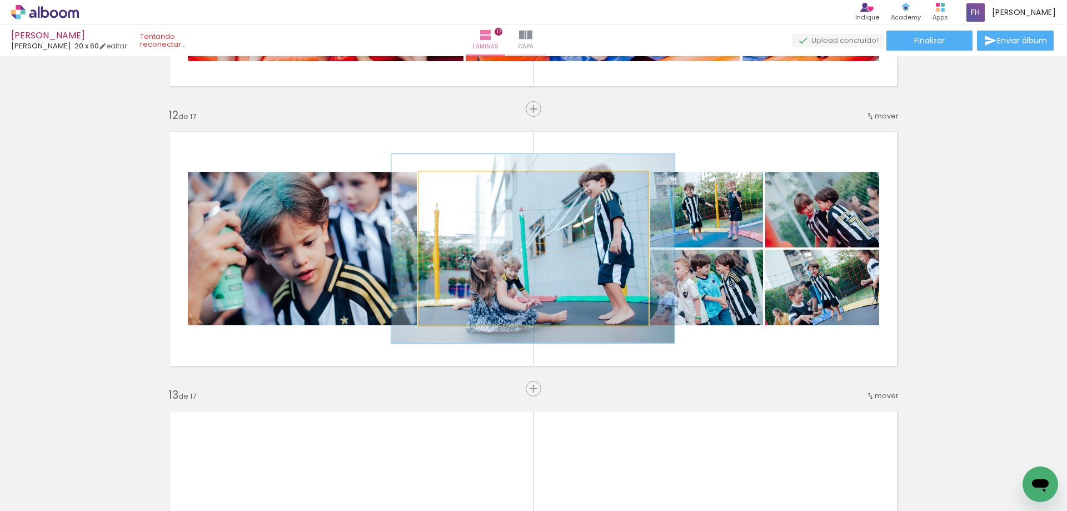
drag, startPoint x: 450, startPoint y: 185, endPoint x: 457, endPoint y: 185, distance: 7.8
type paper-slider "122"
click at [457, 185] on div at bounding box center [454, 184] width 18 height 18
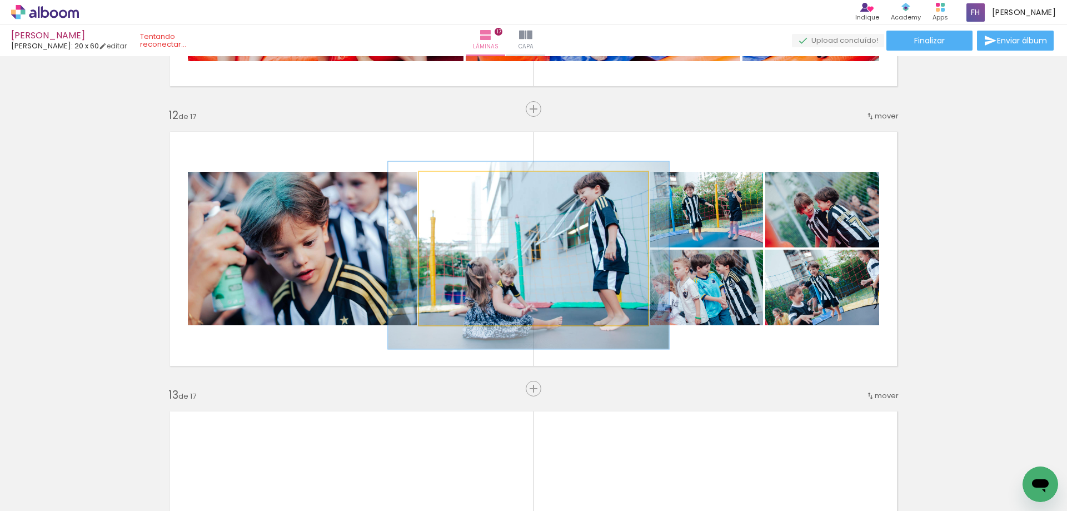
drag, startPoint x: 563, startPoint y: 224, endPoint x: 559, endPoint y: 230, distance: 7.1
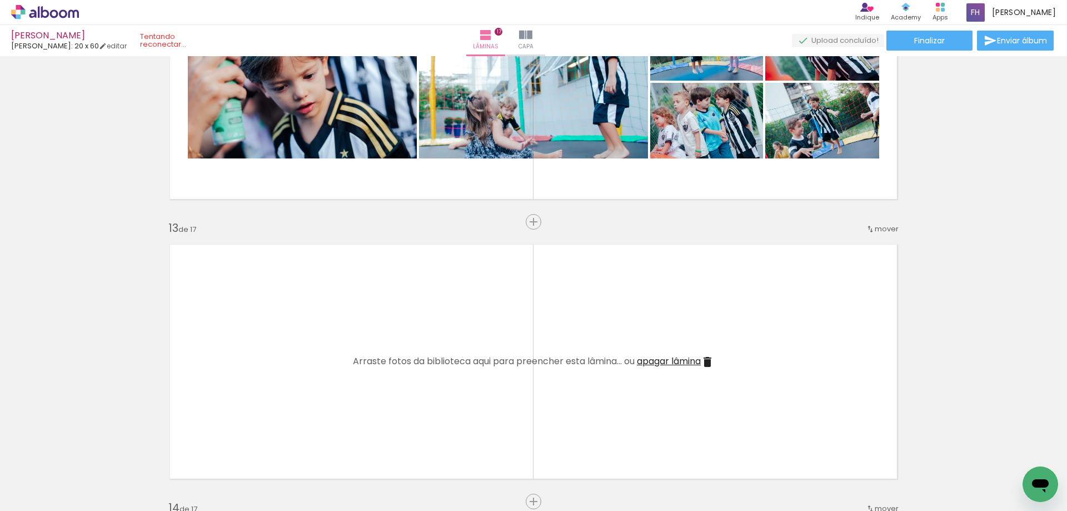
scroll to position [3096, 0]
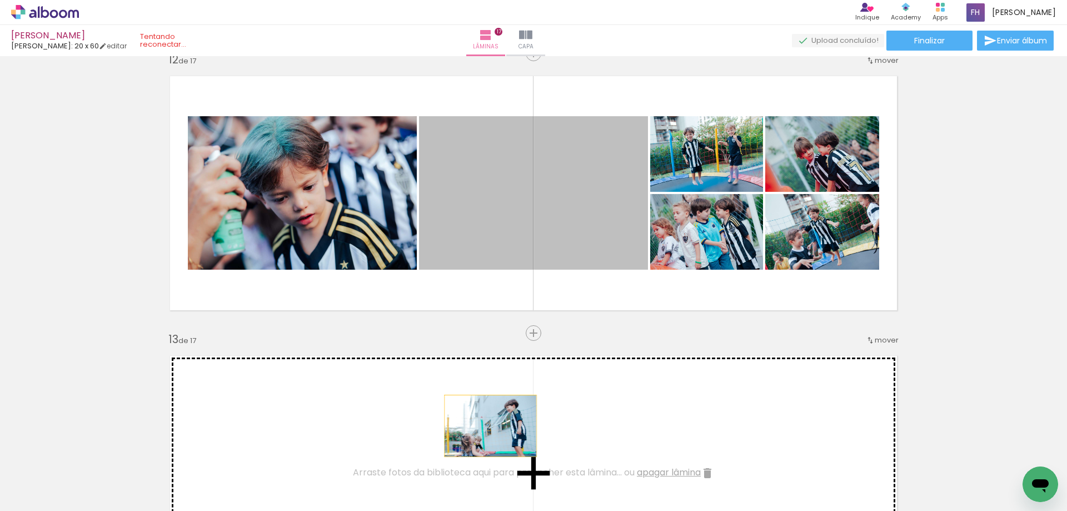
drag, startPoint x: 545, startPoint y: 219, endPoint x: 651, endPoint y: 373, distance: 187.5
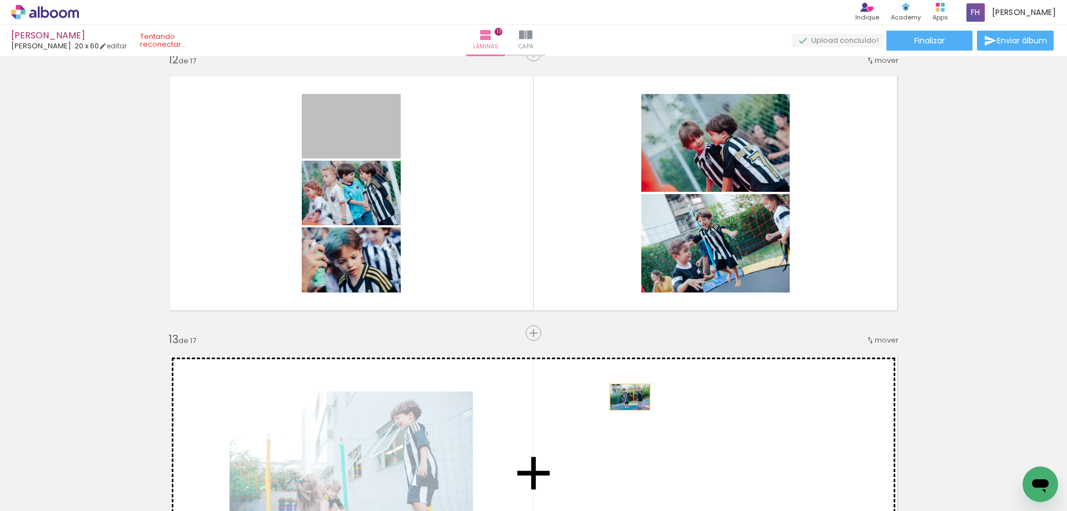
drag, startPoint x: 343, startPoint y: 124, endPoint x: 626, endPoint y: 397, distance: 392.3
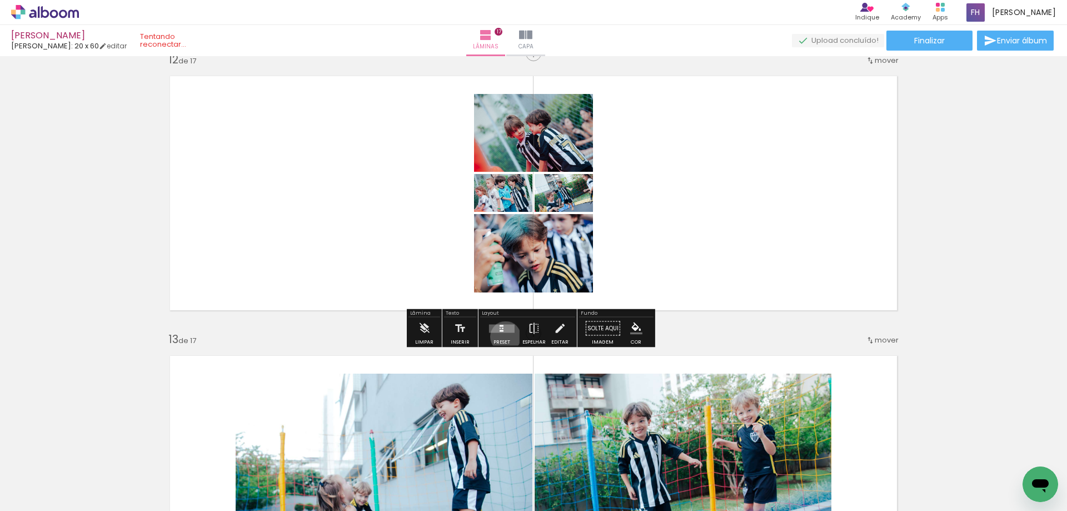
drag, startPoint x: 503, startPoint y: 336, endPoint x: 527, endPoint y: 329, distance: 25.5
click at [502, 332] on div at bounding box center [502, 328] width 30 height 22
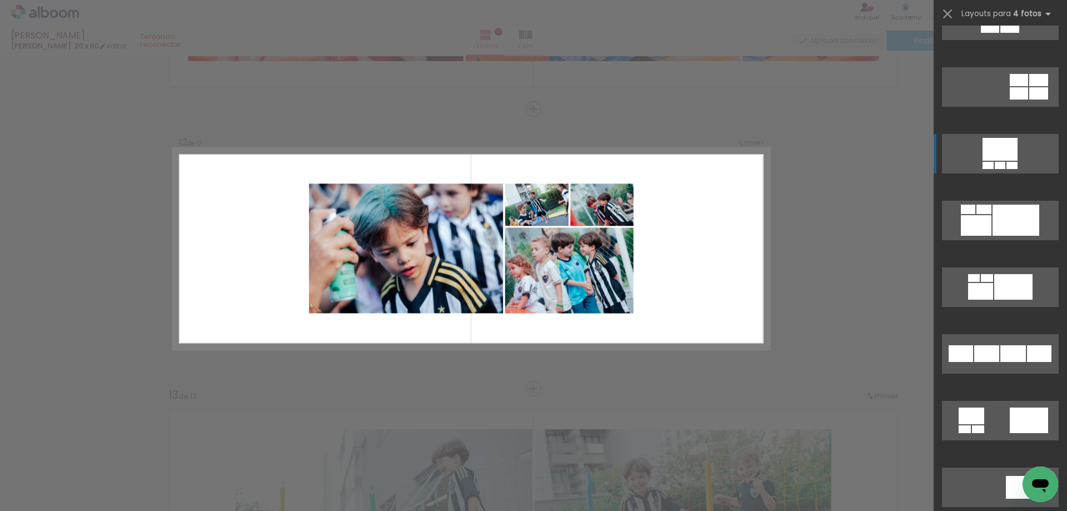
scroll to position [889, 0]
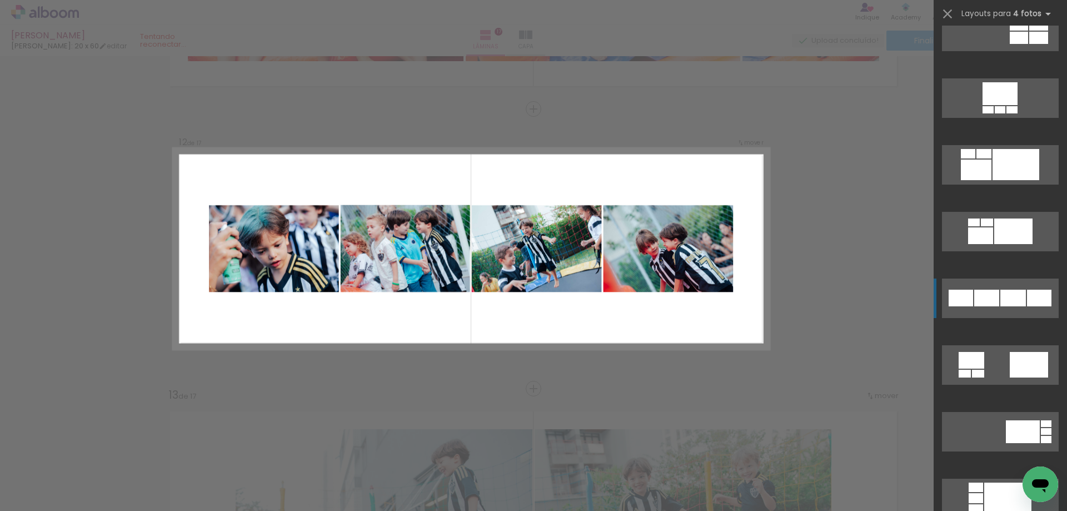
click at [1002, 310] on quentale-layouter at bounding box center [1000, 297] width 117 height 39
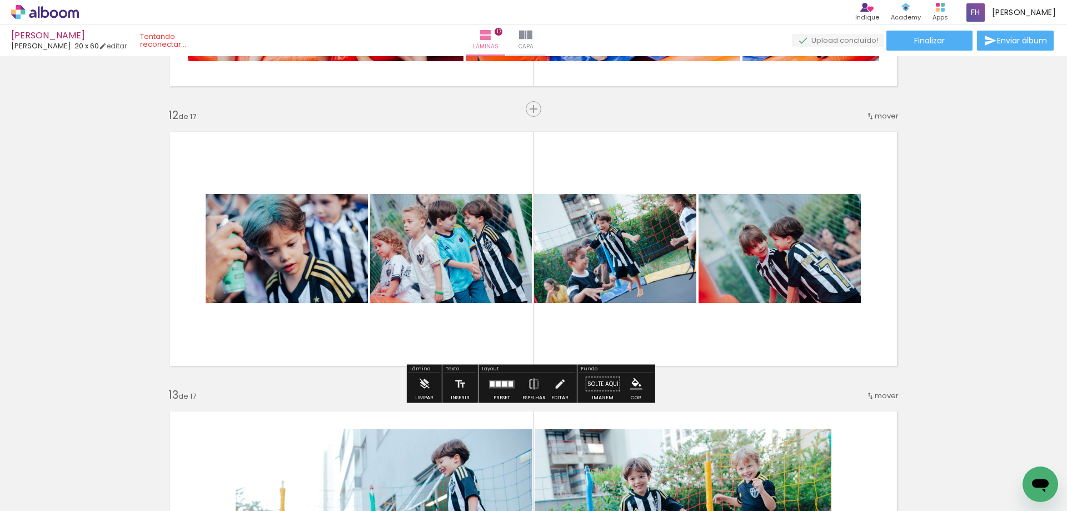
drag, startPoint x: 348, startPoint y: 245, endPoint x: 320, endPoint y: 245, distance: 28.9
click at [0, 0] on slot at bounding box center [0, 0] width 0 height 0
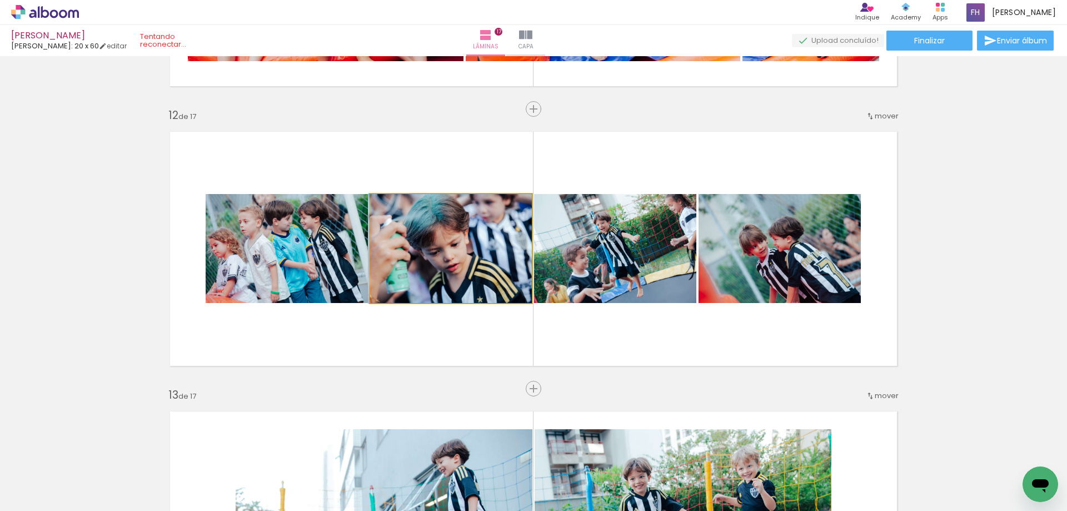
drag, startPoint x: 457, startPoint y: 228, endPoint x: 290, endPoint y: 252, distance: 169.1
click at [0, 0] on slot at bounding box center [0, 0] width 0 height 0
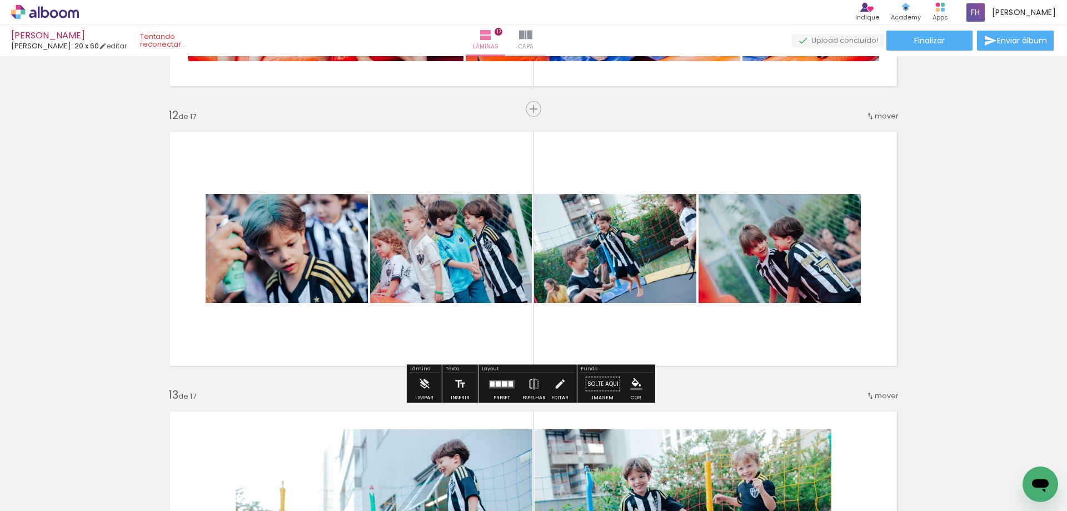
drag, startPoint x: 602, startPoint y: 257, endPoint x: 425, endPoint y: 280, distance: 178.8
click at [0, 0] on slot at bounding box center [0, 0] width 0 height 0
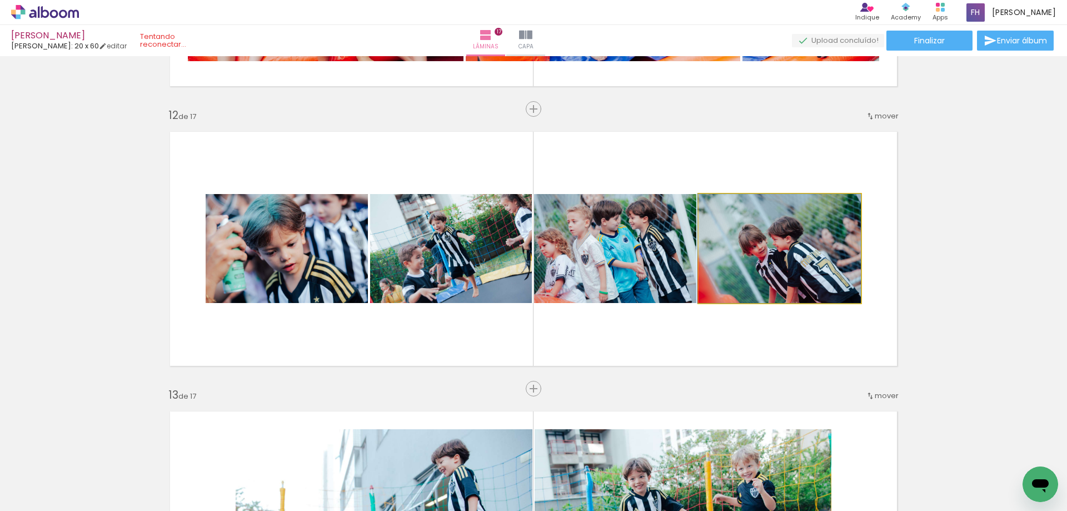
drag, startPoint x: 793, startPoint y: 262, endPoint x: 645, endPoint y: 273, distance: 148.3
click at [0, 0] on slot at bounding box center [0, 0] width 0 height 0
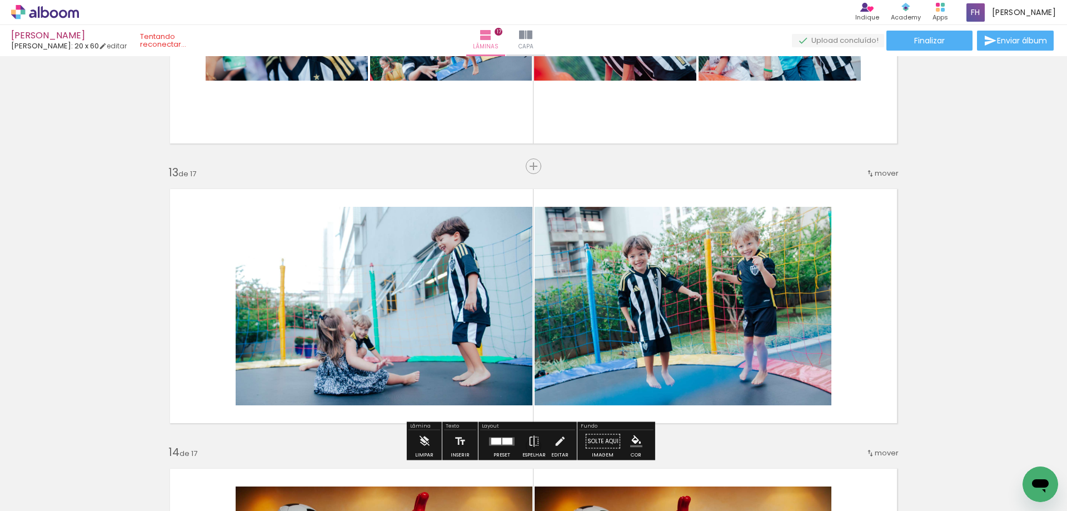
scroll to position [3319, 0]
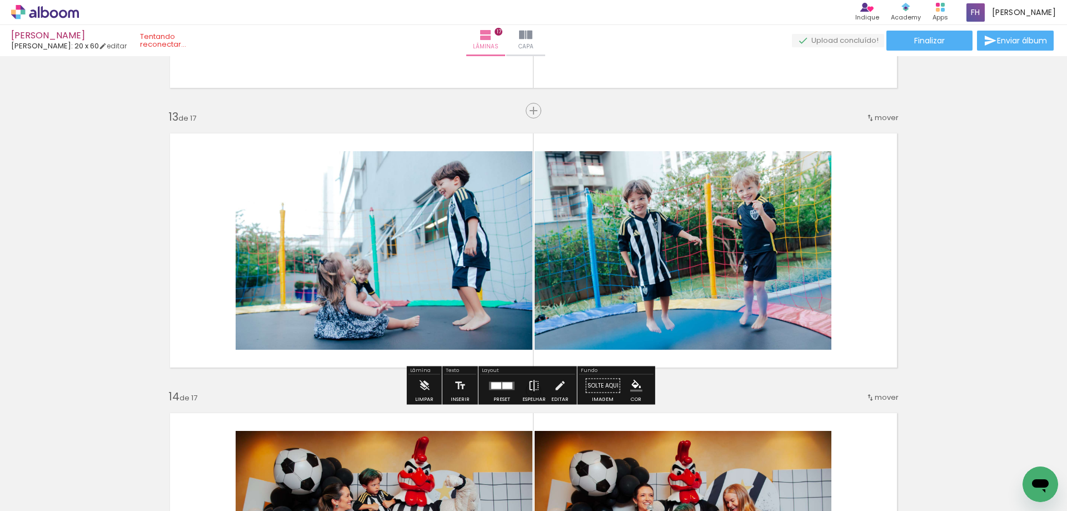
click at [528, 390] on iron-icon at bounding box center [534, 386] width 12 height 22
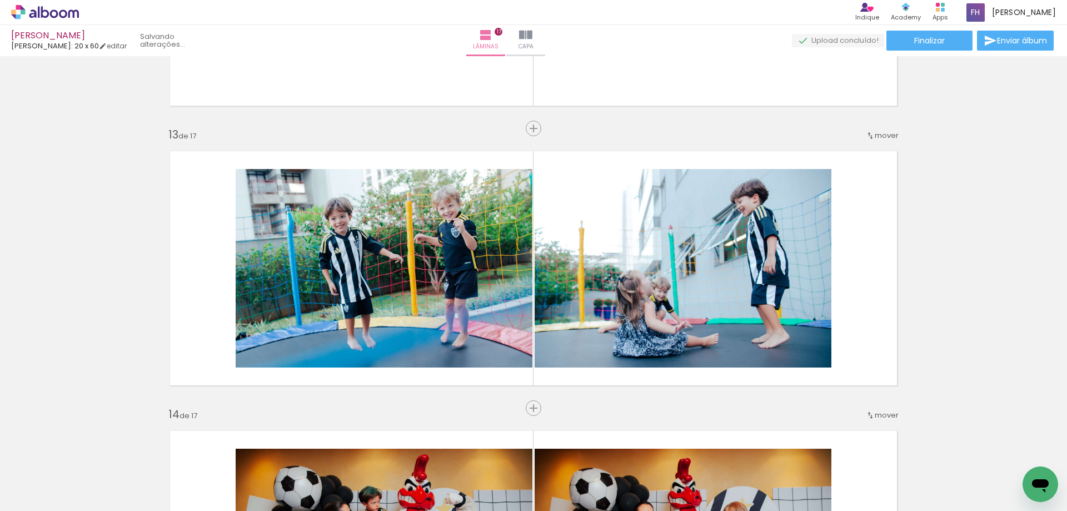
scroll to position [3412, 0]
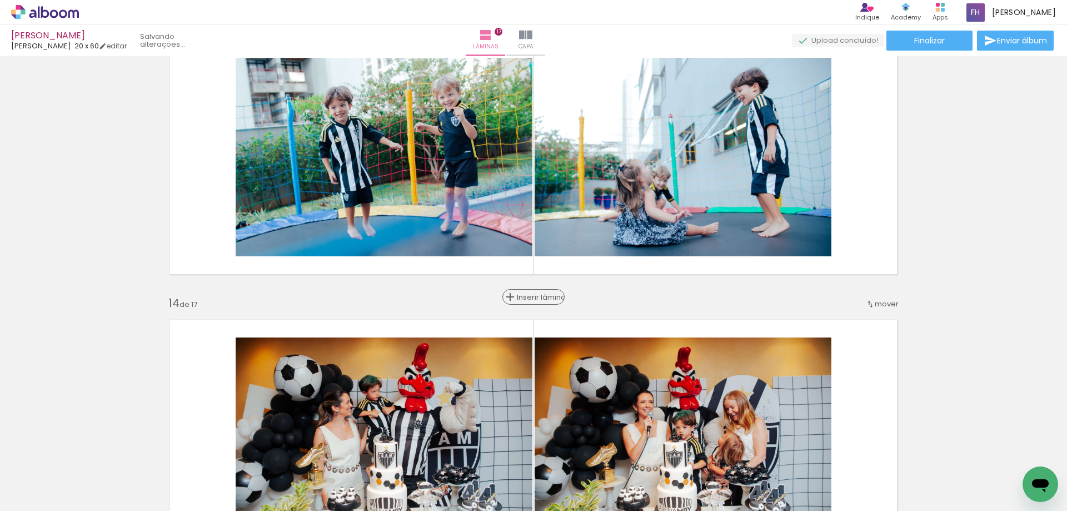
click at [529, 293] on span "Inserir lâmina" at bounding box center [538, 296] width 43 height 7
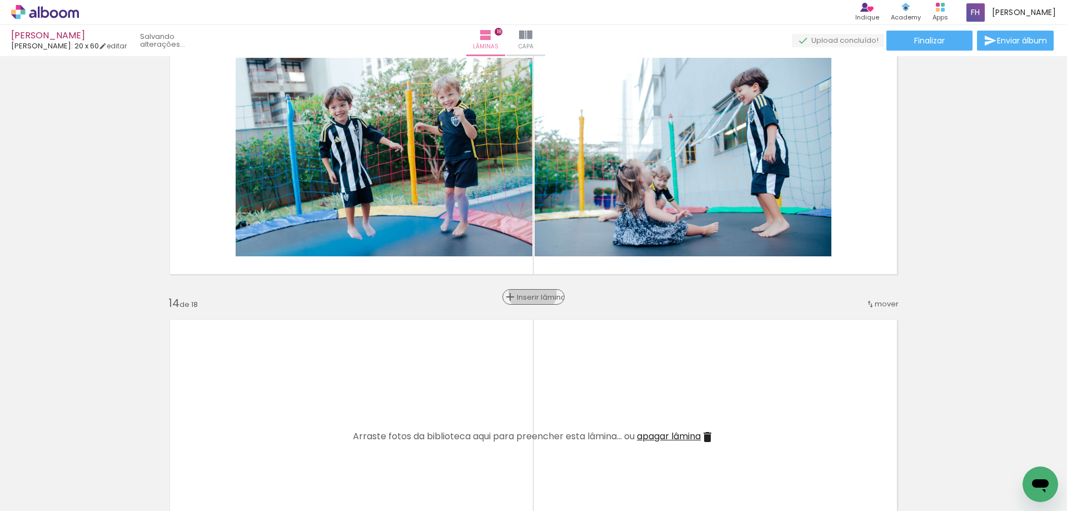
click at [529, 293] on span "Inserir lâmina" at bounding box center [538, 296] width 43 height 7
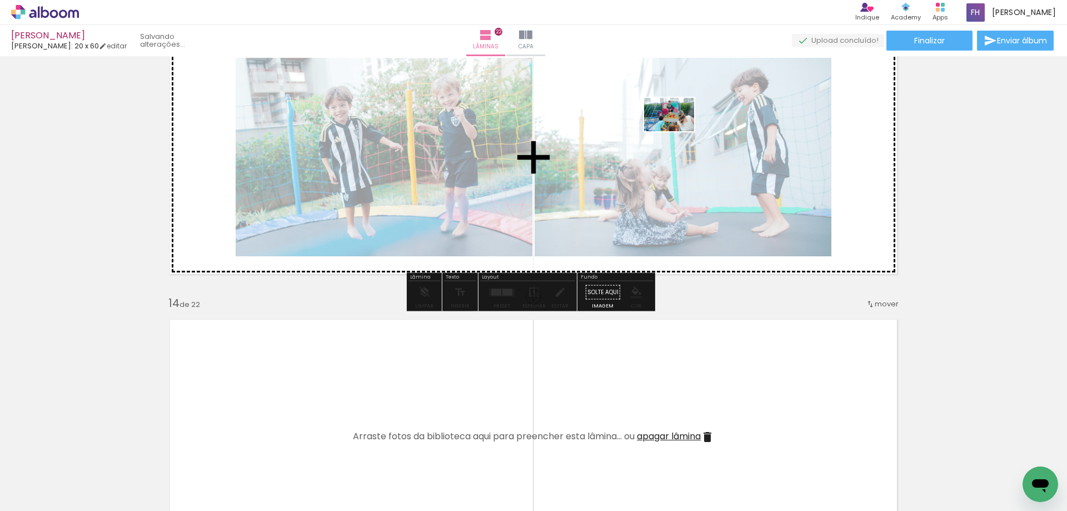
drag, startPoint x: 469, startPoint y: 483, endPoint x: 677, endPoint y: 131, distance: 409.2
click at [677, 131] on quentale-workspace at bounding box center [533, 255] width 1067 height 511
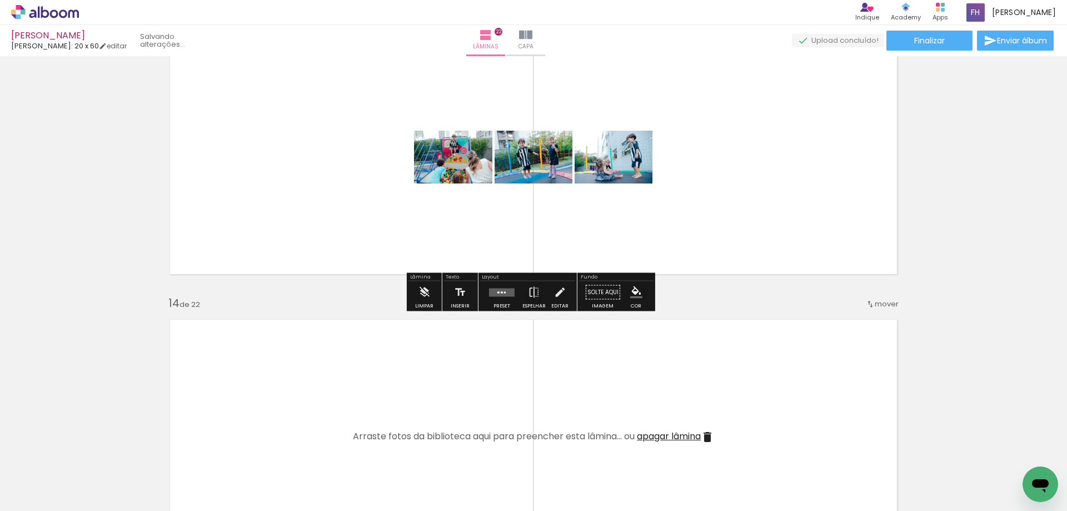
click at [499, 295] on quentale-layouter at bounding box center [502, 292] width 26 height 8
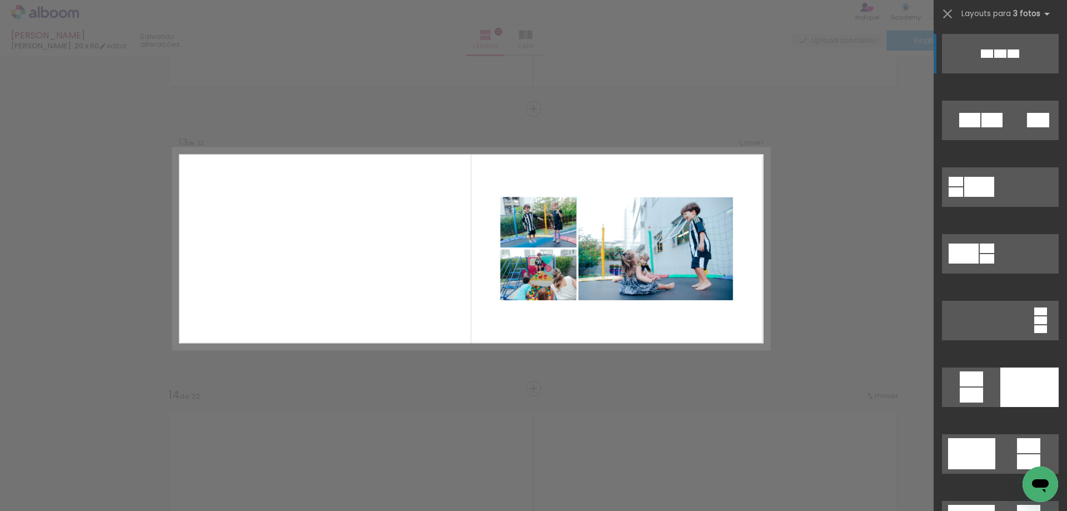
scroll to position [222, 0]
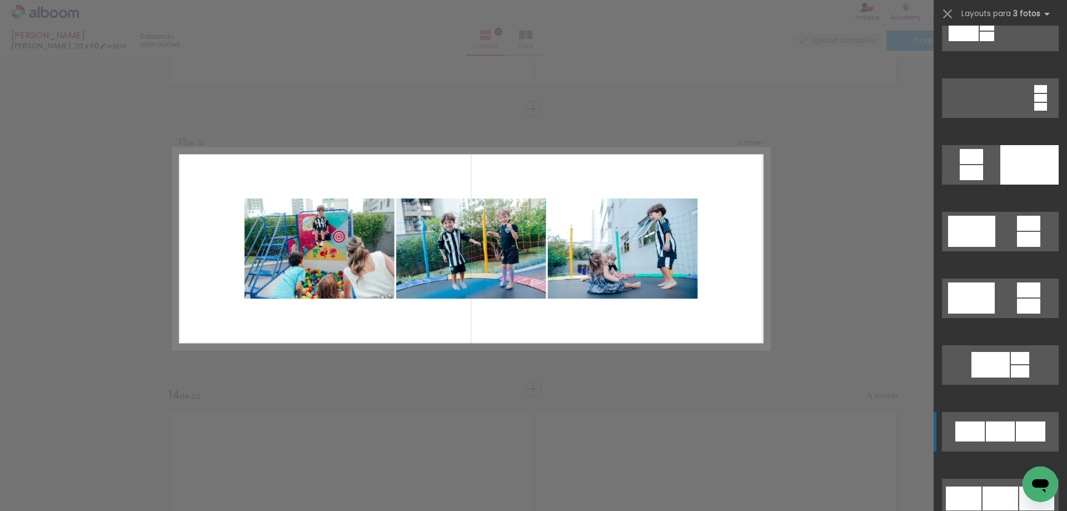
click at [986, 437] on div at bounding box center [1000, 431] width 29 height 20
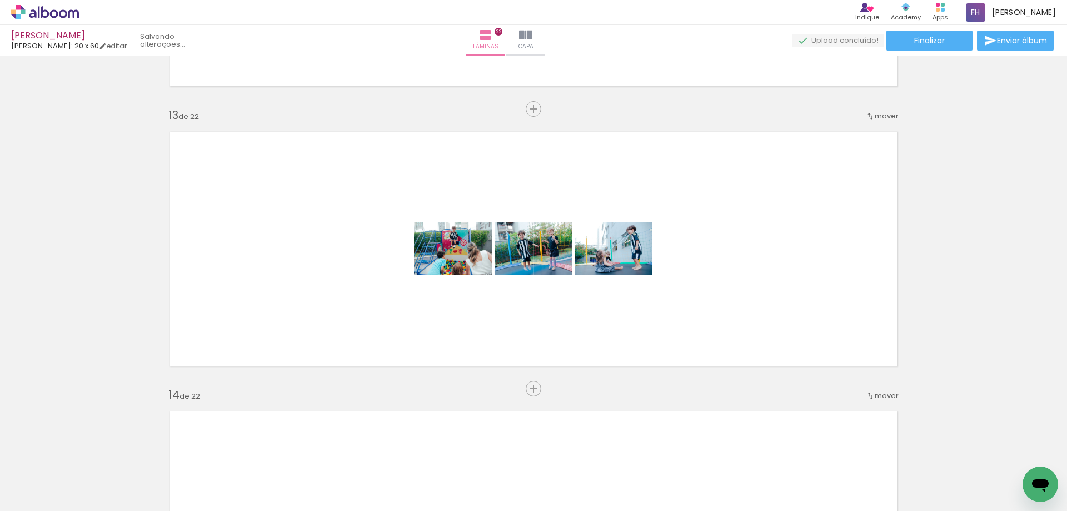
scroll to position [0, 1084]
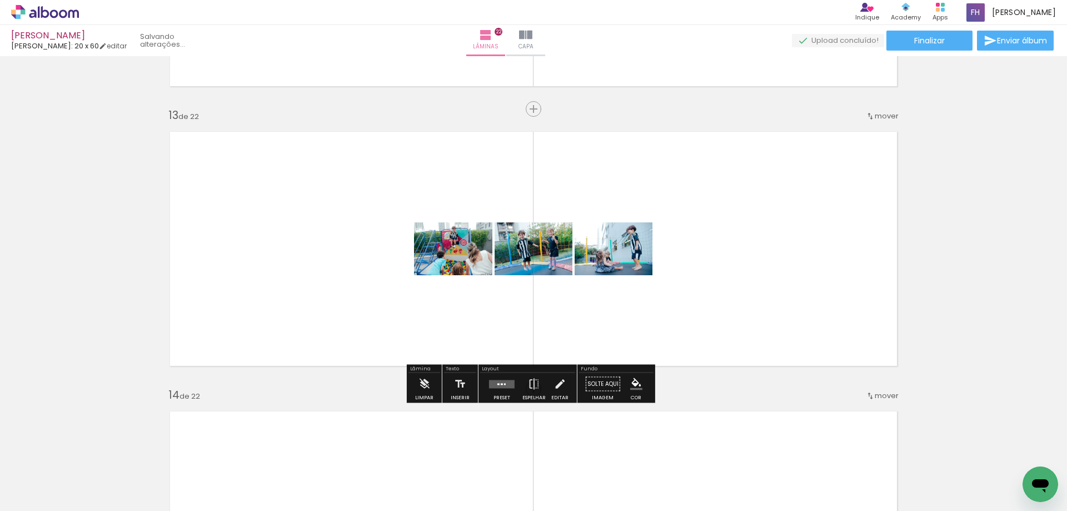
click at [495, 392] on div at bounding box center [502, 384] width 30 height 22
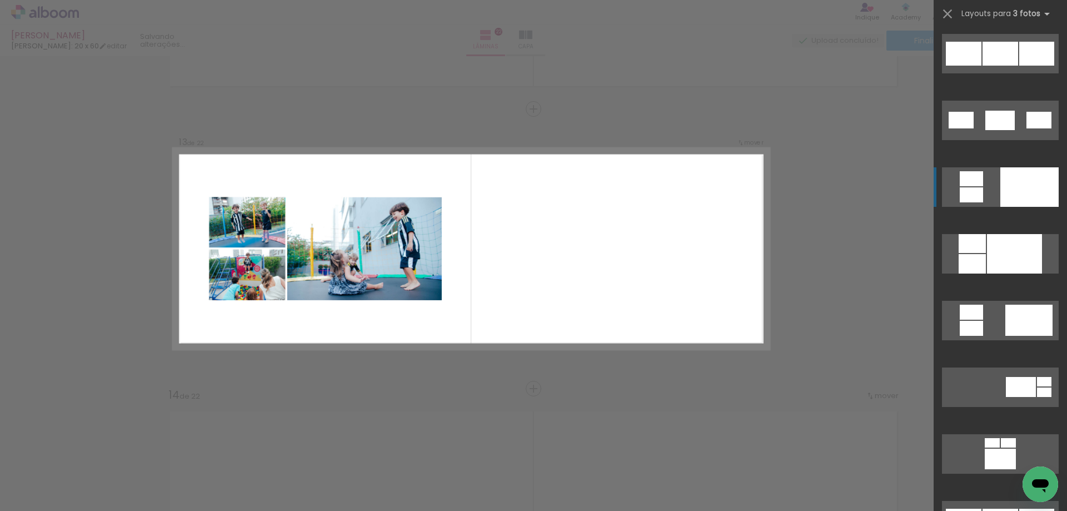
scroll to position [778, 0]
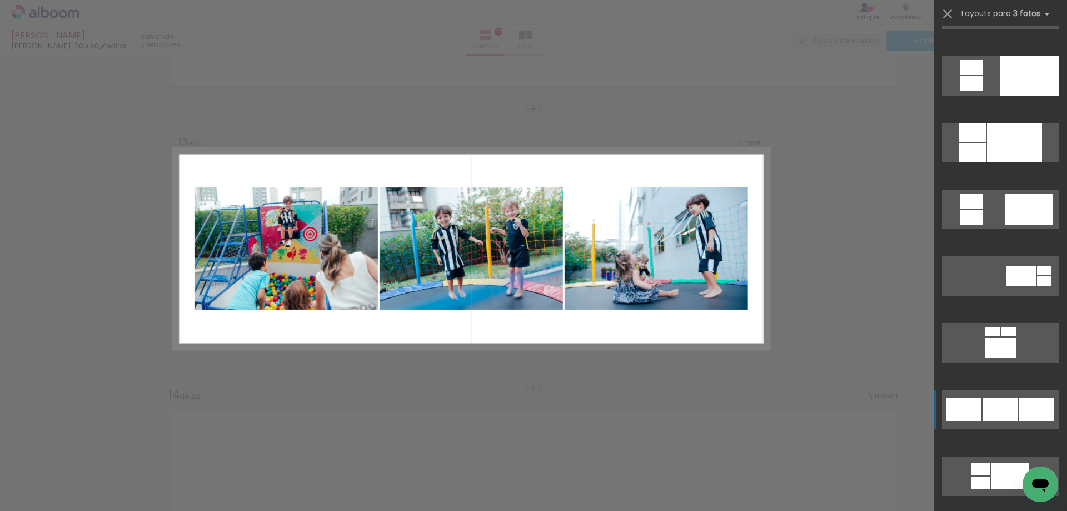
click at [996, 415] on div at bounding box center [1001, 409] width 36 height 24
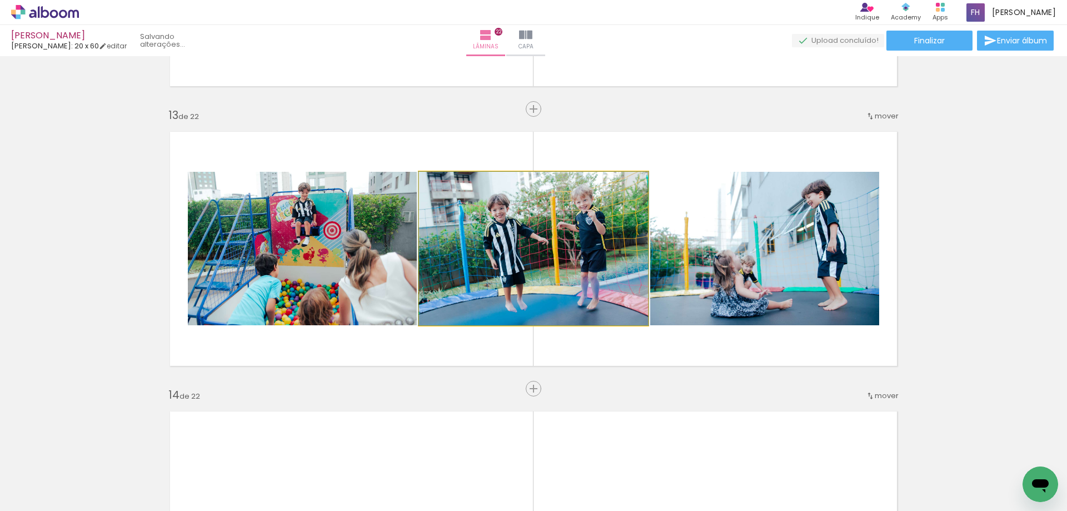
drag, startPoint x: 582, startPoint y: 262, endPoint x: 391, endPoint y: 273, distance: 191.5
click at [0, 0] on slot at bounding box center [0, 0] width 0 height 0
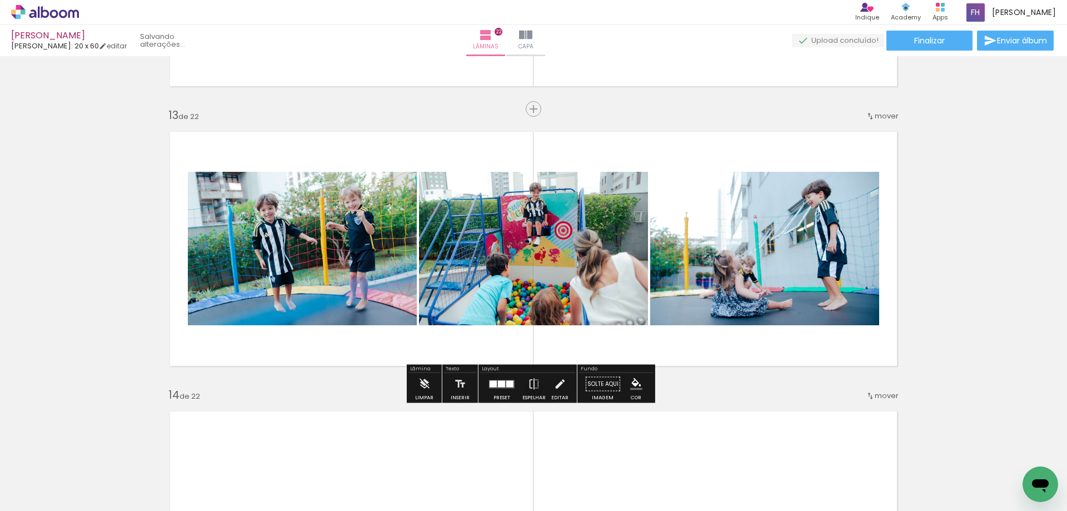
drag, startPoint x: 694, startPoint y: 245, endPoint x: 715, endPoint y: 250, distance: 21.7
click at [0, 0] on slot at bounding box center [0, 0] width 0 height 0
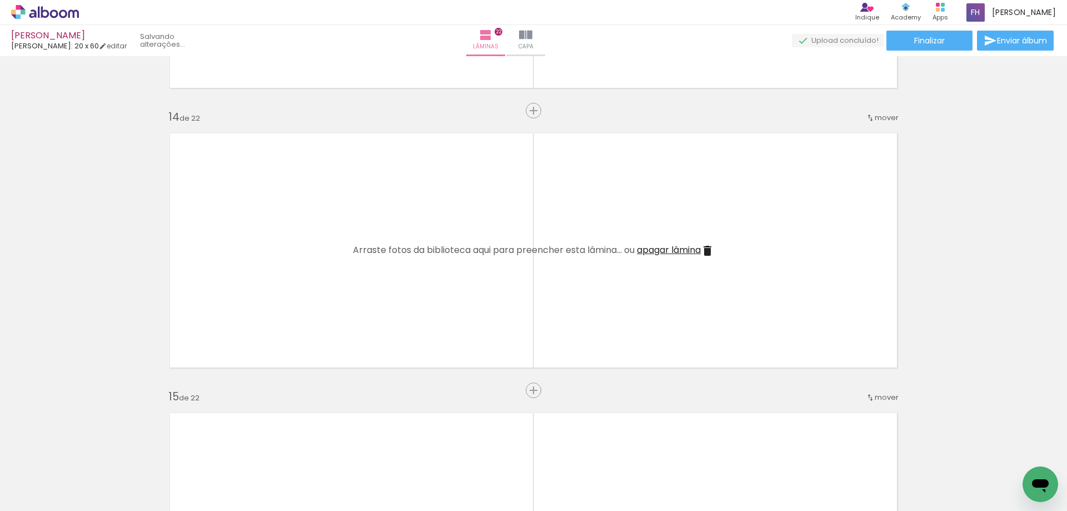
scroll to position [3654, 0]
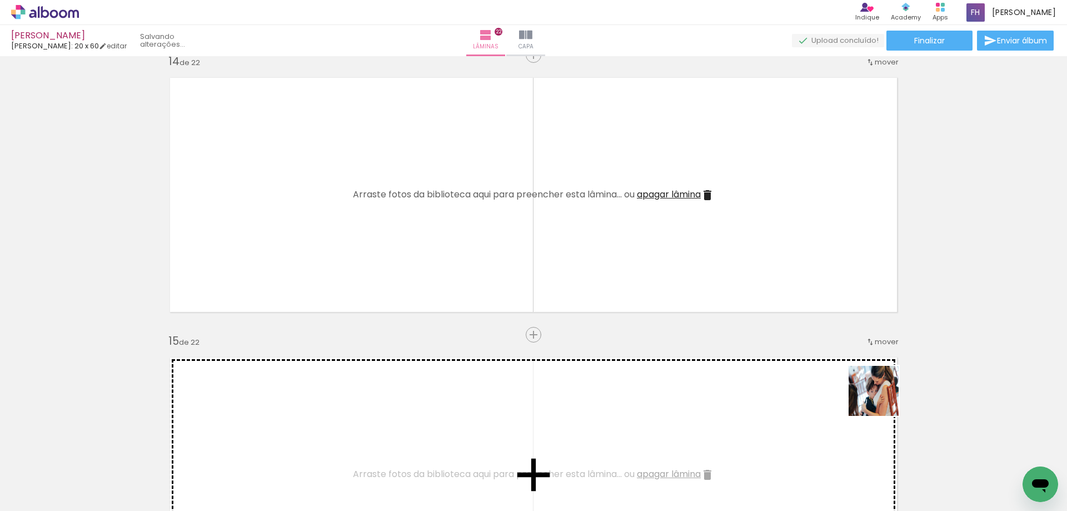
drag, startPoint x: 954, startPoint y: 467, endPoint x: 598, endPoint y: 223, distance: 431.3
click at [598, 223] on quentale-workspace at bounding box center [533, 255] width 1067 height 511
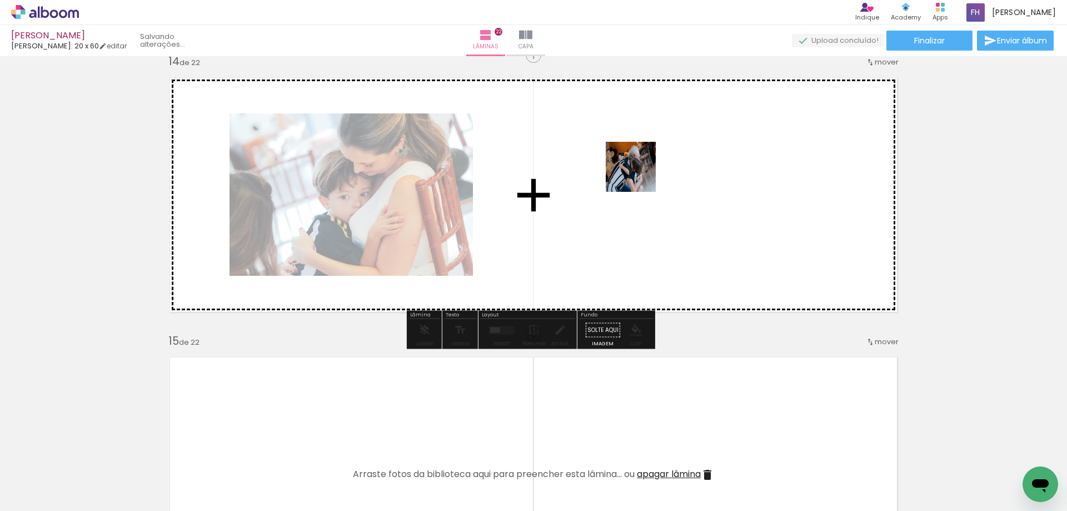
drag, startPoint x: 590, startPoint y: 407, endPoint x: 647, endPoint y: 157, distance: 257.1
click at [647, 157] on quentale-workspace at bounding box center [533, 255] width 1067 height 511
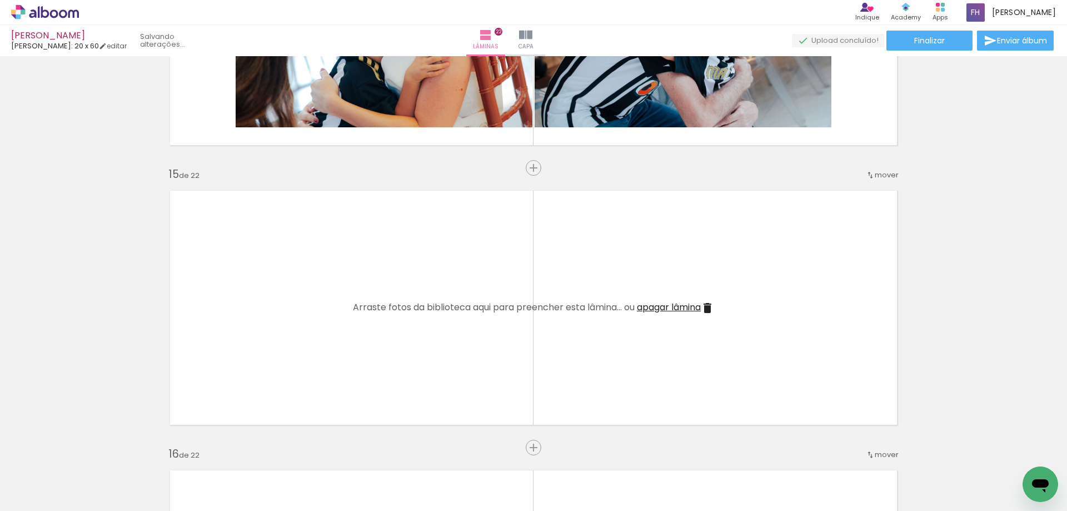
scroll to position [3932, 0]
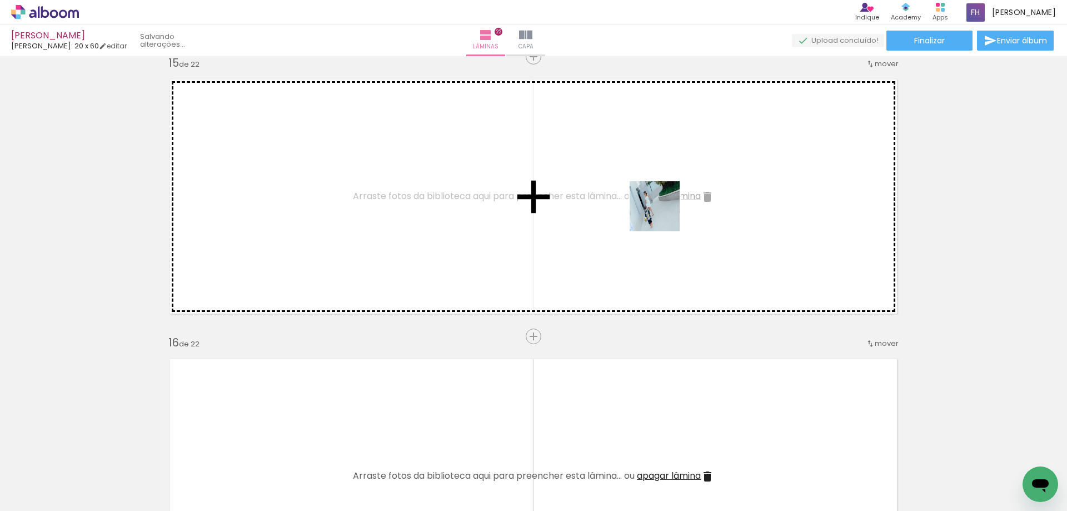
drag, startPoint x: 380, startPoint y: 470, endPoint x: 663, endPoint y: 215, distance: 381.3
click at [663, 215] on quentale-workspace at bounding box center [533, 255] width 1067 height 511
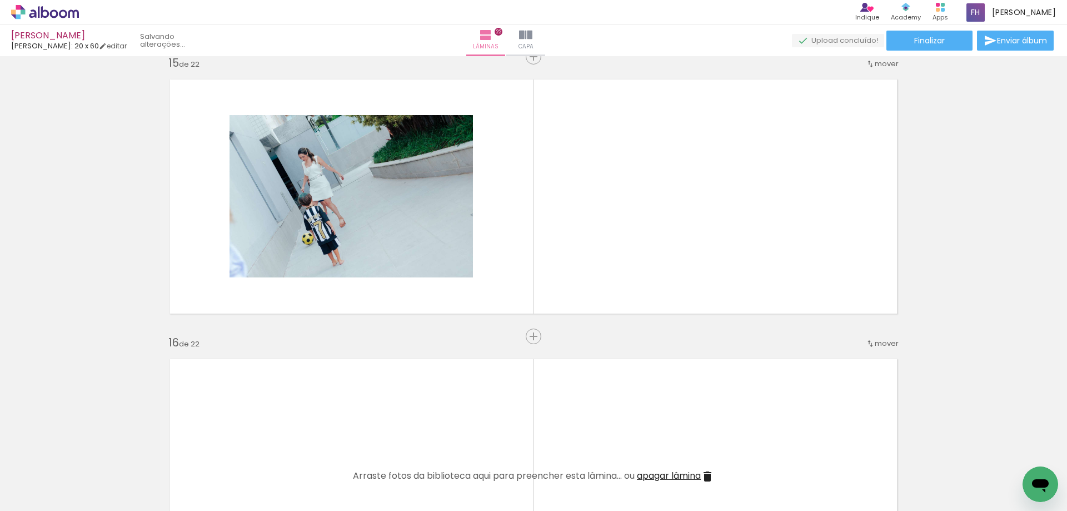
drag, startPoint x: 439, startPoint y: 485, endPoint x: 648, endPoint y: 187, distance: 364.2
click at [648, 187] on quentale-workspace at bounding box center [533, 255] width 1067 height 511
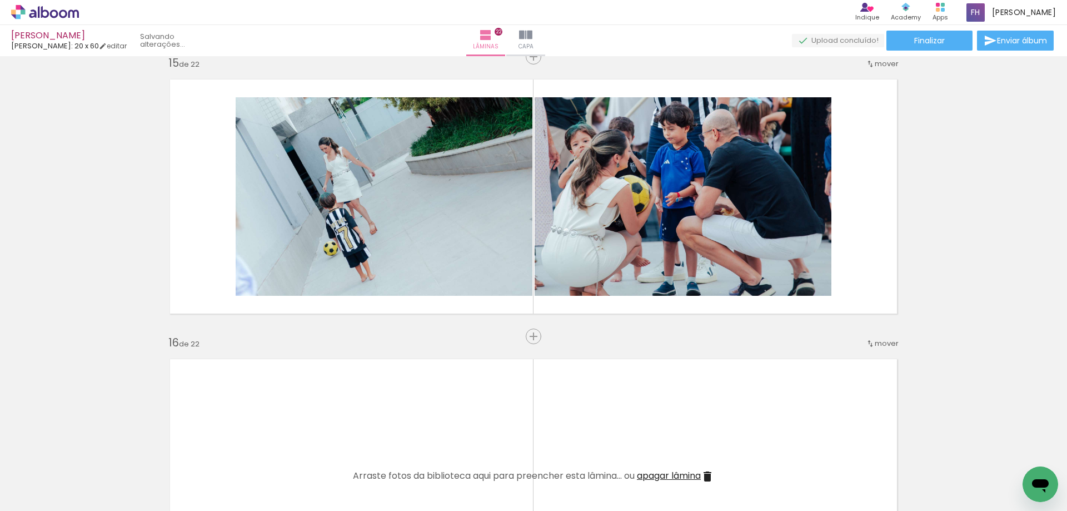
scroll to position [0, 1406]
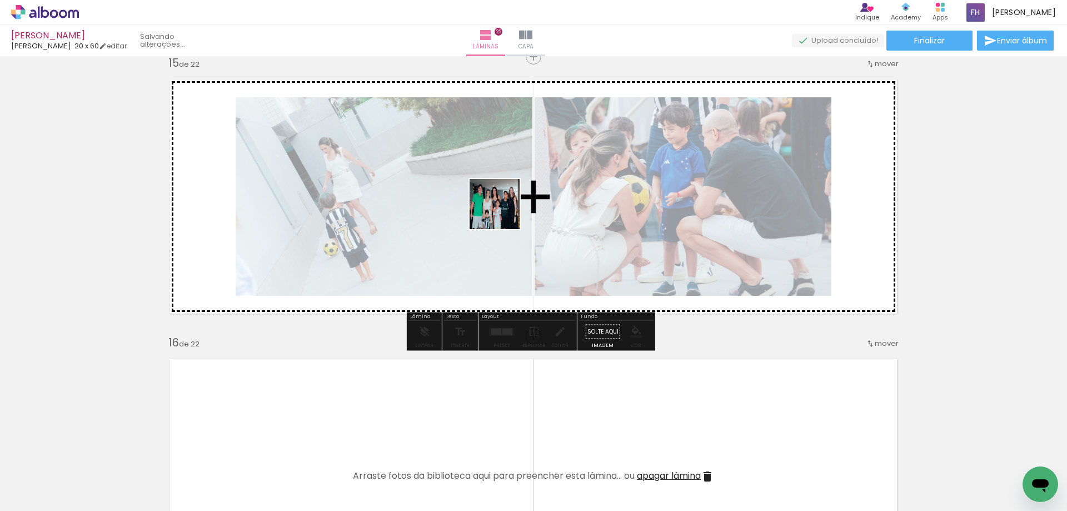
drag, startPoint x: 396, startPoint y: 359, endPoint x: 512, endPoint y: 195, distance: 201.3
click at [511, 197] on quentale-workspace at bounding box center [533, 255] width 1067 height 511
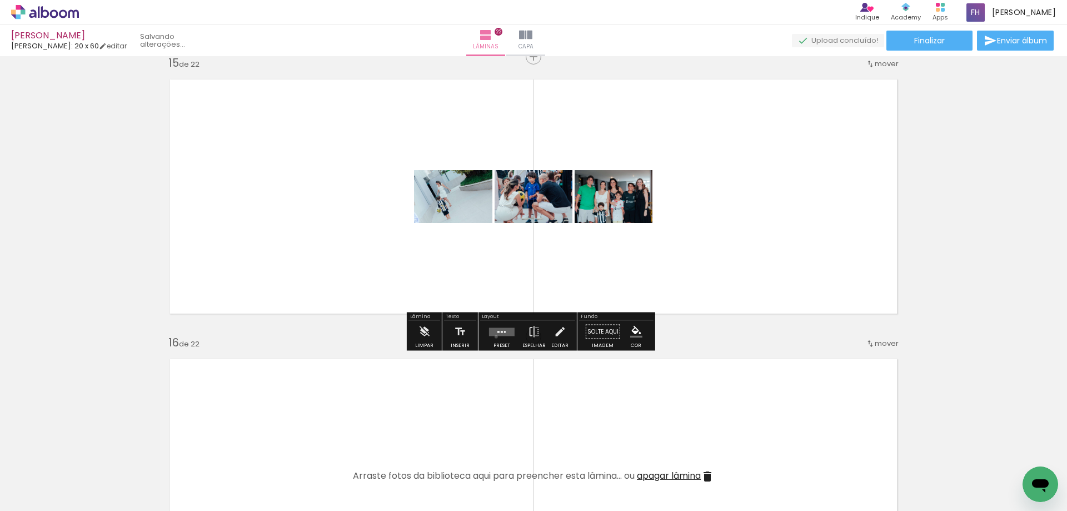
drag, startPoint x: 494, startPoint y: 336, endPoint x: 547, endPoint y: 318, distance: 56.4
click at [494, 334] on div at bounding box center [502, 332] width 30 height 22
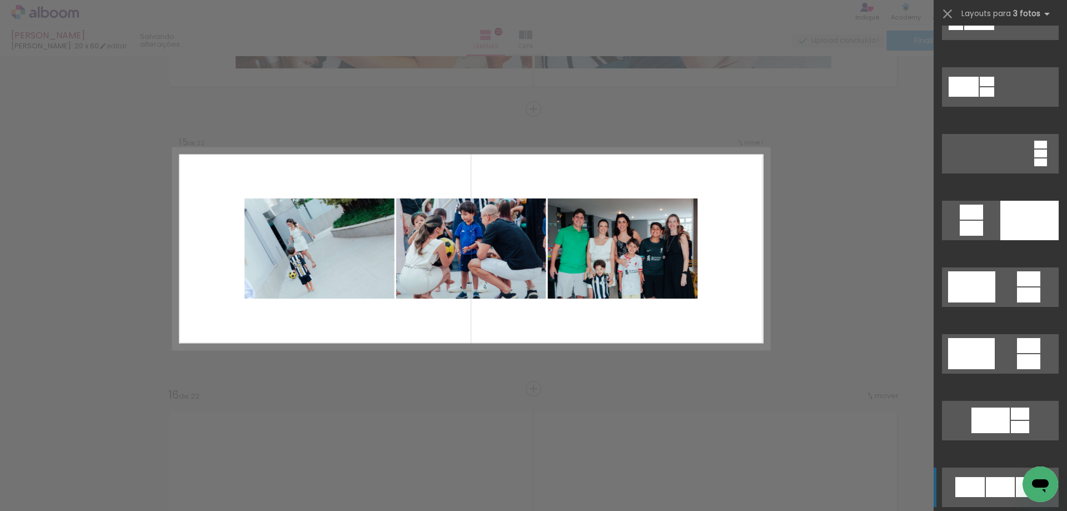
scroll to position [278, 0]
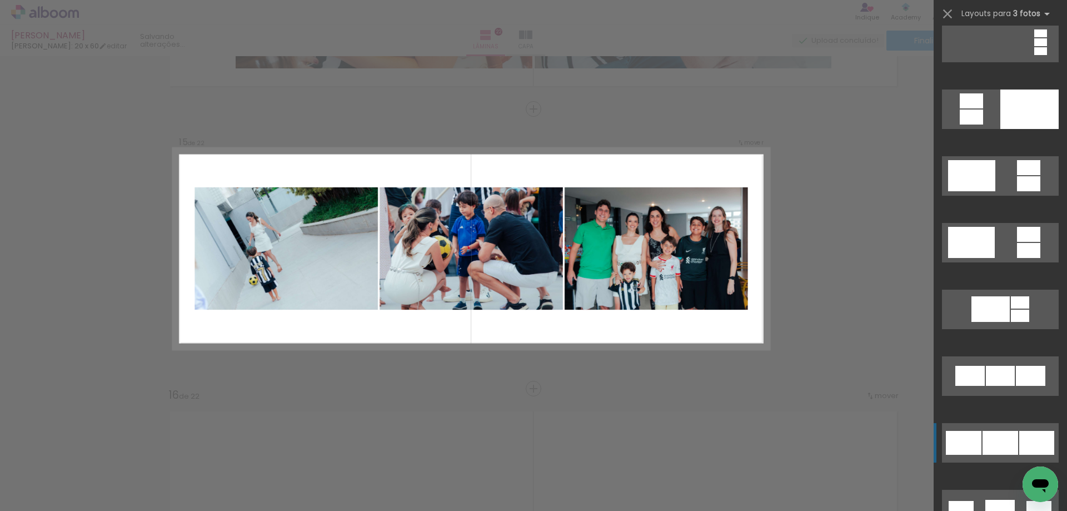
click at [983, 441] on div at bounding box center [1001, 443] width 36 height 24
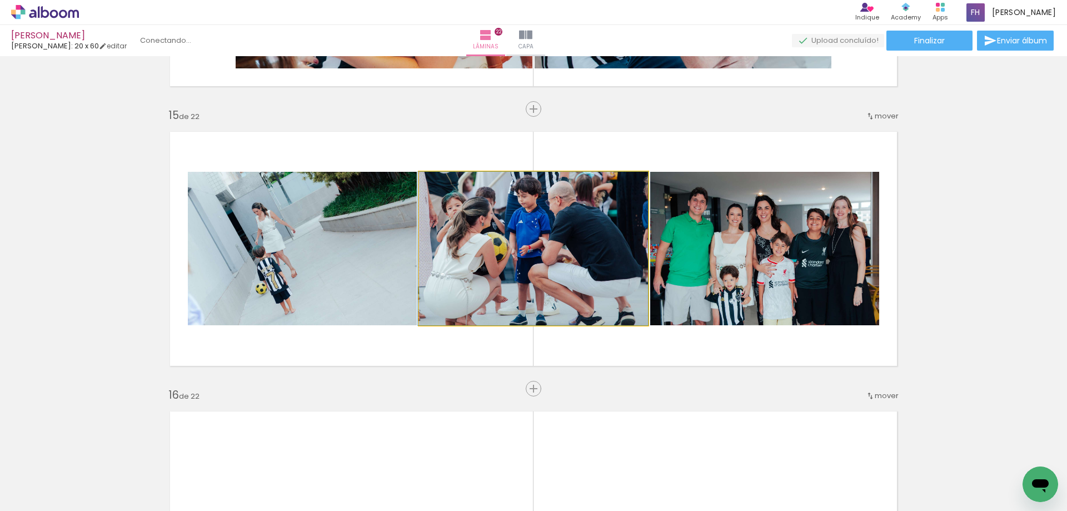
drag, startPoint x: 573, startPoint y: 288, endPoint x: 403, endPoint y: 257, distance: 172.2
click at [0, 0] on slot at bounding box center [0, 0] width 0 height 0
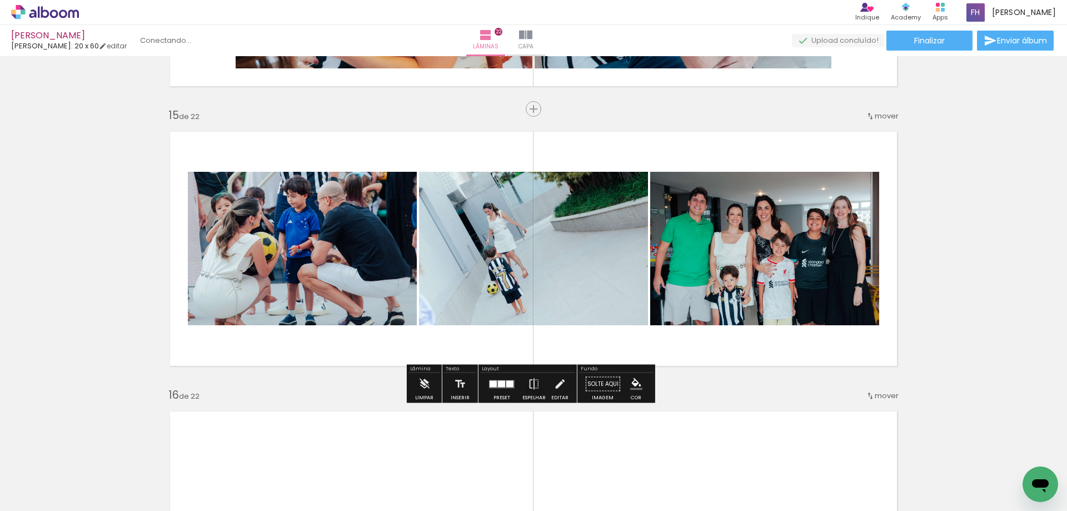
drag, startPoint x: 569, startPoint y: 251, endPoint x: 437, endPoint y: 223, distance: 134.7
click at [0, 0] on slot at bounding box center [0, 0] width 0 height 0
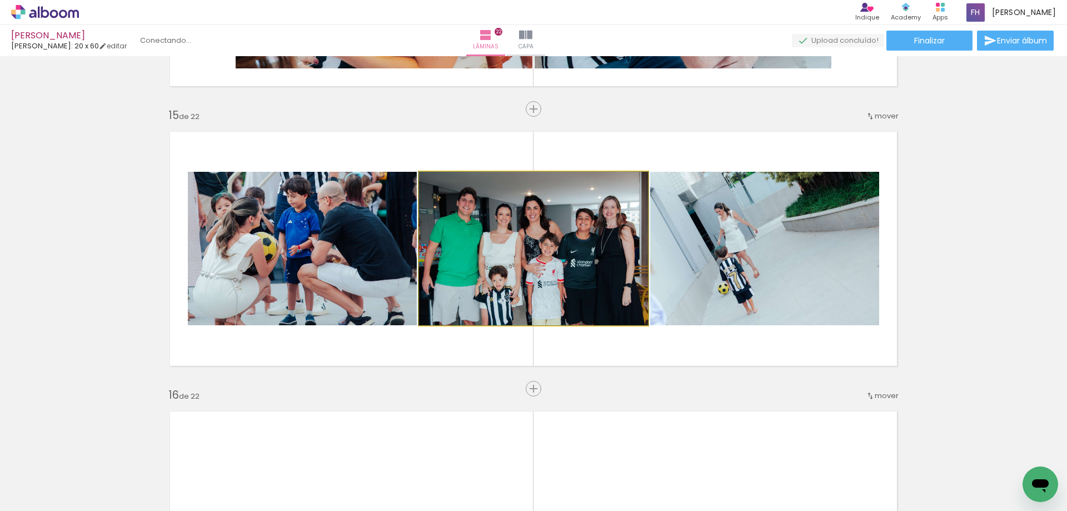
drag, startPoint x: 461, startPoint y: 230, endPoint x: 318, endPoint y: 221, distance: 143.1
click at [0, 0] on slot at bounding box center [0, 0] width 0 height 0
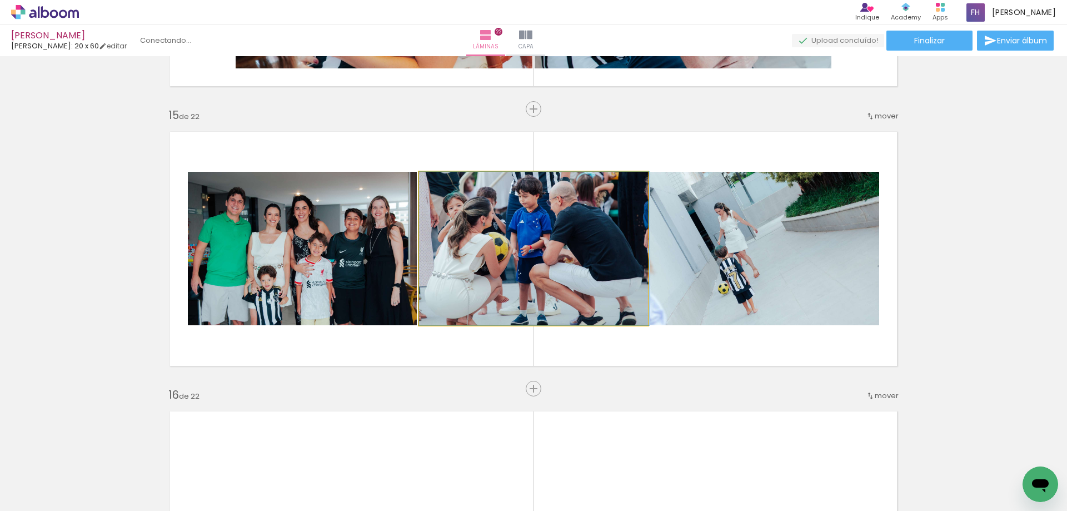
drag, startPoint x: 562, startPoint y: 261, endPoint x: 728, endPoint y: 247, distance: 166.2
click at [0, 0] on slot at bounding box center [0, 0] width 0 height 0
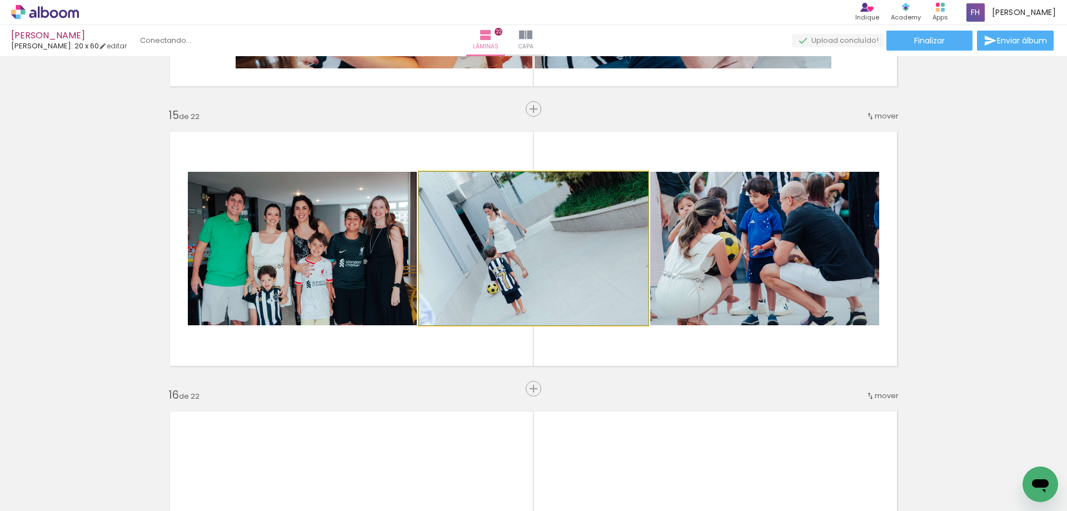
drag, startPoint x: 444, startPoint y: 181, endPoint x: 419, endPoint y: 181, distance: 25.6
type paper-slider "100"
click at [422, 181] on div at bounding box center [460, 183] width 77 height 17
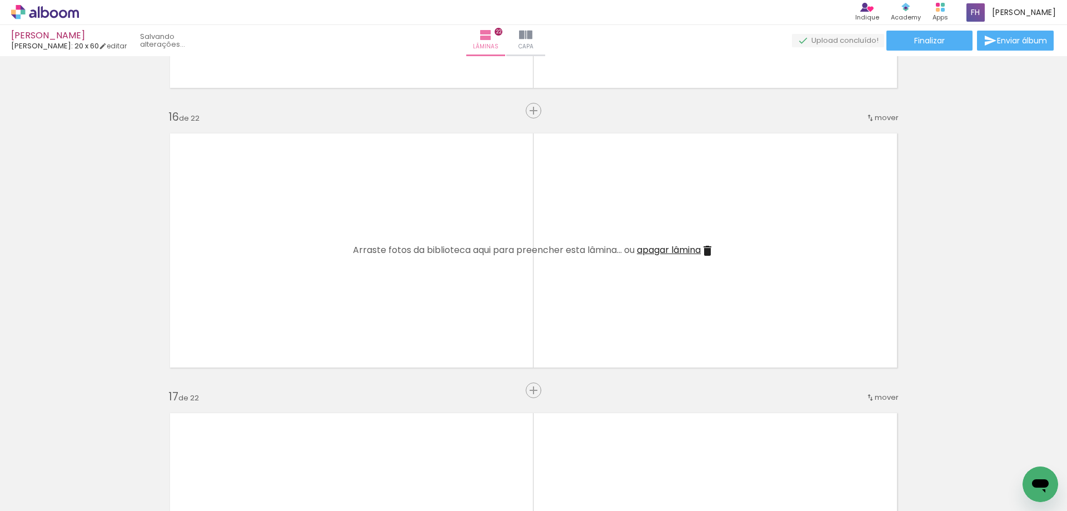
scroll to position [4213, 0]
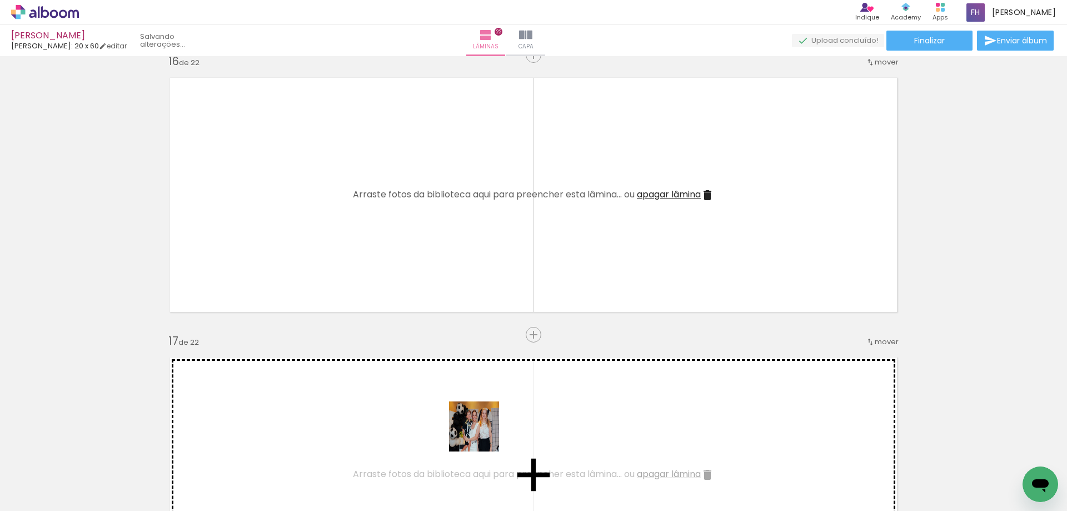
drag, startPoint x: 492, startPoint y: 472, endPoint x: 580, endPoint y: 382, distance: 125.8
click at [511, 288] on quentale-workspace at bounding box center [533, 255] width 1067 height 511
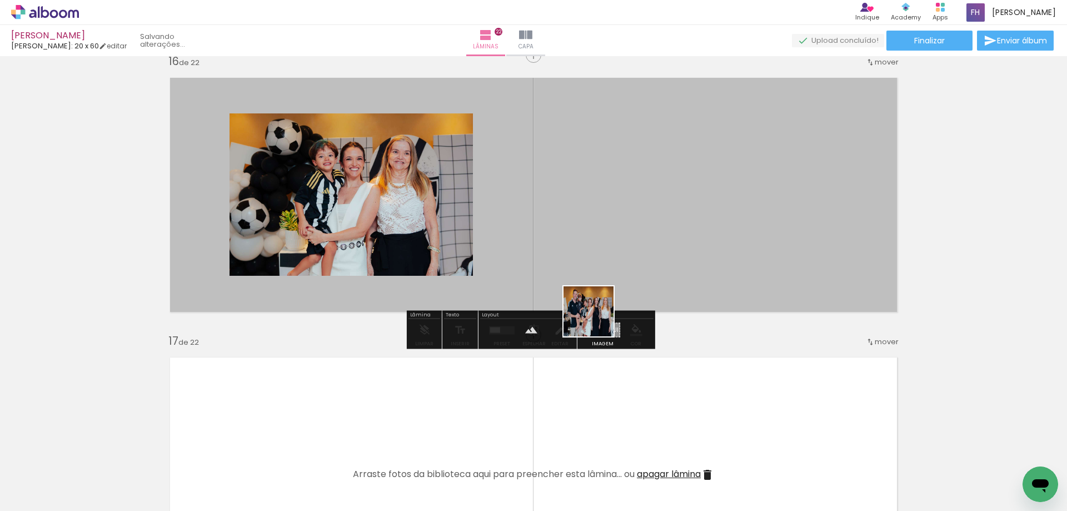
drag, startPoint x: 571, startPoint y: 390, endPoint x: 614, endPoint y: 277, distance: 120.5
click at [614, 277] on quentale-workspace at bounding box center [533, 255] width 1067 height 511
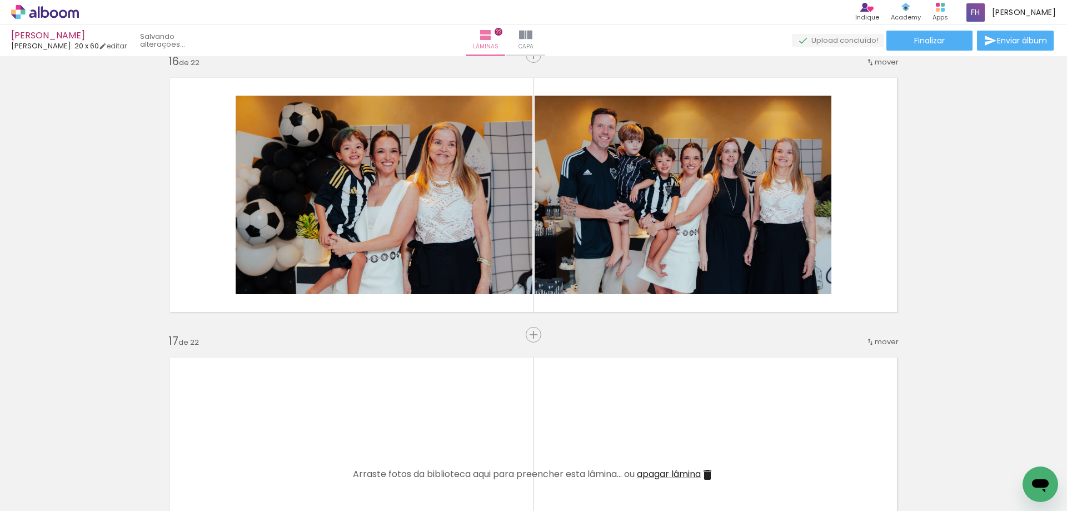
scroll to position [4268, 0]
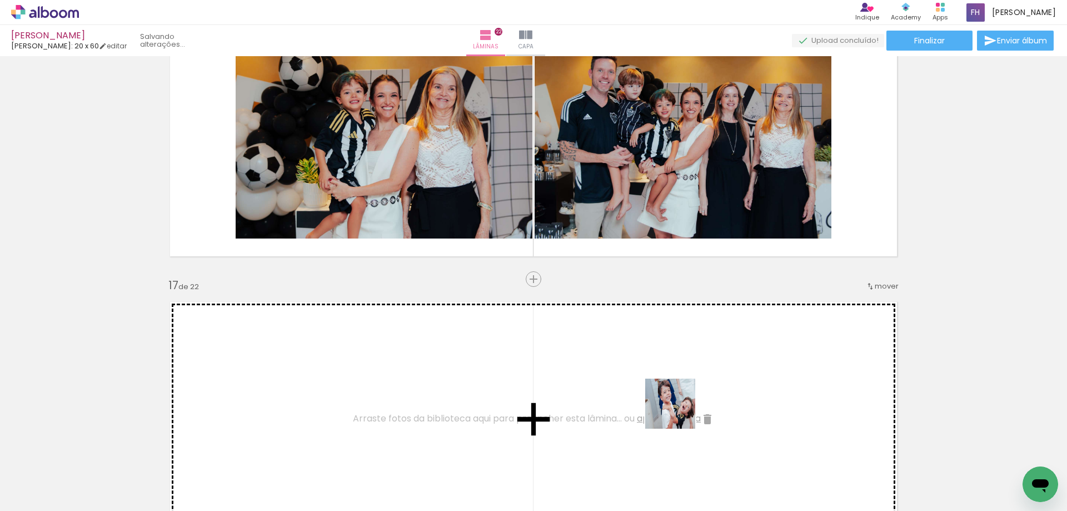
drag, startPoint x: 667, startPoint y: 441, endPoint x: 721, endPoint y: 462, distance: 58.4
click at [693, 403] on quentale-workspace at bounding box center [533, 255] width 1067 height 511
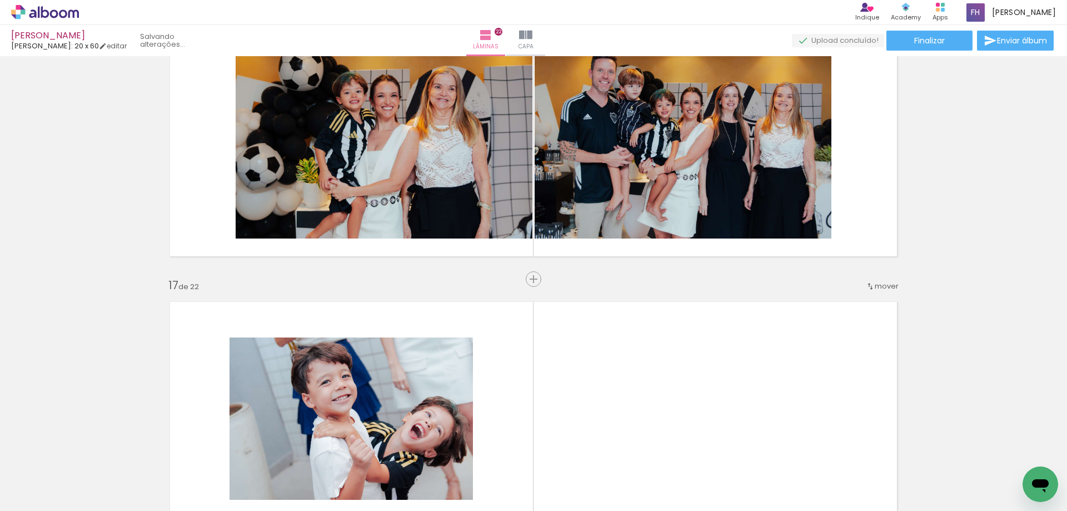
drag, startPoint x: 725, startPoint y: 481, endPoint x: 760, endPoint y: 476, distance: 35.3
click at [723, 385] on quentale-workspace at bounding box center [533, 255] width 1067 height 511
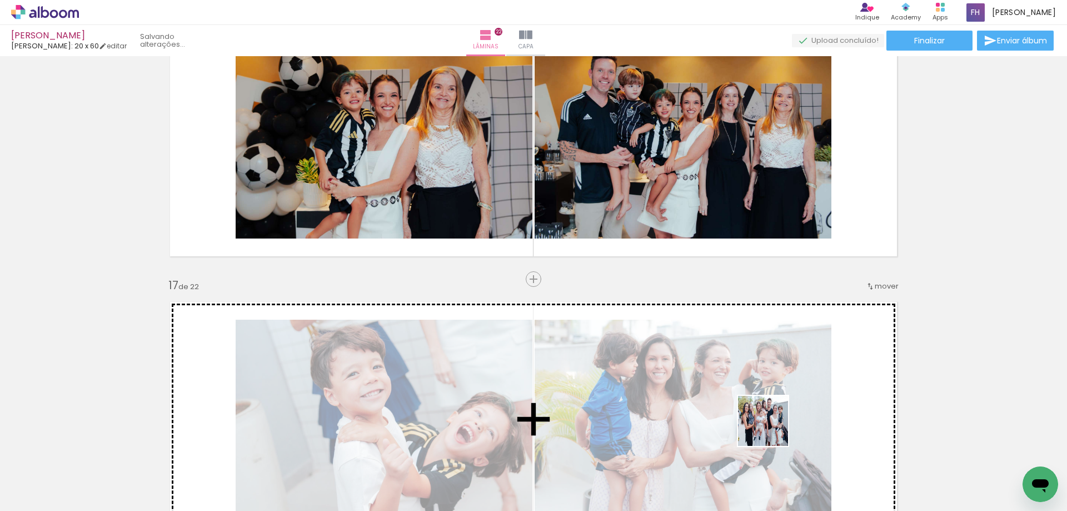
drag, startPoint x: 773, startPoint y: 456, endPoint x: 738, endPoint y: 396, distance: 69.0
click at [756, 371] on quentale-workspace at bounding box center [533, 255] width 1067 height 511
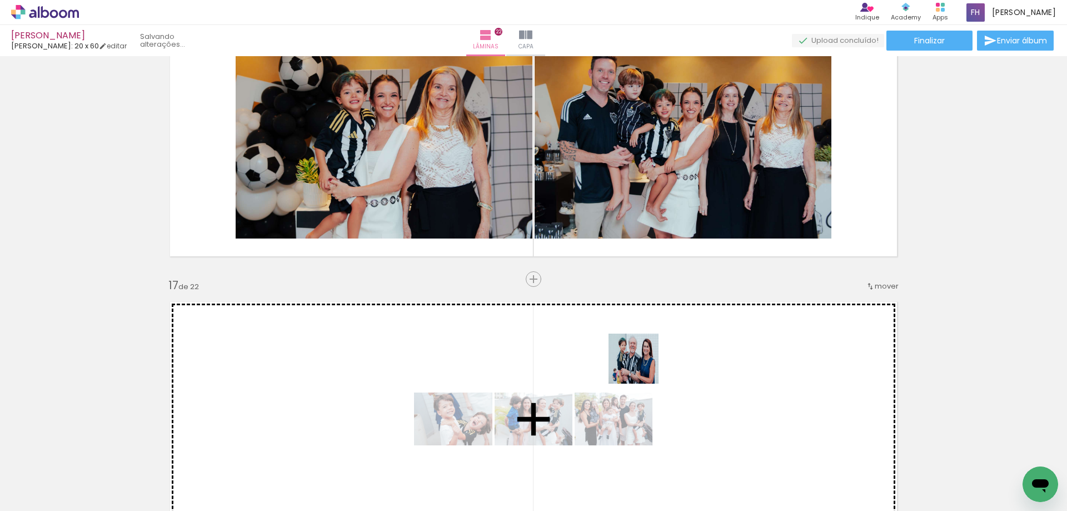
drag, startPoint x: 629, startPoint y: 388, endPoint x: 649, endPoint y: 381, distance: 21.0
click at [643, 366] on quentale-workspace at bounding box center [533, 255] width 1067 height 511
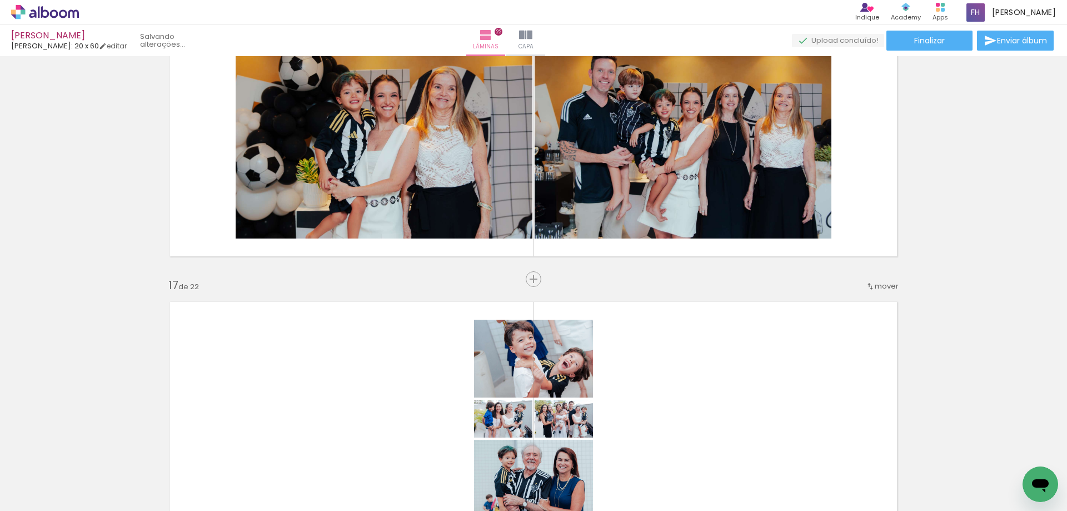
scroll to position [4435, 0]
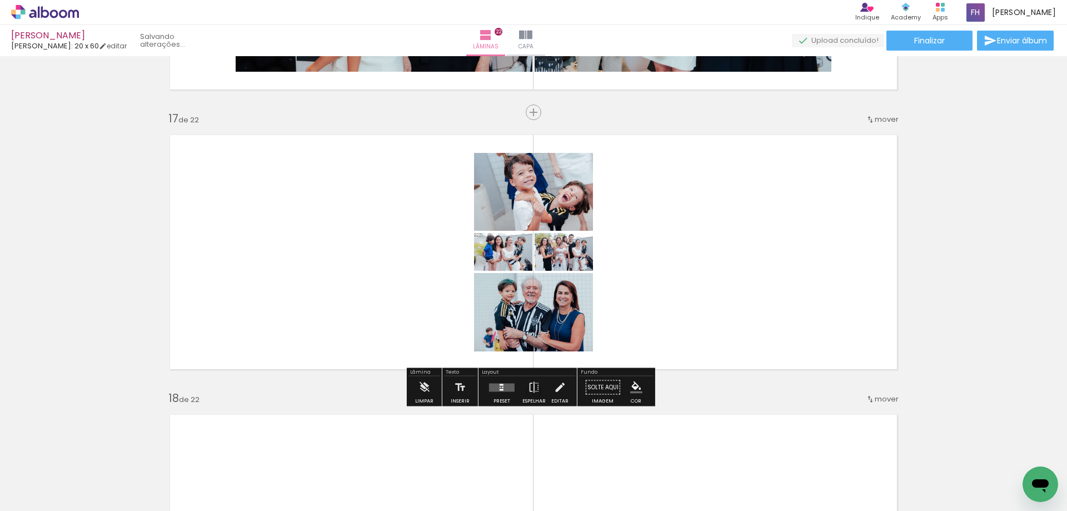
click at [500, 388] on div at bounding box center [502, 389] width 4 height 2
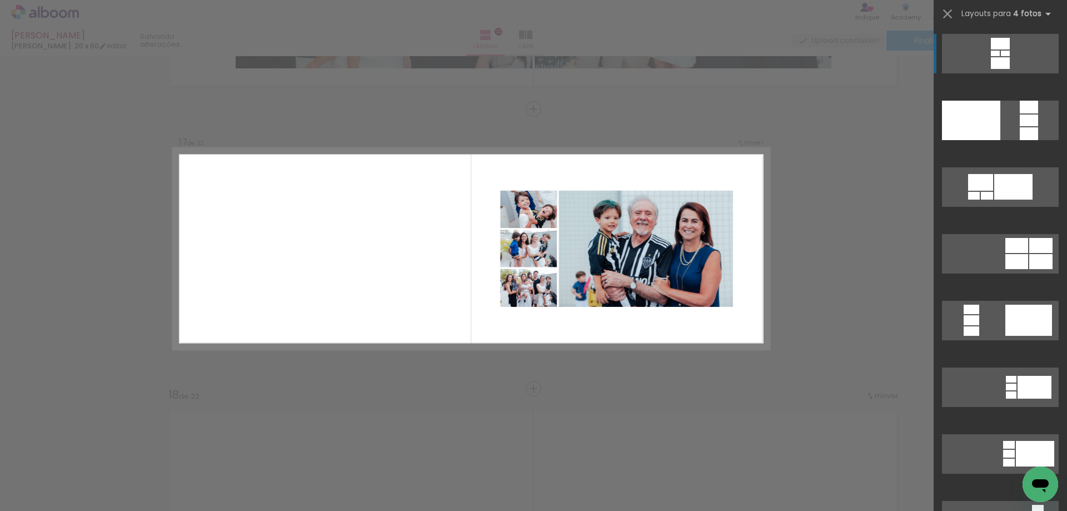
scroll to position [56, 0]
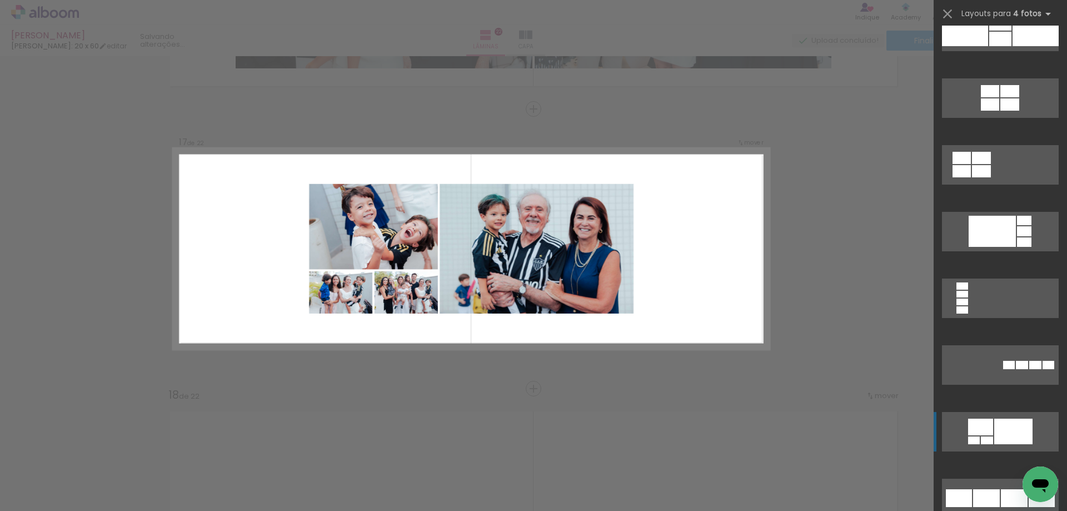
scroll to position [2279, 0]
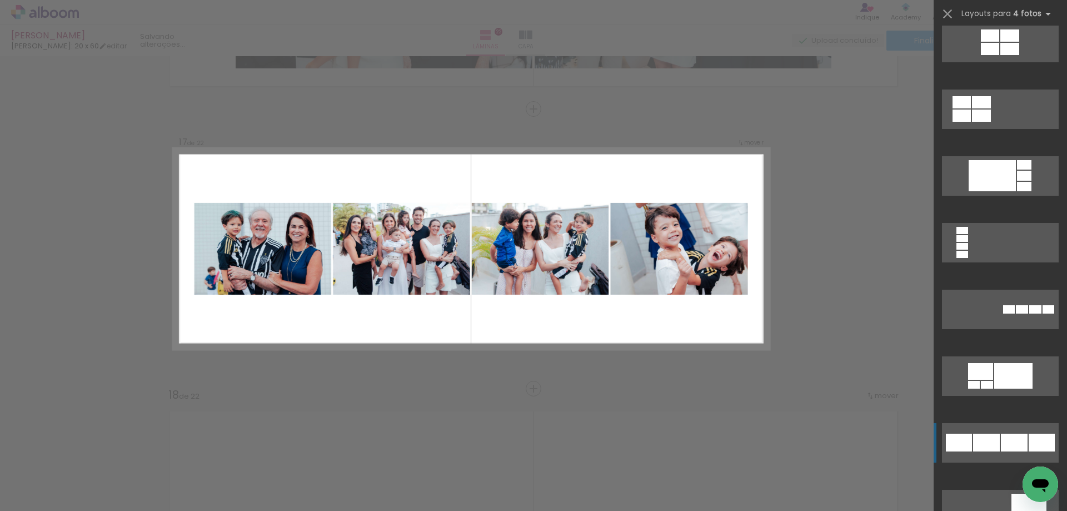
click at [983, 439] on div at bounding box center [986, 443] width 27 height 18
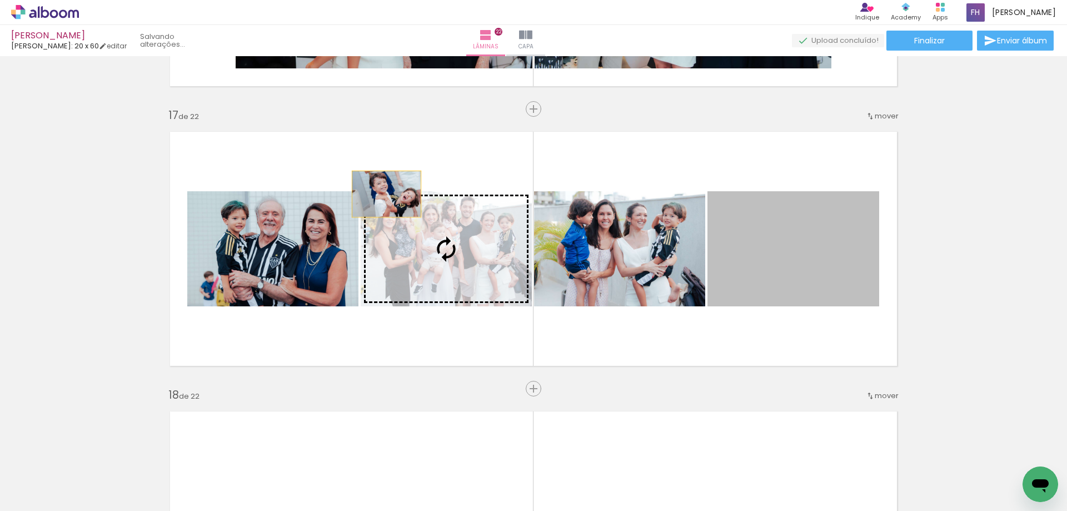
drag, startPoint x: 841, startPoint y: 248, endPoint x: 308, endPoint y: 183, distance: 536.9
click at [308, 183] on quentale-layouter at bounding box center [533, 249] width 745 height 252
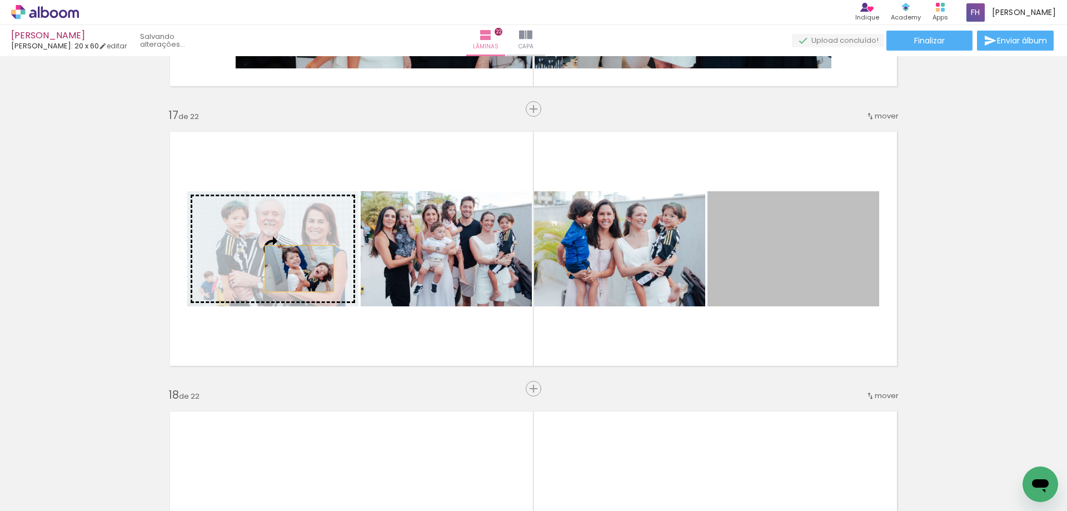
drag, startPoint x: 796, startPoint y: 253, endPoint x: 292, endPoint y: 268, distance: 504.3
click at [0, 0] on slot at bounding box center [0, 0] width 0 height 0
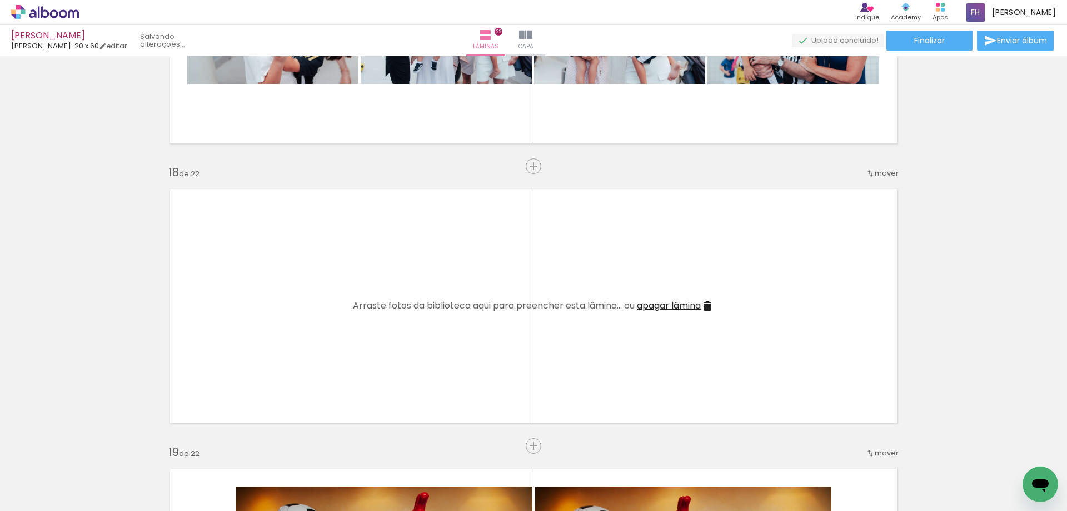
scroll to position [0, 2545]
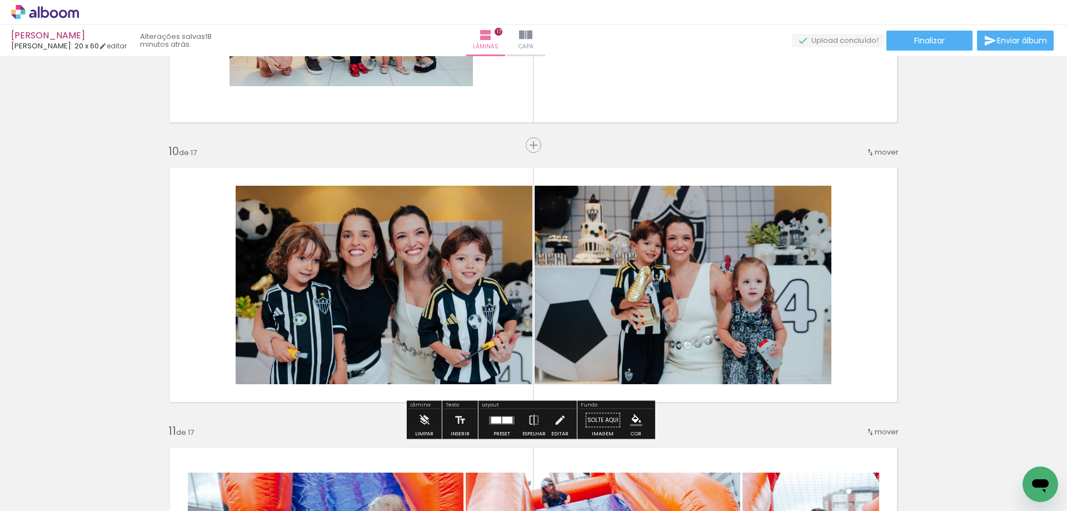
scroll to position [2334, 0]
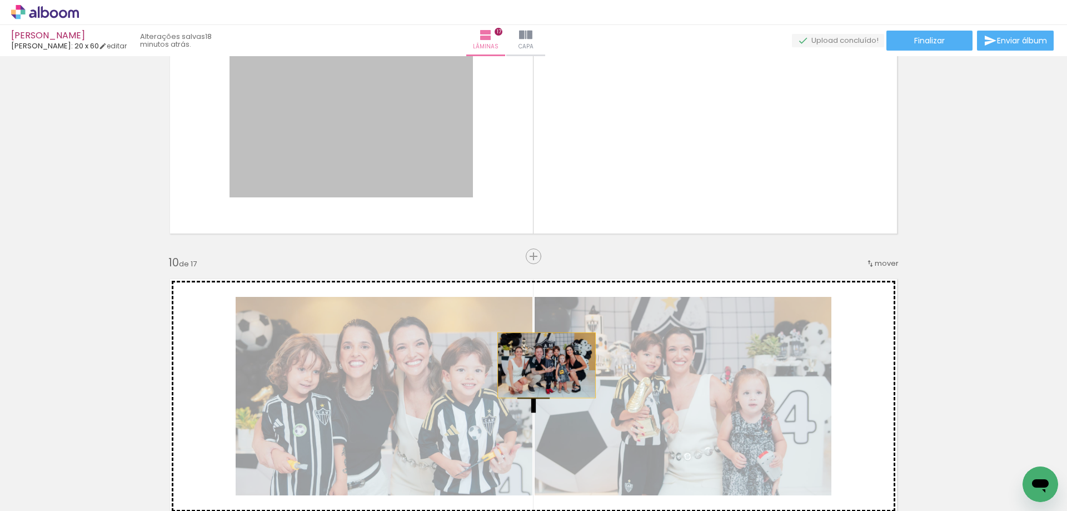
drag, startPoint x: 398, startPoint y: 127, endPoint x: 546, endPoint y: 368, distance: 282.9
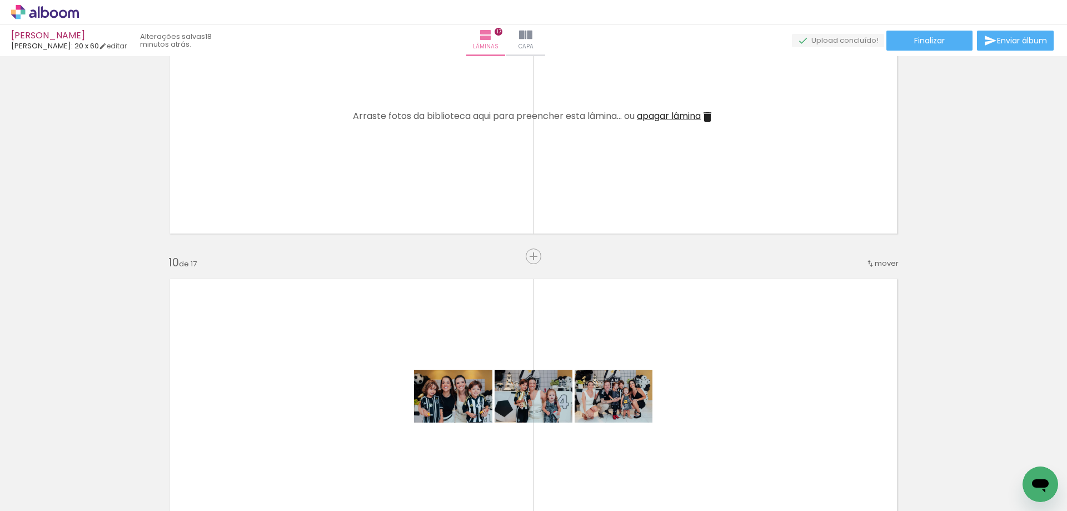
scroll to position [2390, 0]
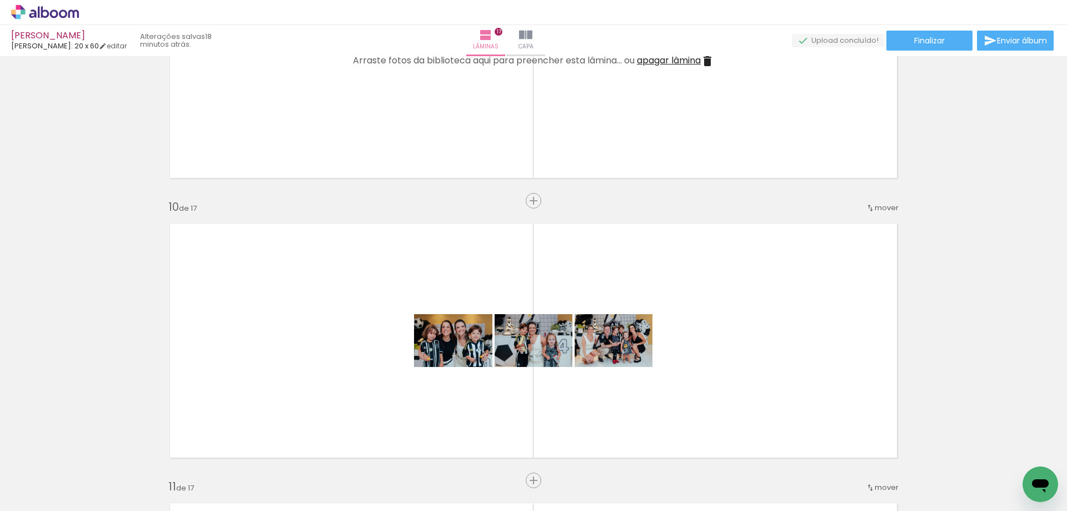
click at [659, 60] on span "apagar lâmina" at bounding box center [669, 60] width 64 height 13
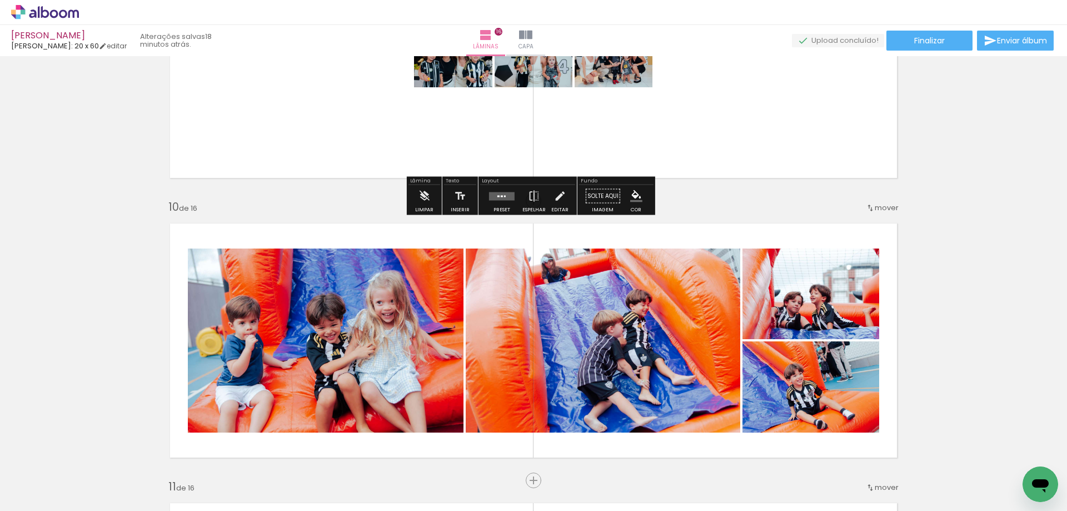
scroll to position [2223, 0]
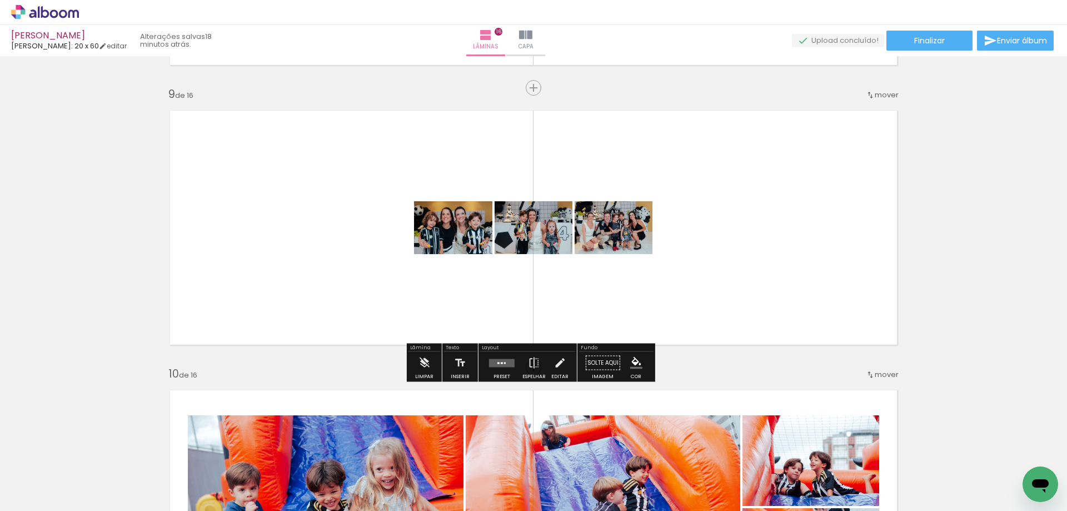
click at [499, 359] on quentale-layouter at bounding box center [502, 362] width 26 height 8
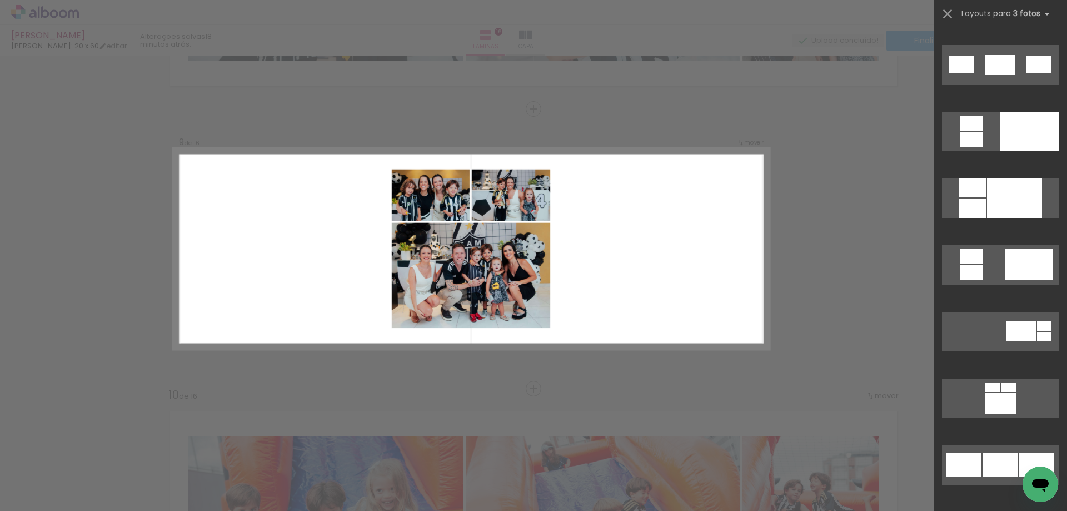
scroll to position [778, 0]
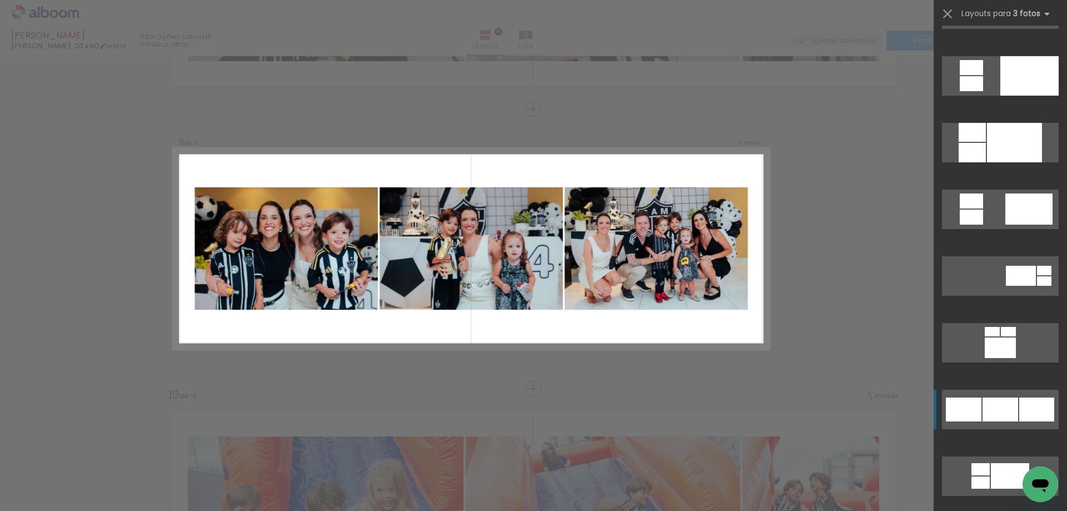
click at [1003, 406] on div at bounding box center [1001, 409] width 36 height 24
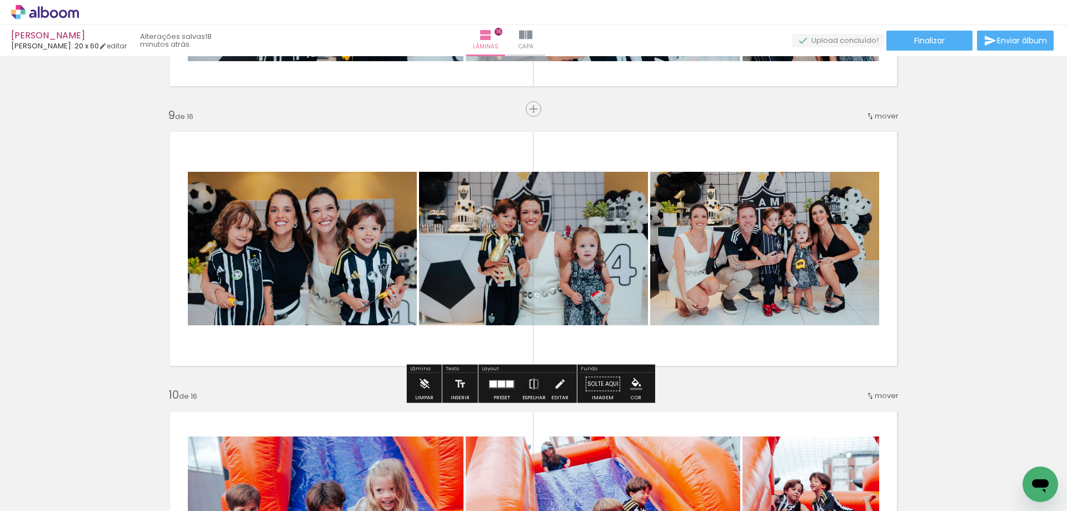
drag, startPoint x: 746, startPoint y: 230, endPoint x: 571, endPoint y: 255, distance: 176.8
click at [0, 0] on slot at bounding box center [0, 0] width 0 height 0
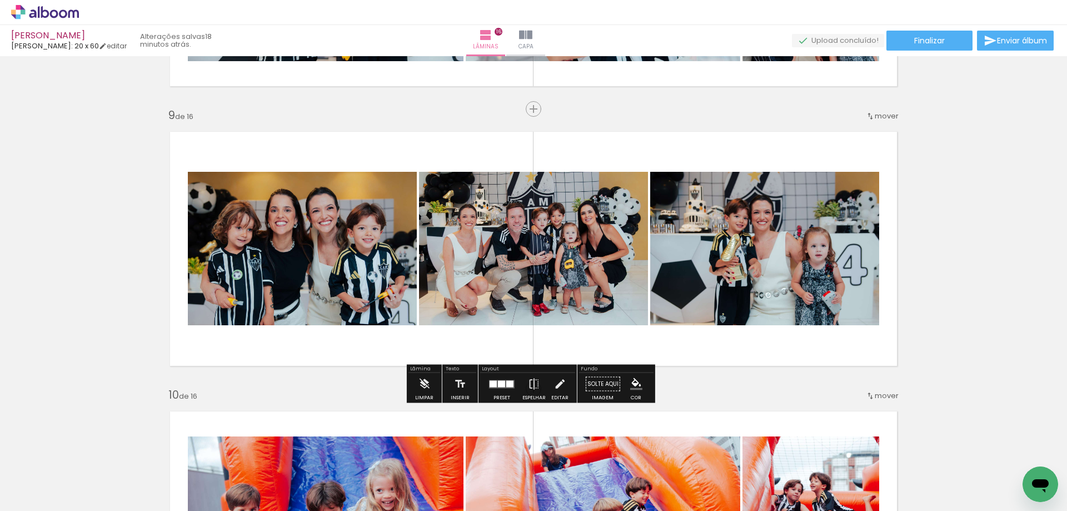
click at [566, 285] on quentale-photo at bounding box center [533, 248] width 229 height 153
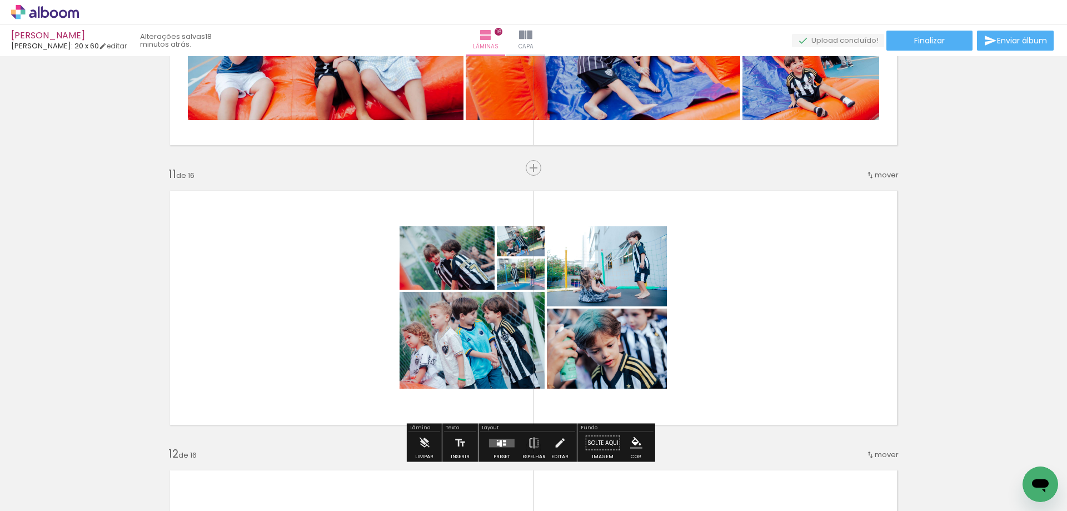
scroll to position [2758, 0]
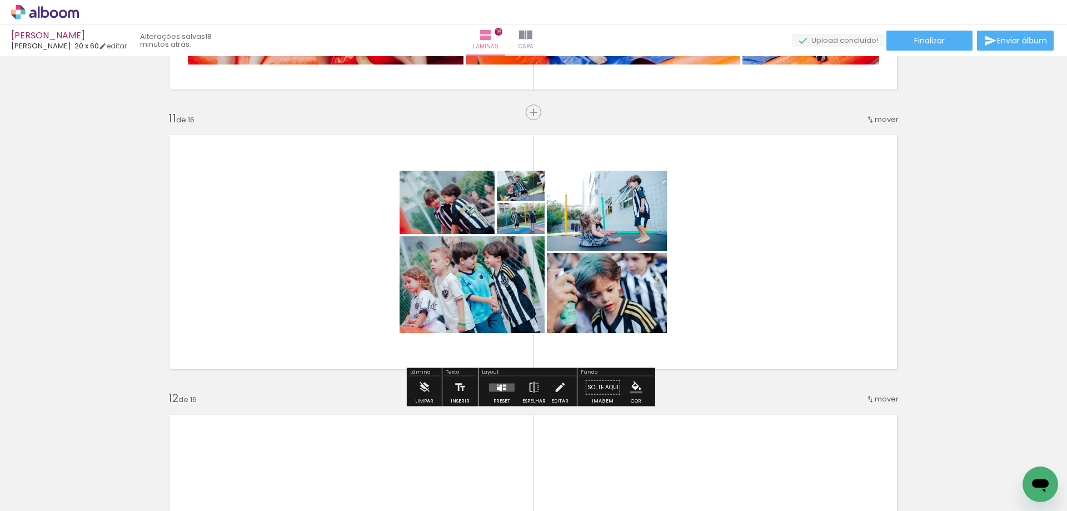
click at [494, 392] on div at bounding box center [502, 387] width 30 height 22
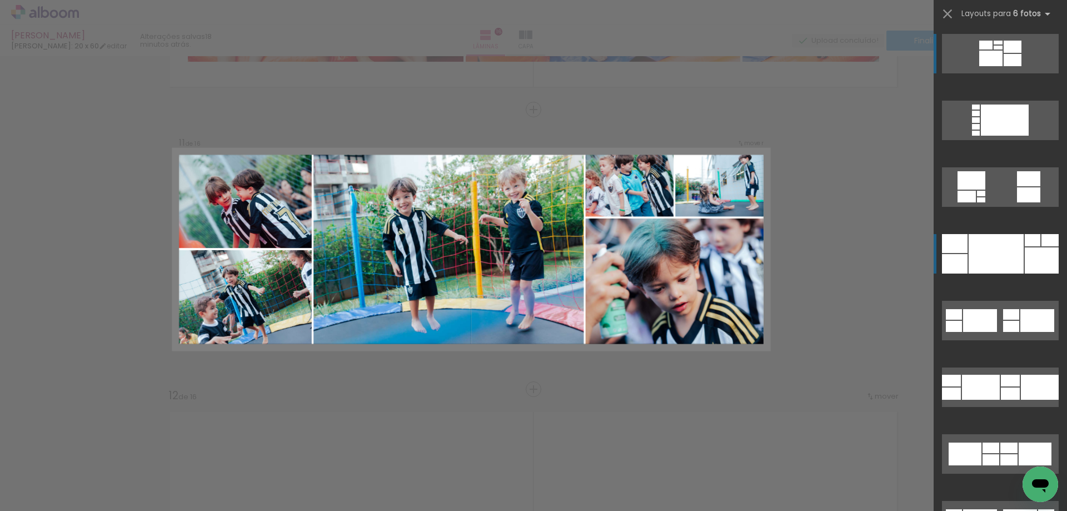
scroll to position [2761, 0]
click at [983, 247] on div at bounding box center [996, 253] width 55 height 39
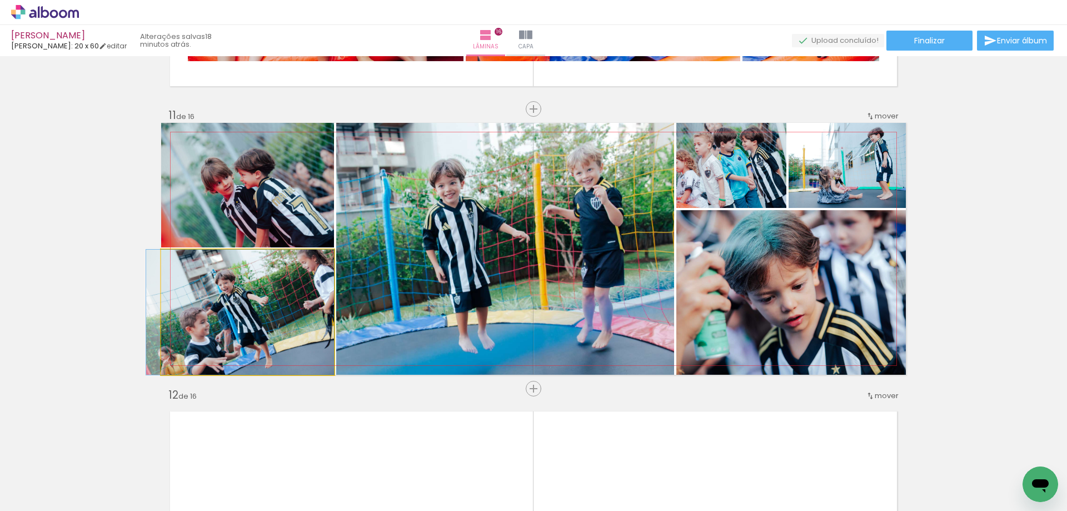
drag, startPoint x: 283, startPoint y: 293, endPoint x: 280, endPoint y: 298, distance: 6.0
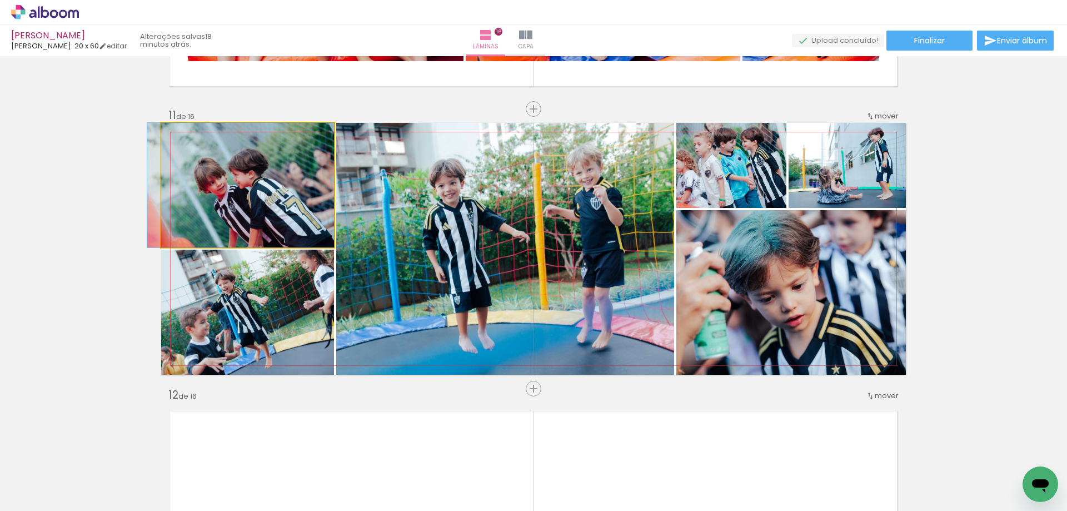
drag, startPoint x: 243, startPoint y: 201, endPoint x: 222, endPoint y: 186, distance: 25.8
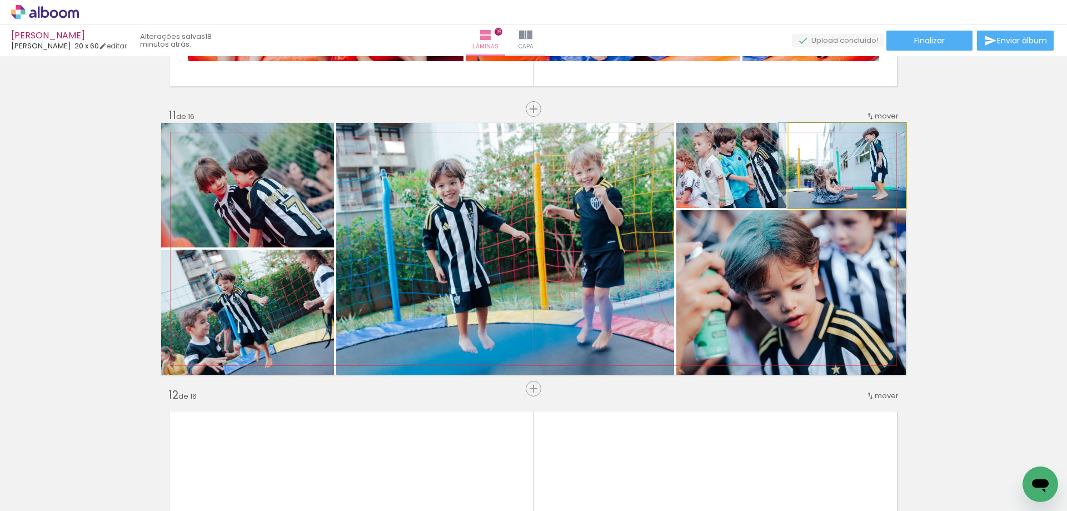
drag, startPoint x: 859, startPoint y: 175, endPoint x: 852, endPoint y: 187, distance: 13.9
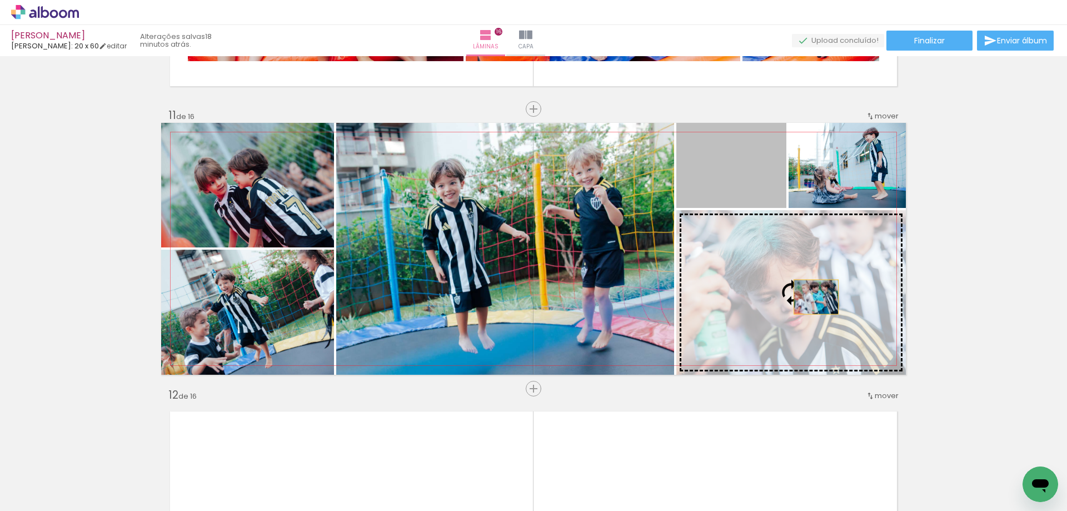
drag, startPoint x: 763, startPoint y: 166, endPoint x: 812, endPoint y: 297, distance: 139.7
click at [0, 0] on slot at bounding box center [0, 0] width 0 height 0
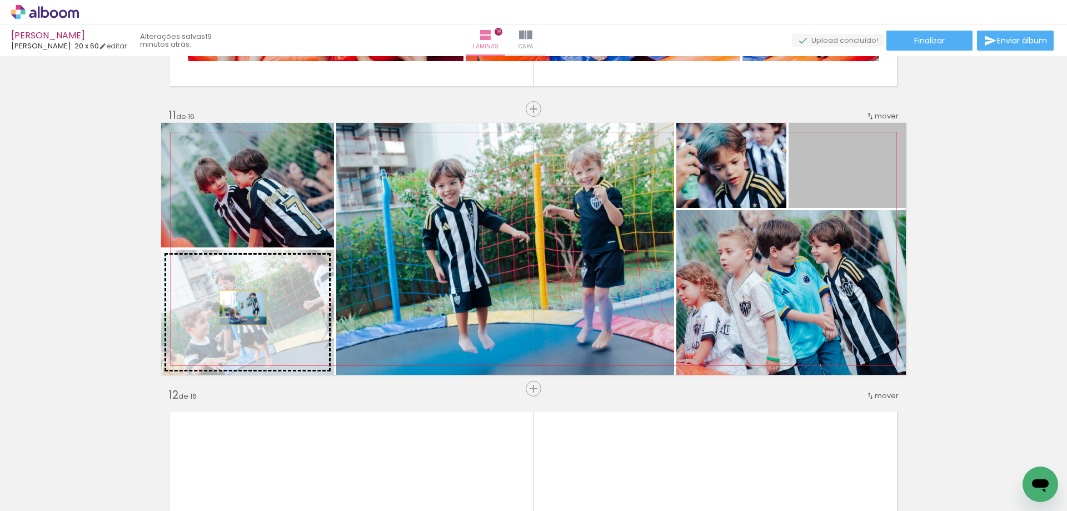
drag, startPoint x: 859, startPoint y: 179, endPoint x: 239, endPoint y: 305, distance: 633.0
click at [0, 0] on slot at bounding box center [0, 0] width 0 height 0
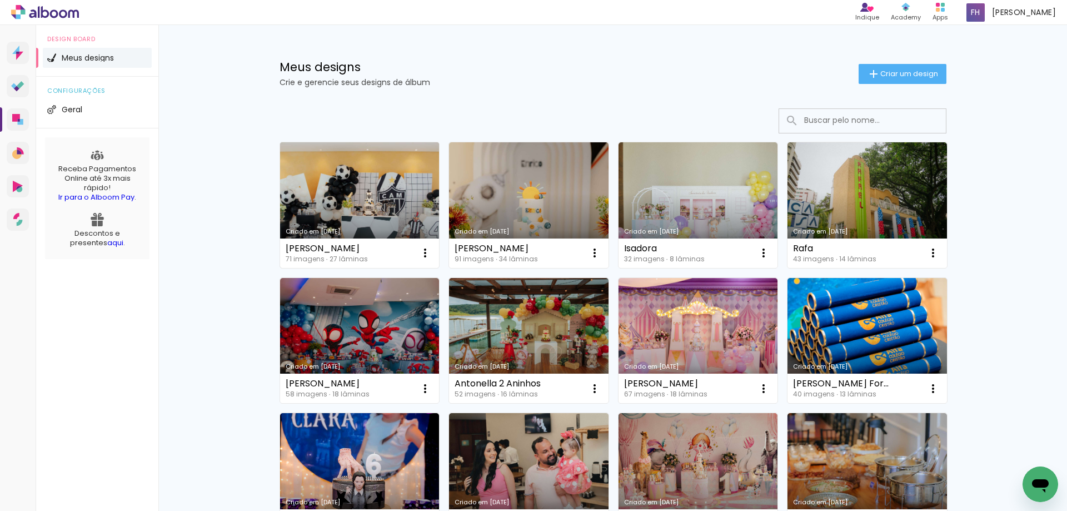
click at [403, 181] on link "Criado em [DATE]" at bounding box center [360, 205] width 160 height 126
